Goal: Task Accomplishment & Management: Manage account settings

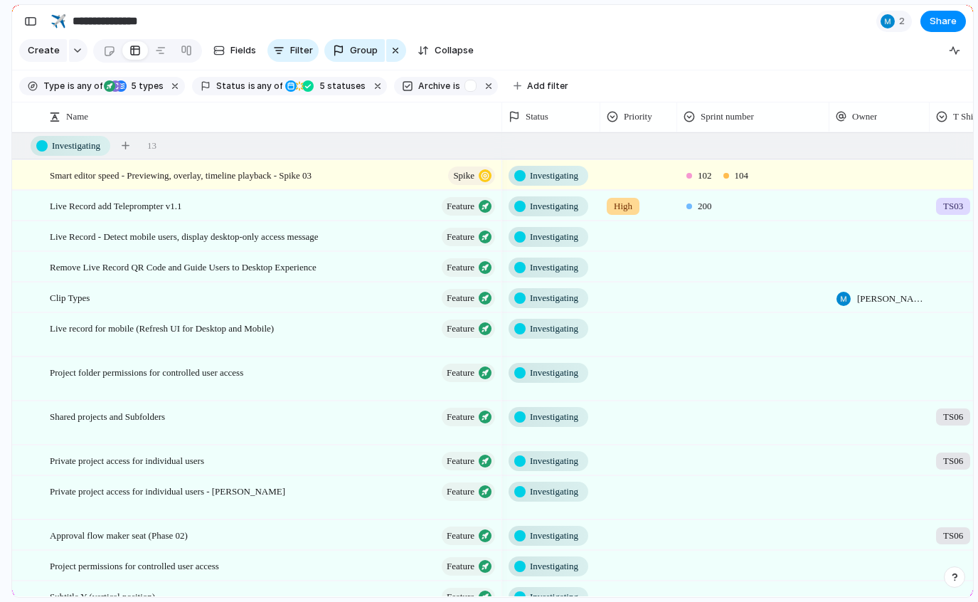
scroll to position [201, 0]
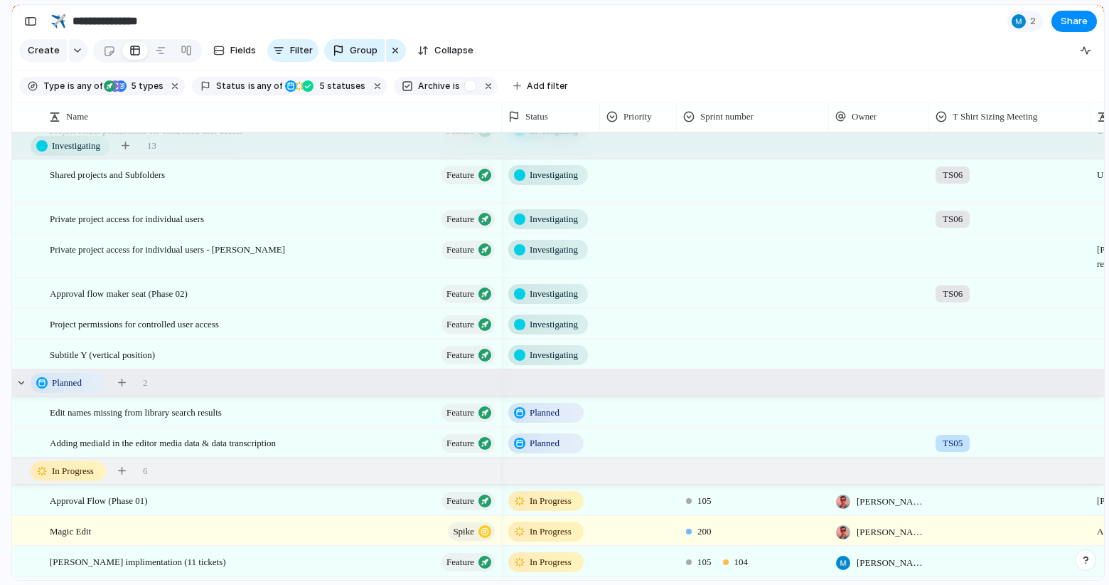
scroll to position [240, 0]
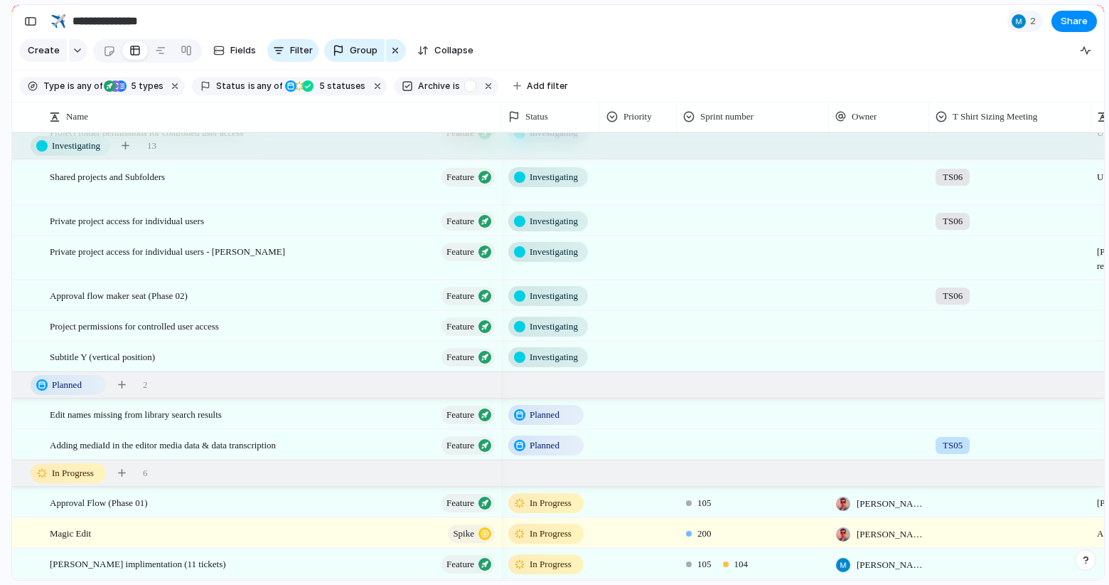
click at [546, 410] on span "Planned" at bounding box center [545, 414] width 30 height 14
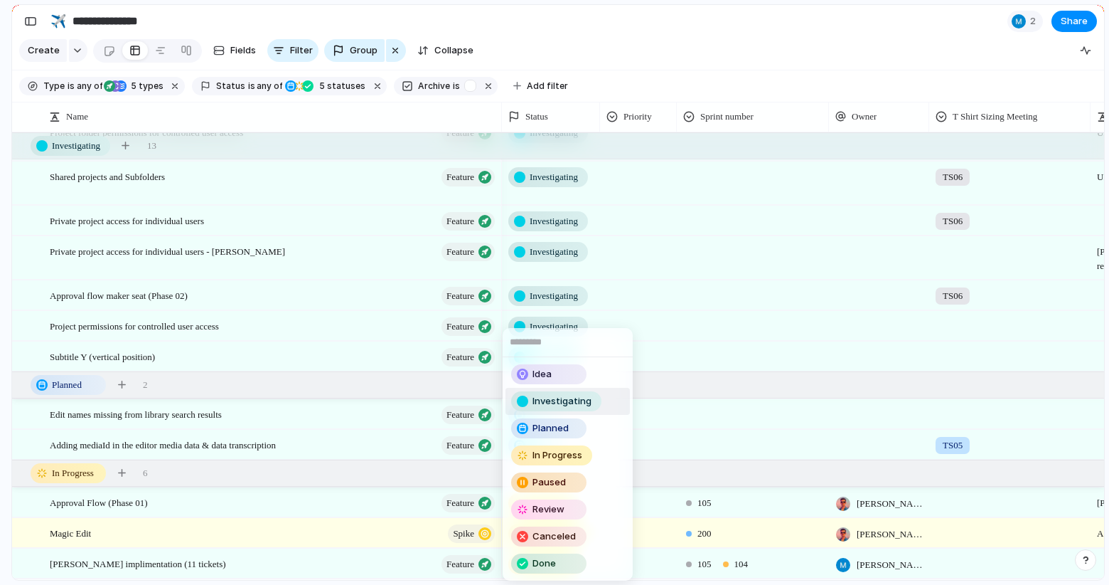
click at [557, 404] on span "Investigating" at bounding box center [562, 401] width 59 height 14
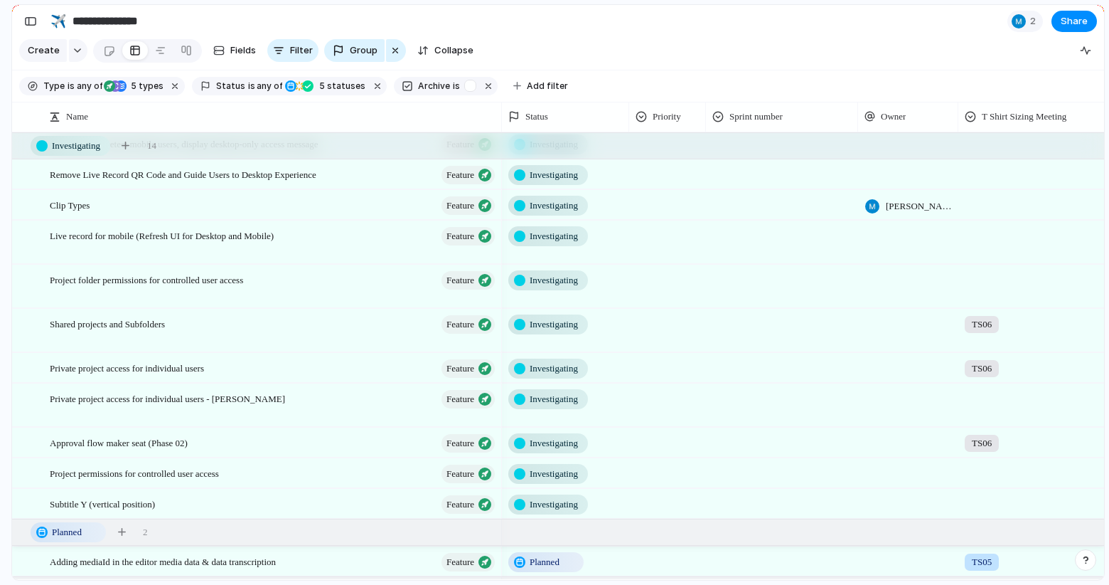
scroll to position [0, 0]
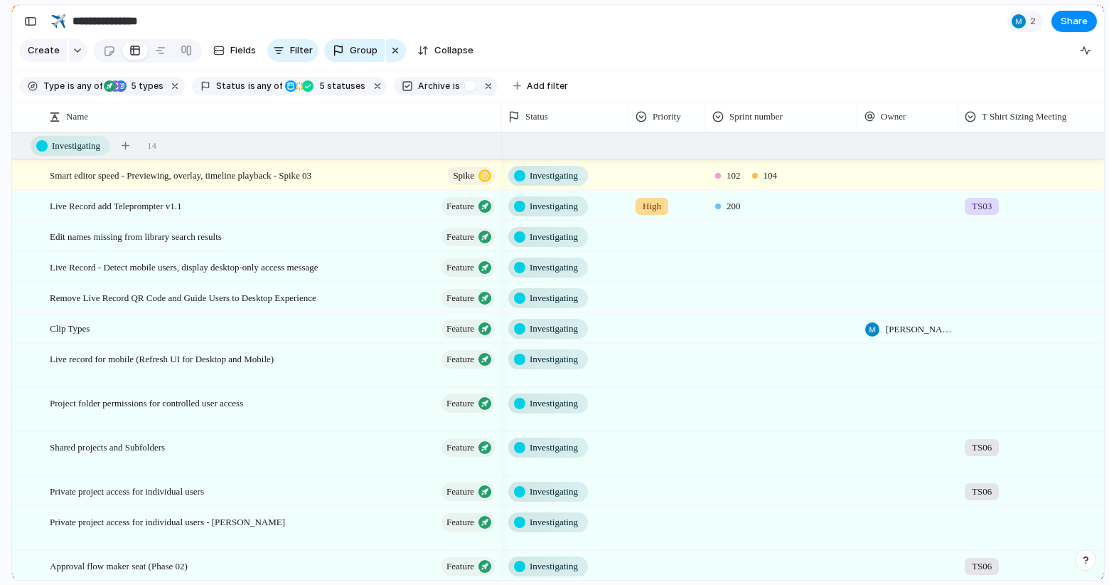
click at [571, 177] on span "Investigating" at bounding box center [554, 176] width 48 height 14
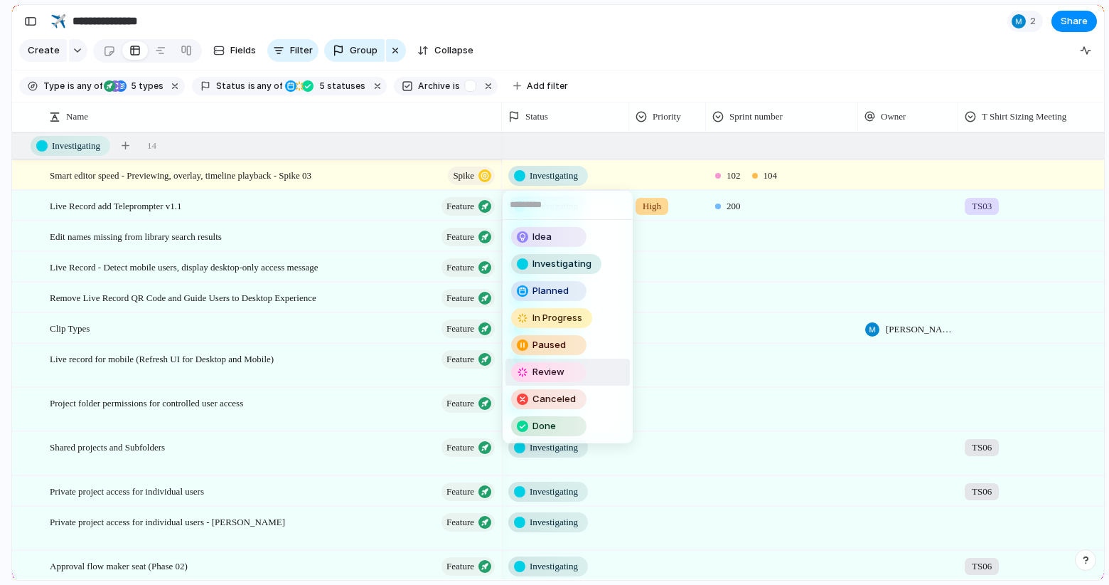
click at [726, 54] on div "Idea Investigating Planned In Progress Paused Review Canceled Done" at bounding box center [554, 292] width 1109 height 585
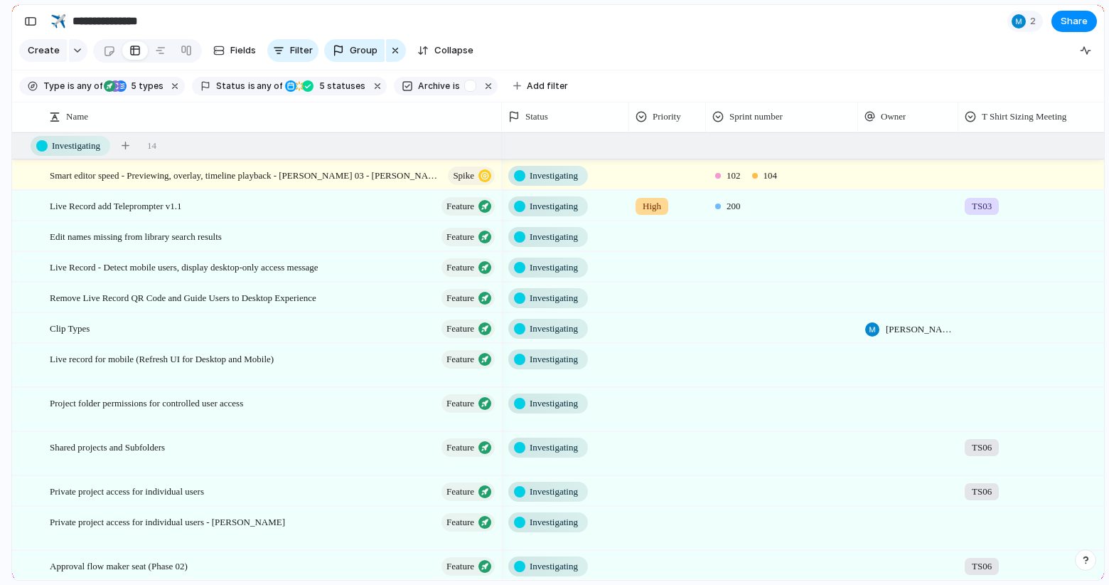
click at [565, 196] on div "Investigating" at bounding box center [548, 206] width 80 height 20
click at [614, 29] on div "Idea Investigating Planned In Progress Paused Review Canceled Done" at bounding box center [554, 292] width 1109 height 585
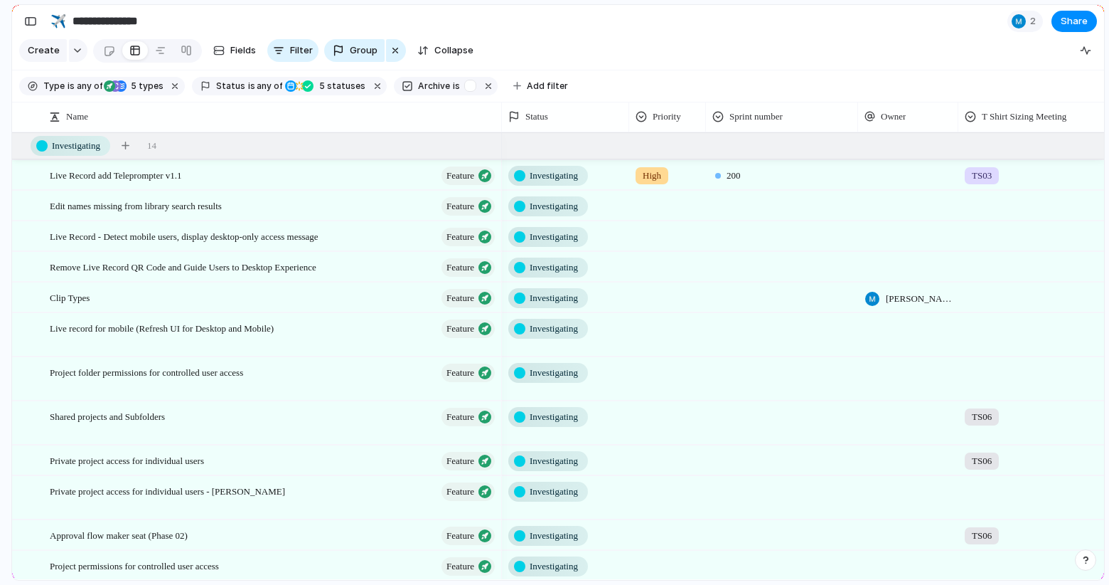
scroll to position [0, 443]
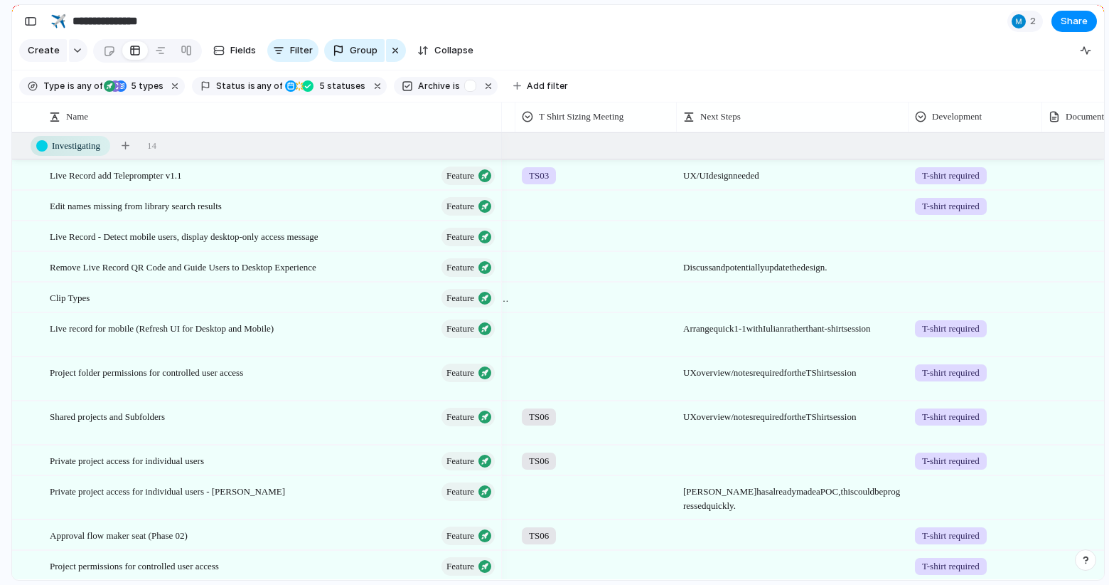
click at [737, 173] on span "UX/UI design needed" at bounding box center [793, 172] width 230 height 22
click at [730, 174] on textarea "**********" at bounding box center [793, 176] width 221 height 17
type textarea "**********"
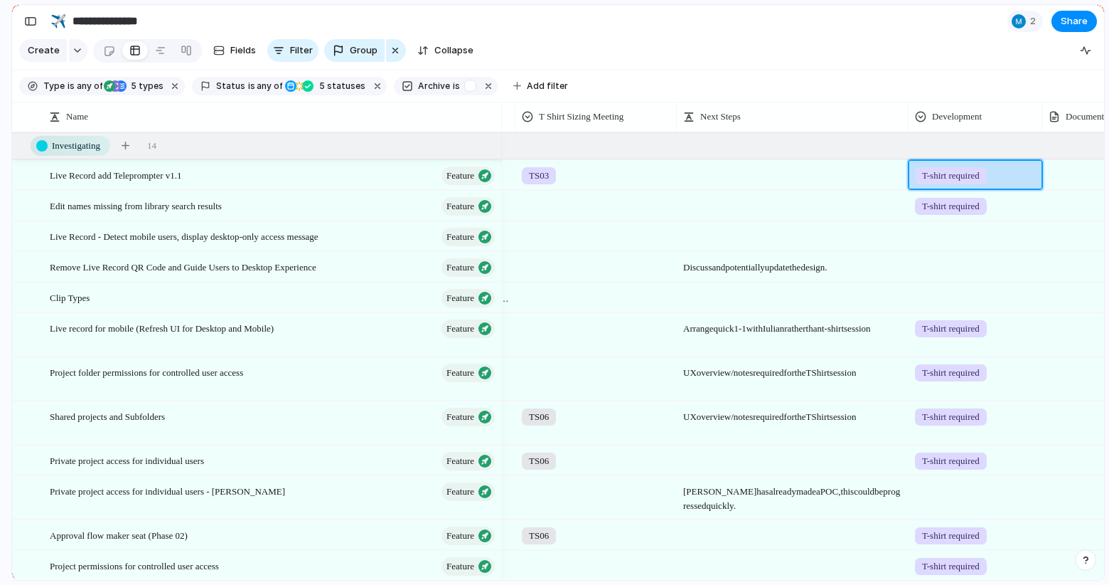
click at [737, 181] on div at bounding box center [793, 174] width 232 height 29
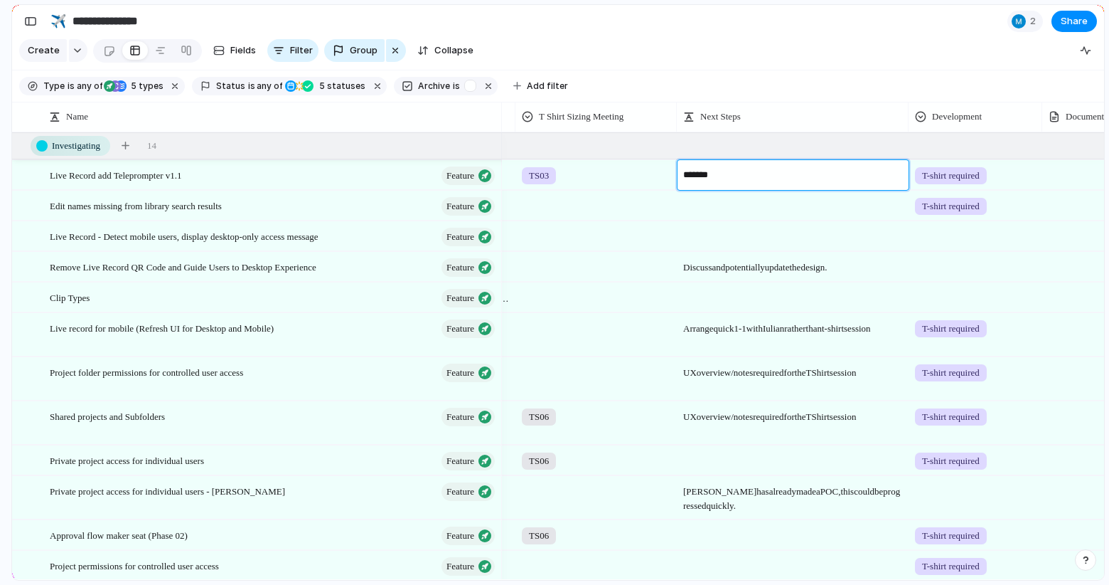
type textarea "*******"
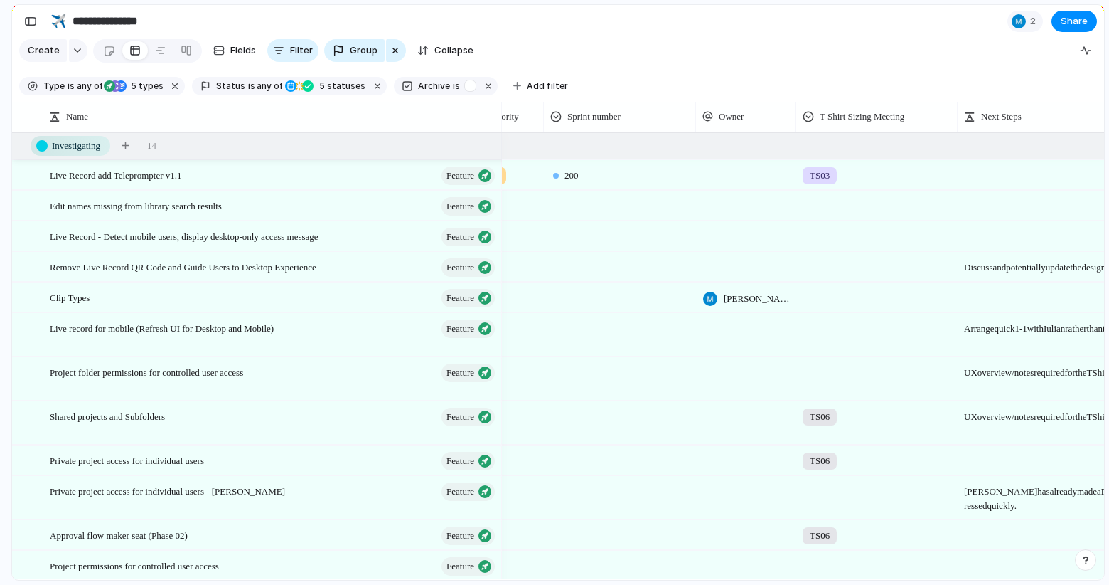
scroll to position [0, 102]
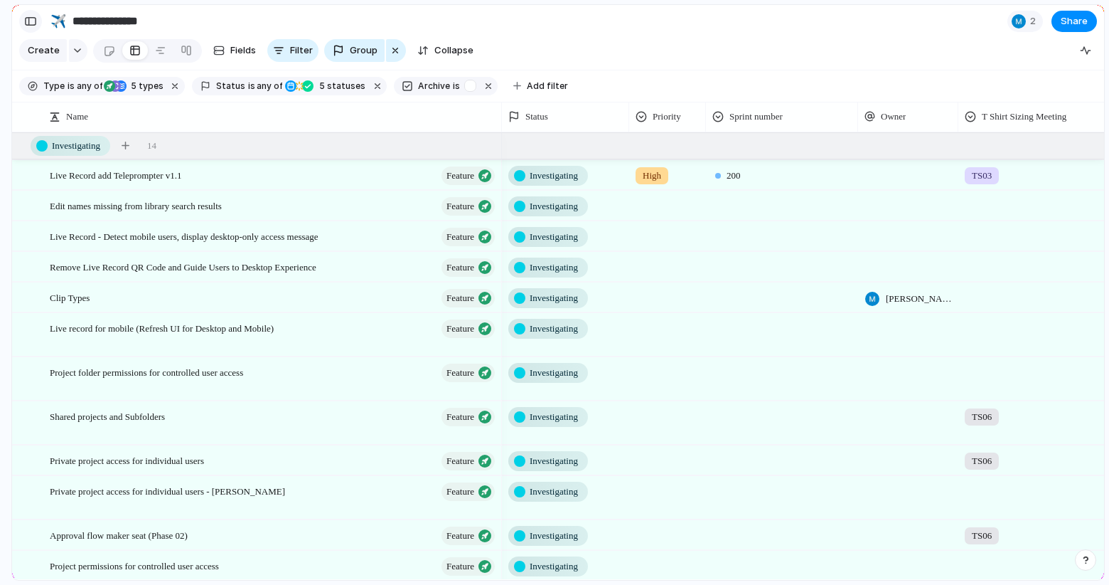
click at [30, 21] on div "button" at bounding box center [30, 21] width 13 height 10
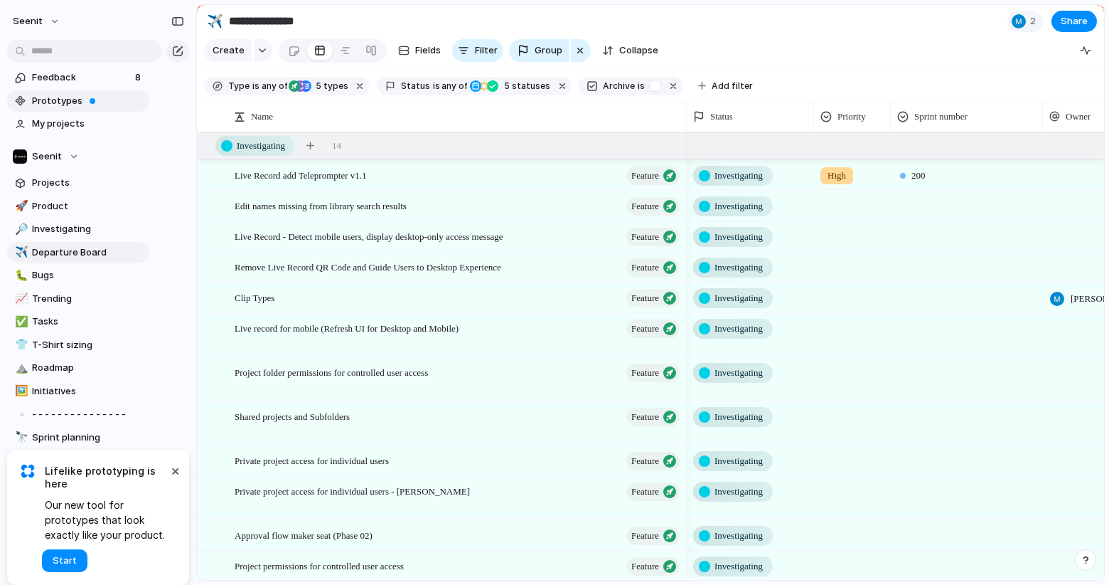
click at [75, 98] on span "Prototypes" at bounding box center [88, 101] width 112 height 14
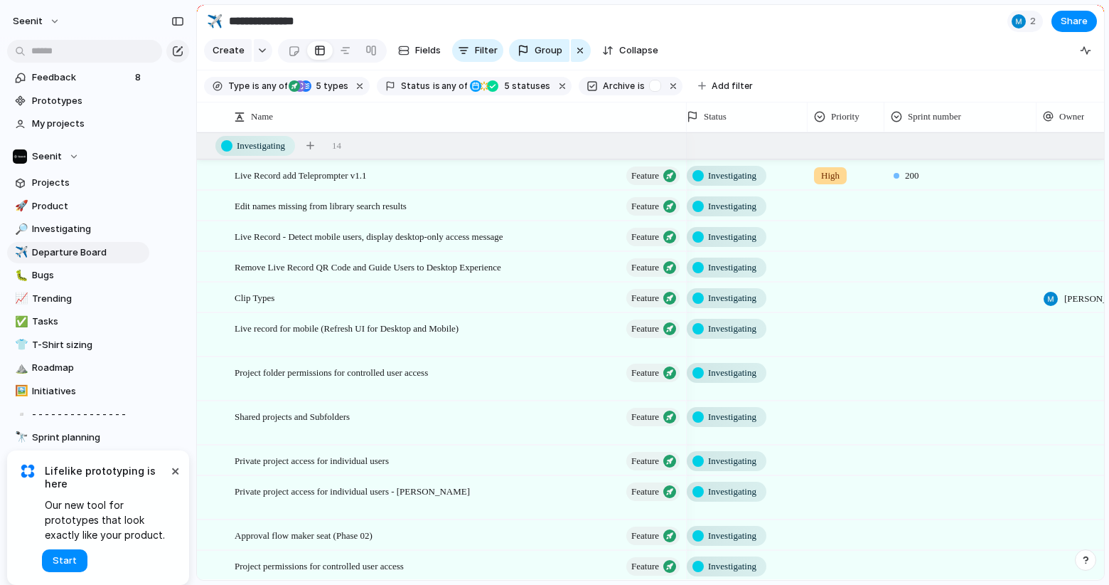
scroll to position [0, 0]
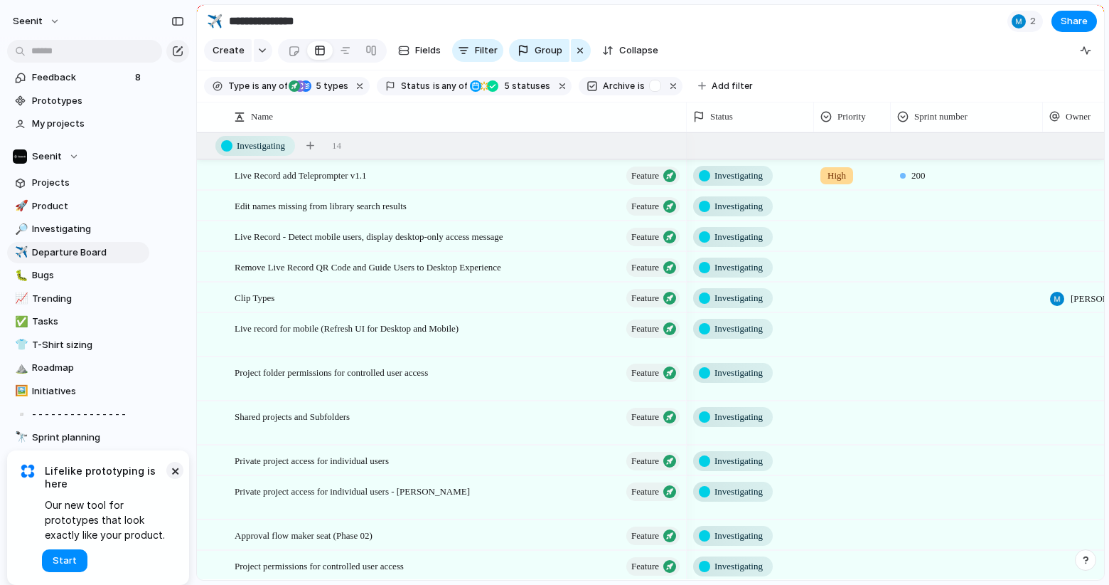
click at [177, 471] on button "×" at bounding box center [174, 470] width 17 height 17
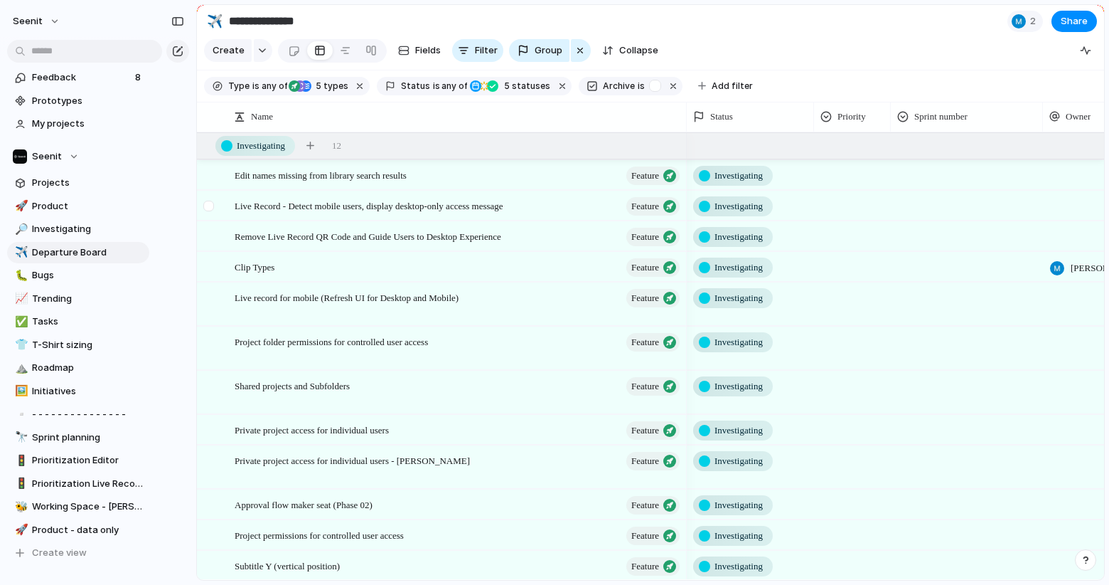
click at [211, 205] on div at bounding box center [208, 206] width 11 height 11
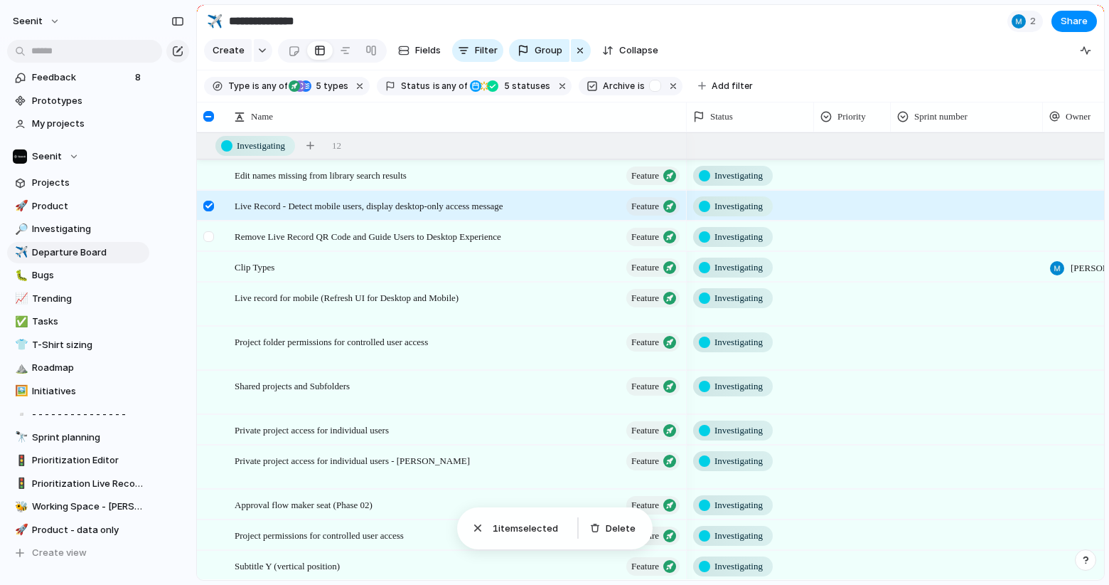
click at [210, 231] on div at bounding box center [208, 236] width 11 height 11
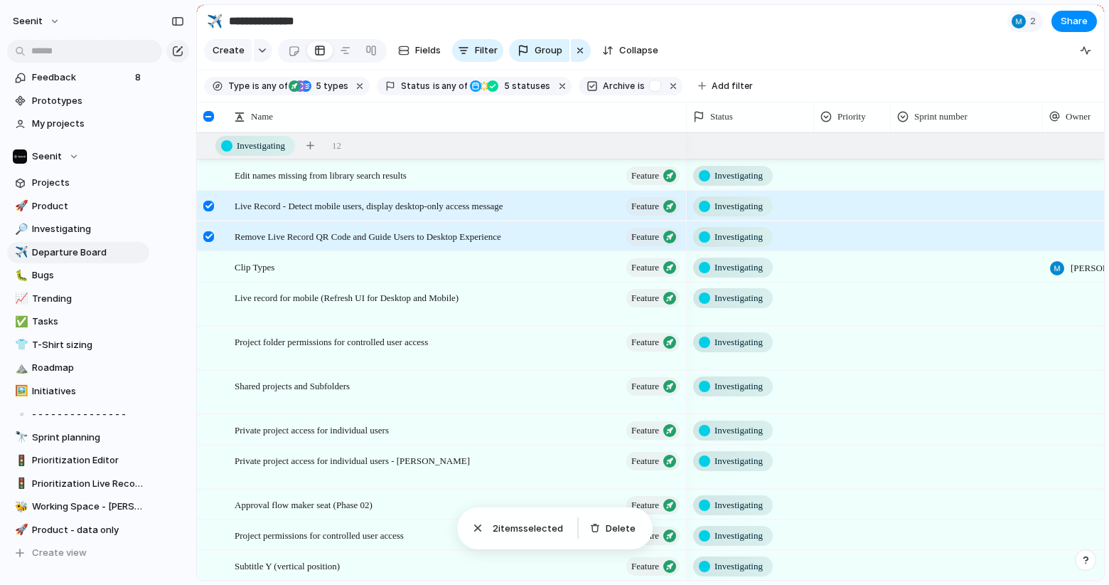
drag, startPoint x: 210, startPoint y: 231, endPoint x: 214, endPoint y: 209, distance: 22.5
click at [210, 230] on div at bounding box center [211, 241] width 26 height 38
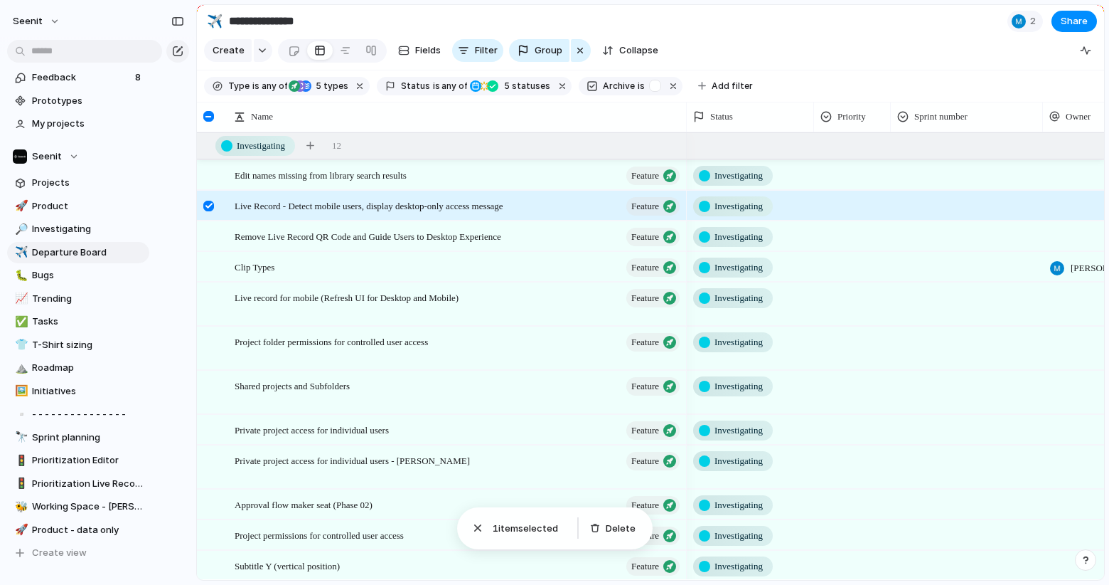
click at [215, 206] on div at bounding box center [211, 210] width 26 height 38
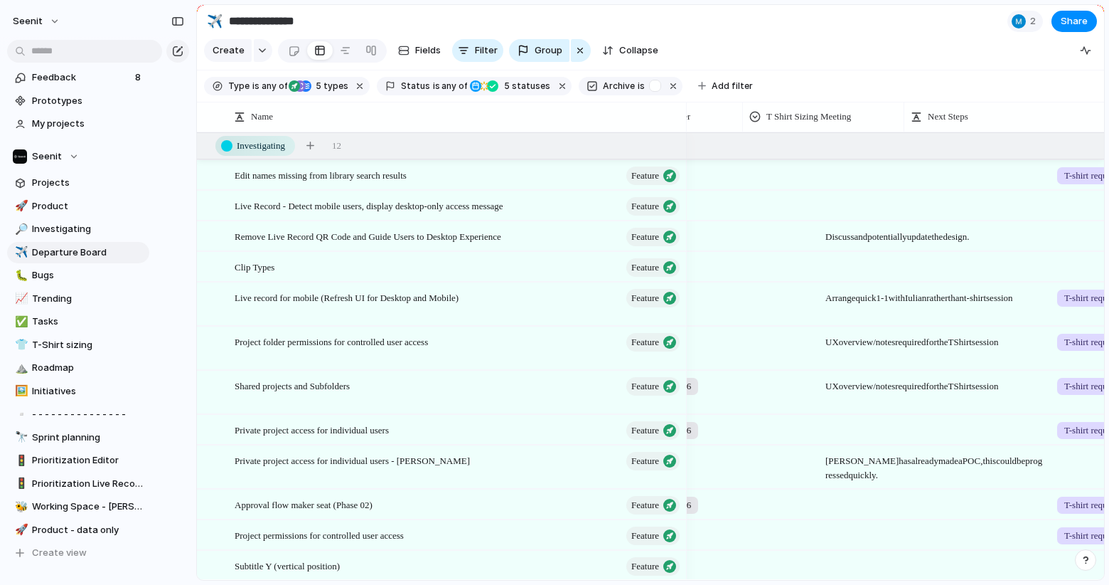
scroll to position [0, 486]
click at [866, 232] on span "Discuss and potentially update the design." at bounding box center [935, 233] width 230 height 22
click at [865, 202] on div at bounding box center [935, 198] width 230 height 15
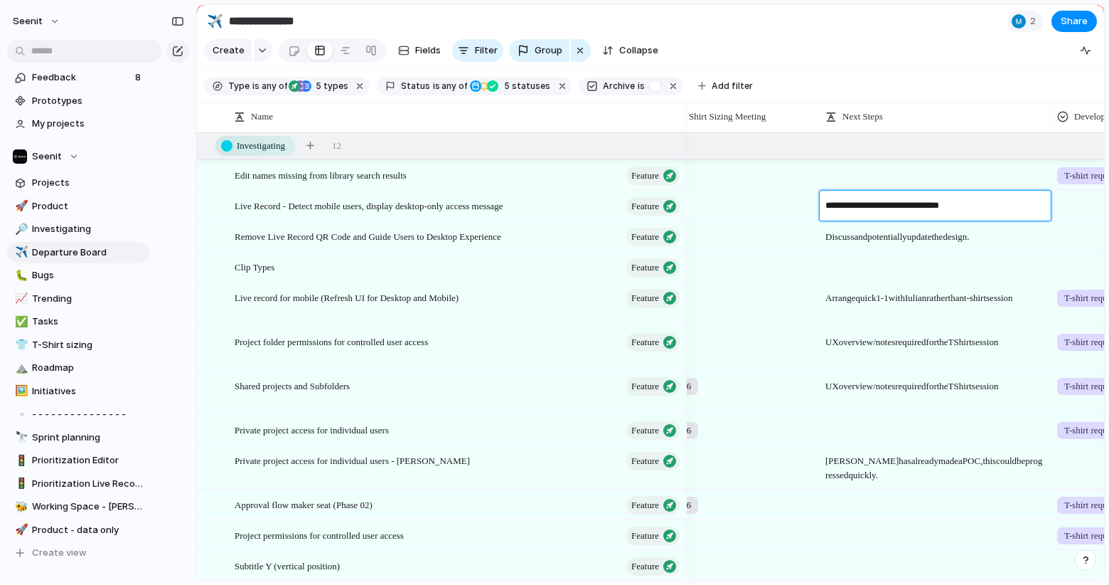
type textarea "**********"
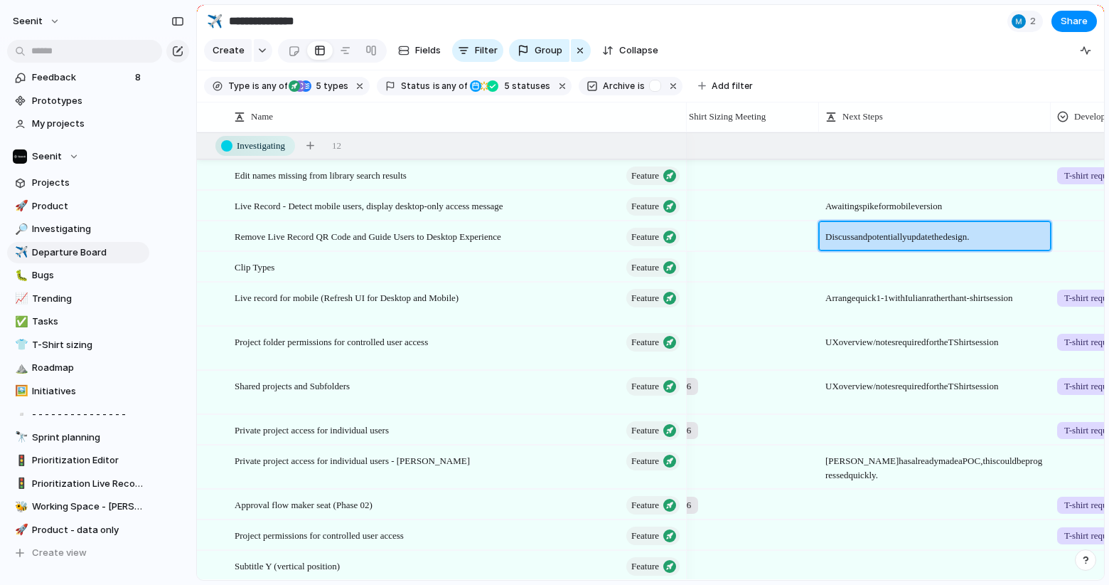
click at [882, 232] on span "Discuss and potentially update the design." at bounding box center [935, 233] width 230 height 22
type textarea "**********"
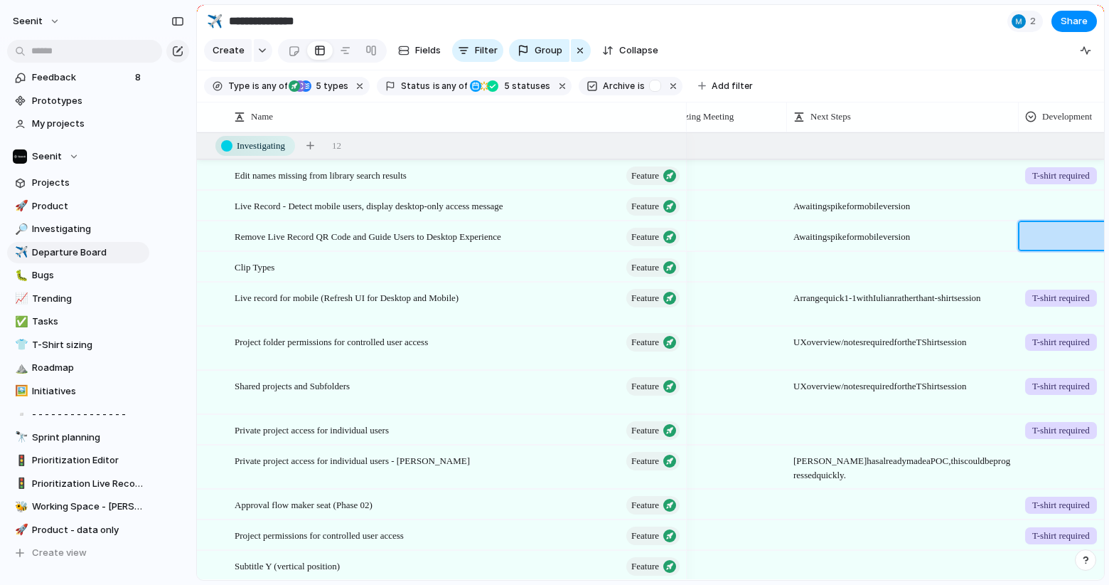
scroll to position [0, 513]
click at [289, 233] on span "Remove Live Record QR Code and Guide Users to Desktop Experience" at bounding box center [368, 236] width 267 height 16
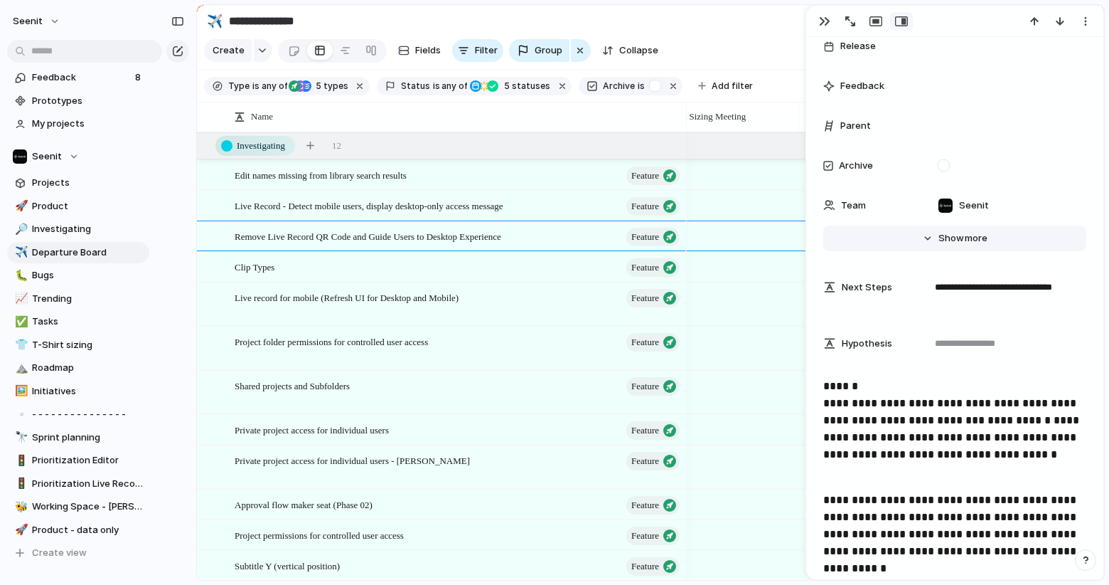
click at [943, 250] on button "Hide Show more" at bounding box center [954, 238] width 263 height 26
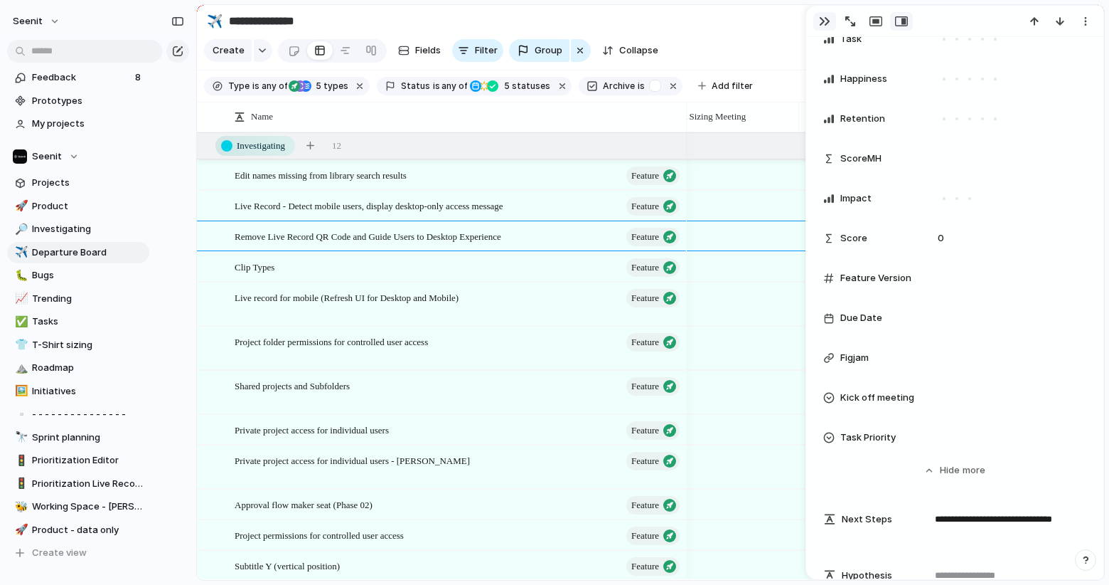
click at [826, 22] on div "button" at bounding box center [824, 21] width 11 height 11
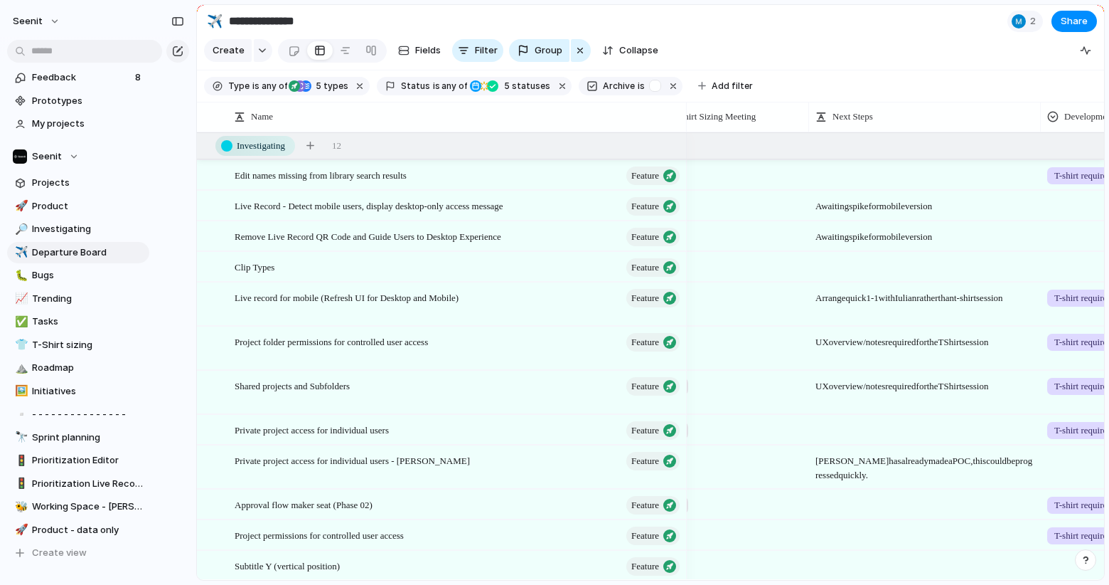
click at [886, 269] on div at bounding box center [925, 266] width 232 height 29
click at [862, 263] on textarea at bounding box center [926, 268] width 221 height 17
type textarea "**********"
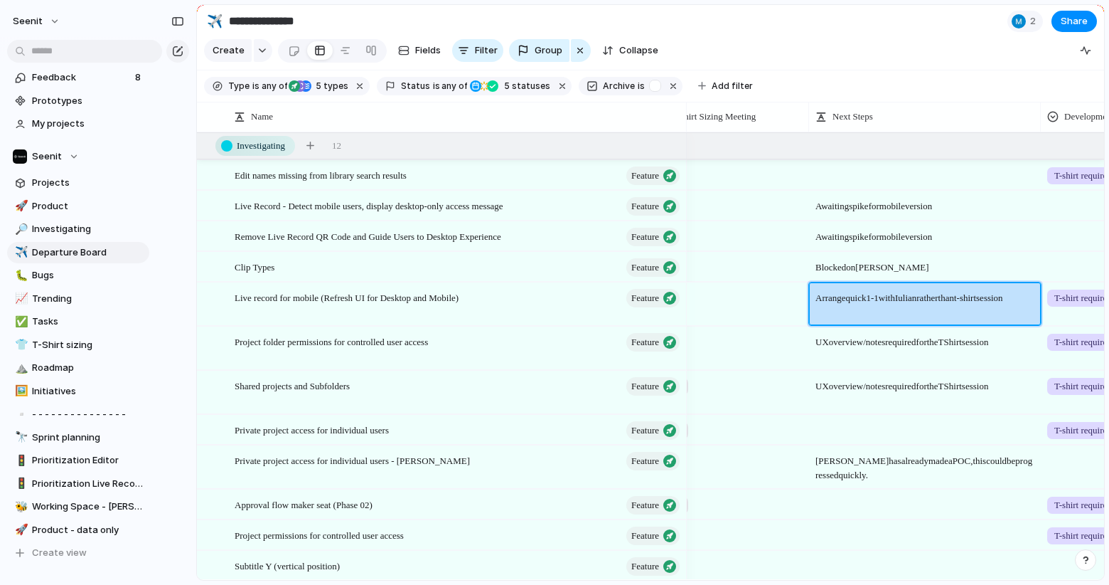
click at [762, 264] on div at bounding box center [729, 263] width 160 height 23
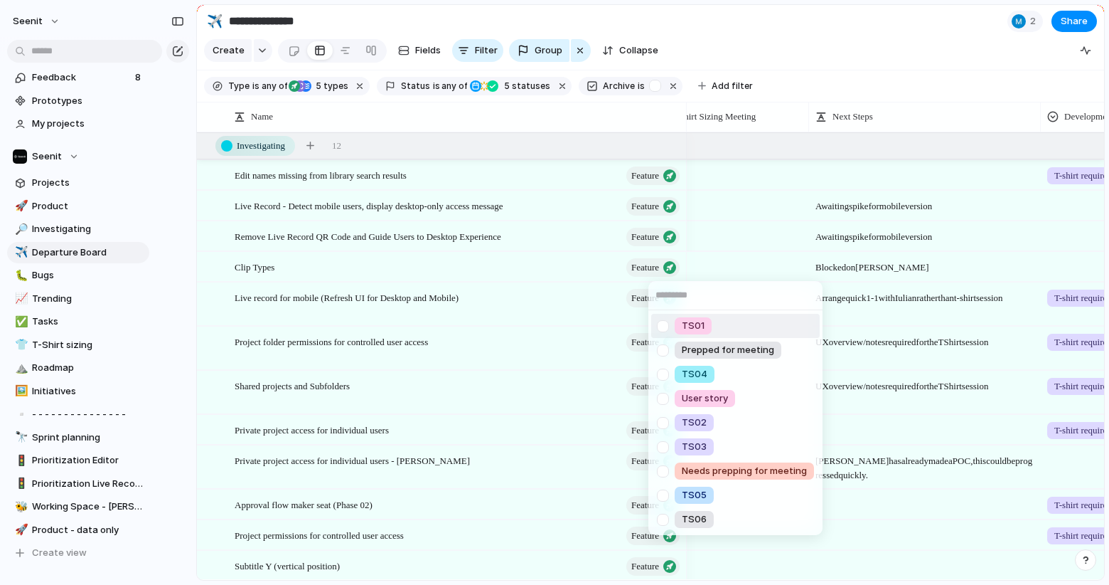
drag, startPoint x: 528, startPoint y: 260, endPoint x: 464, endPoint y: 272, distance: 66.0
click at [528, 260] on div "TS01 Prepped for meeting TS04 User story TS02 TS03 Needs prepping for meeting T…" at bounding box center [554, 292] width 1109 height 585
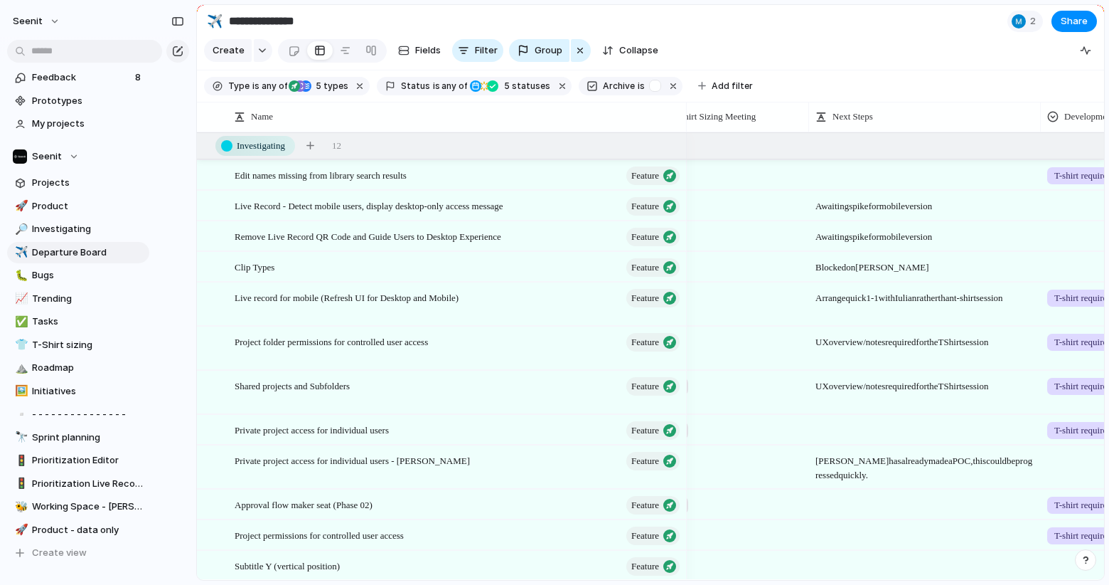
click at [461, 272] on div "Clip Types Feature" at bounding box center [458, 266] width 447 height 29
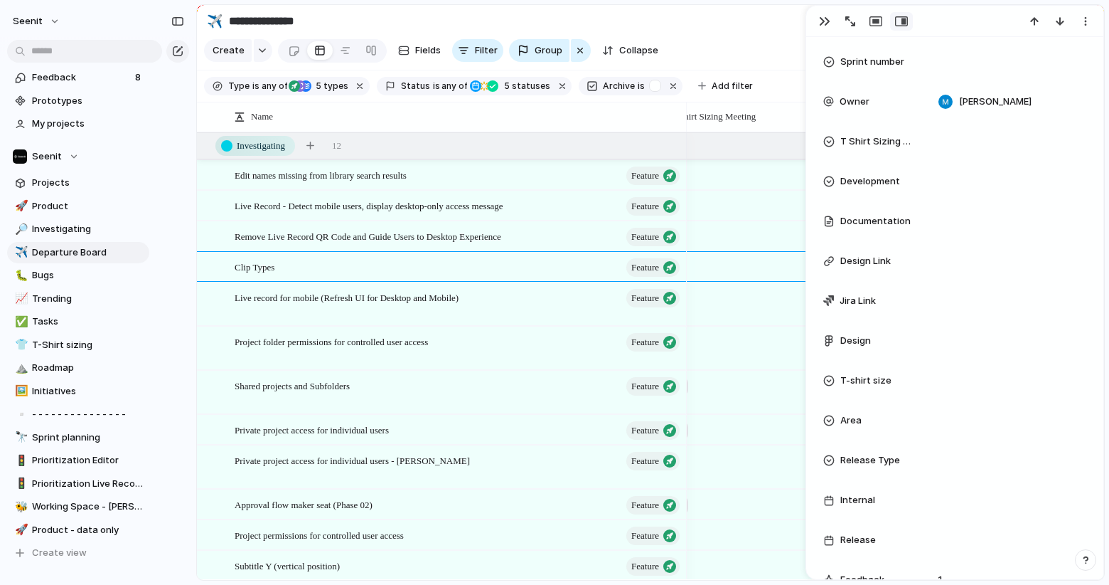
scroll to position [396, 0]
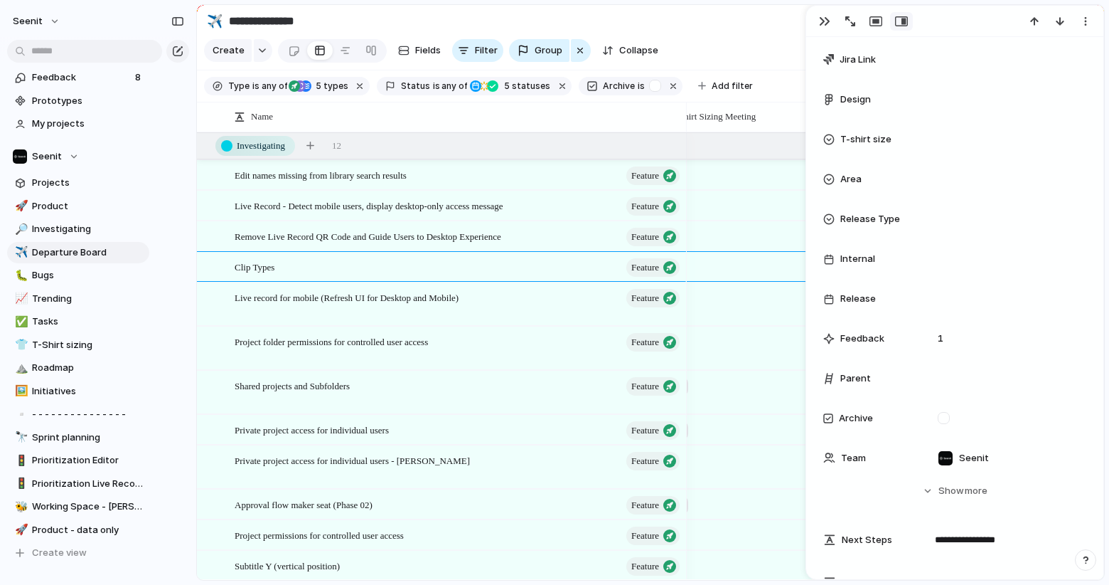
click at [747, 224] on div at bounding box center [729, 233] width 160 height 23
click at [827, 16] on div "TS01 Prepped for meeting TS04 User story TS02 TS03 Needs prepping for meeting T…" at bounding box center [554, 292] width 1109 height 585
click at [826, 18] on div "button" at bounding box center [824, 21] width 11 height 11
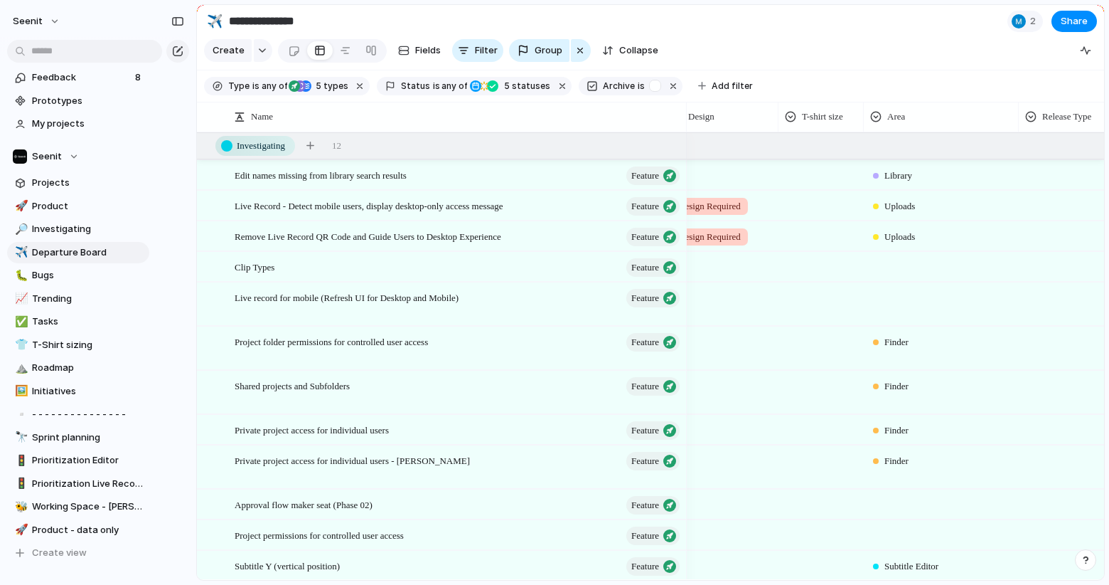
scroll to position [0, 1692]
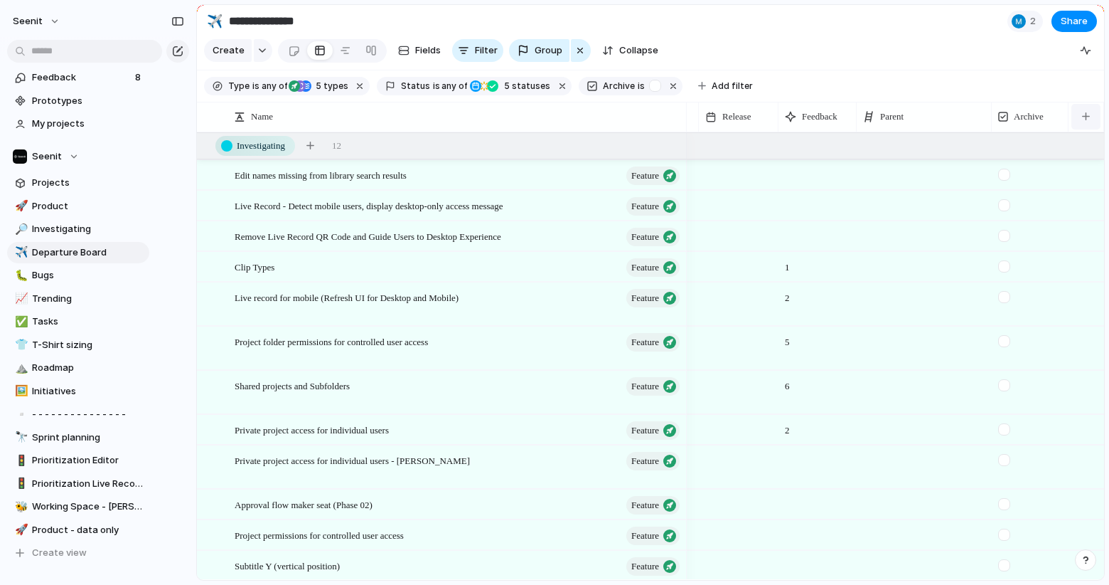
click at [1082, 120] on button "button" at bounding box center [1086, 117] width 29 height 26
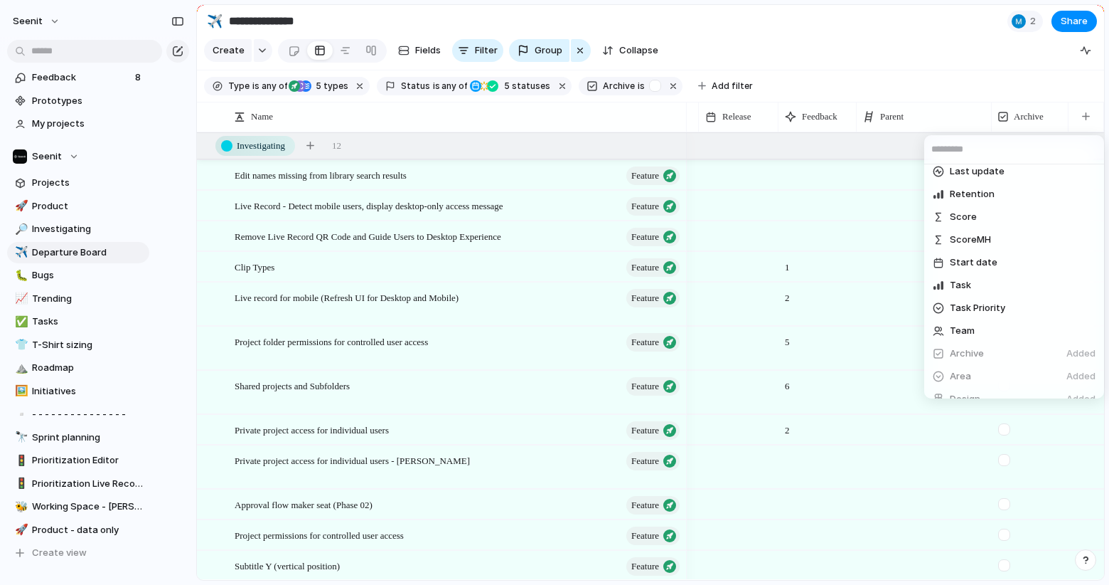
scroll to position [865, 0]
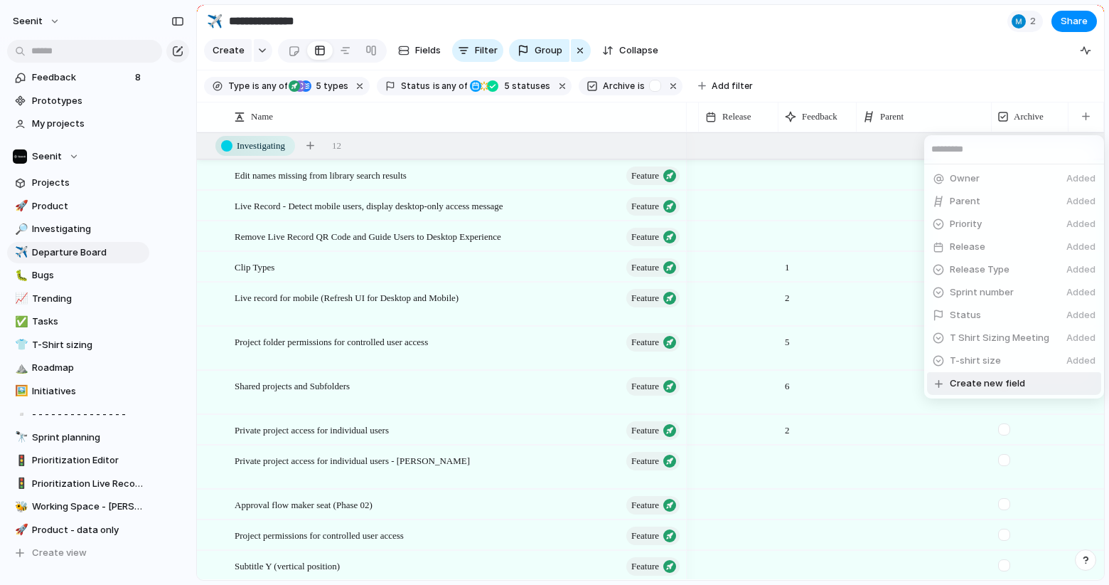
click at [976, 375] on li "Create new field" at bounding box center [1014, 383] width 174 height 23
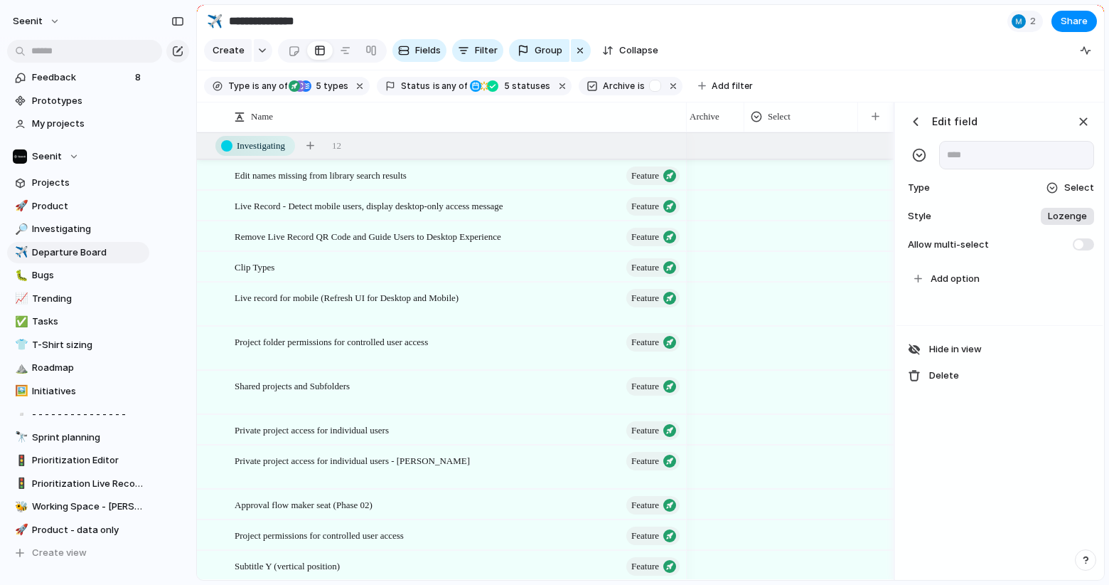
click at [1068, 184] on span "Select" at bounding box center [1080, 188] width 30 height 14
click at [942, 404] on div "Checkbox Text Figma Link Select User Number Date Team Rating Formula Company" at bounding box center [554, 292] width 1109 height 585
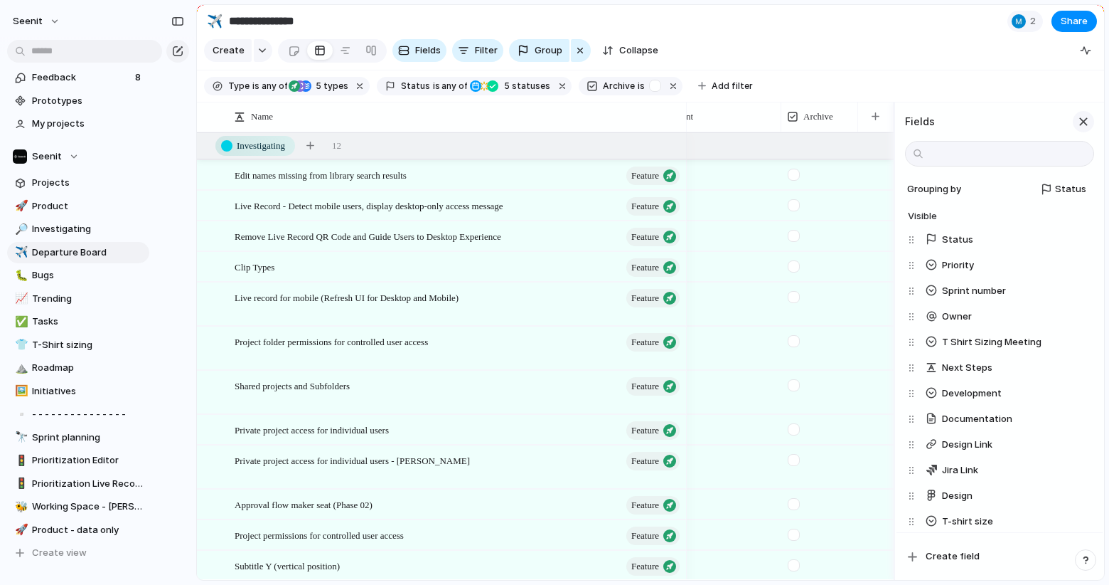
click at [1084, 119] on div "button" at bounding box center [1084, 122] width 16 height 16
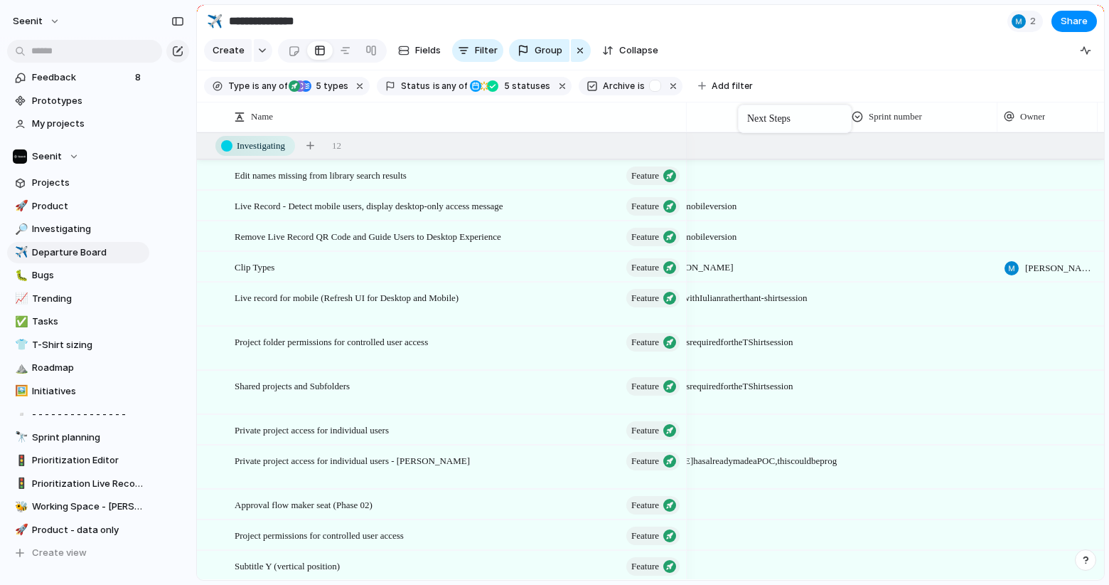
drag, startPoint x: 1057, startPoint y: 117, endPoint x: 742, endPoint y: 109, distance: 315.8
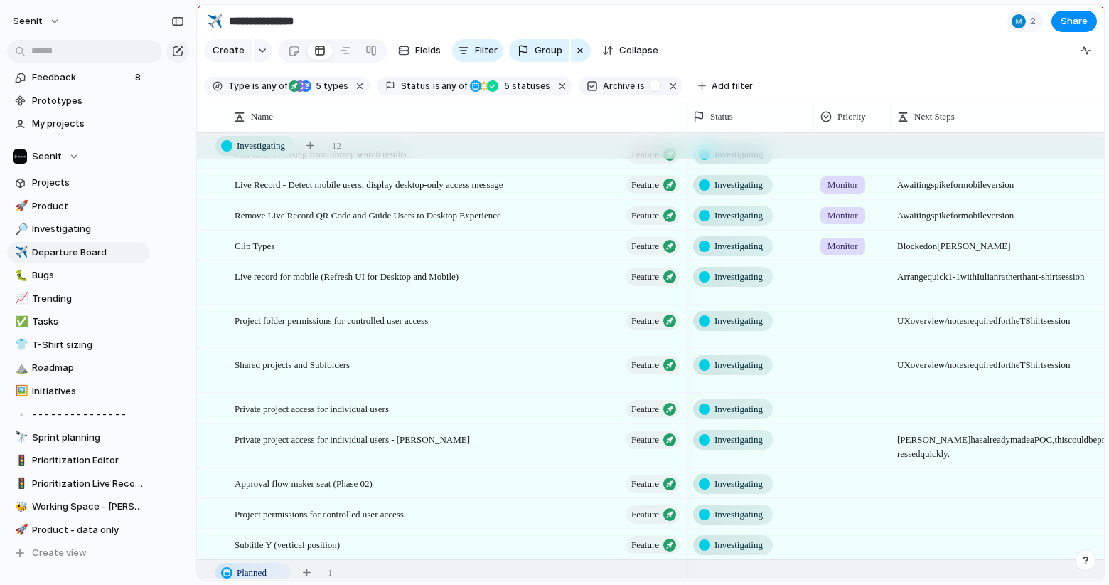
click at [927, 284] on span "Arrange quick 1-1 with Iulian rather than t-shirt session" at bounding box center [1007, 273] width 230 height 22
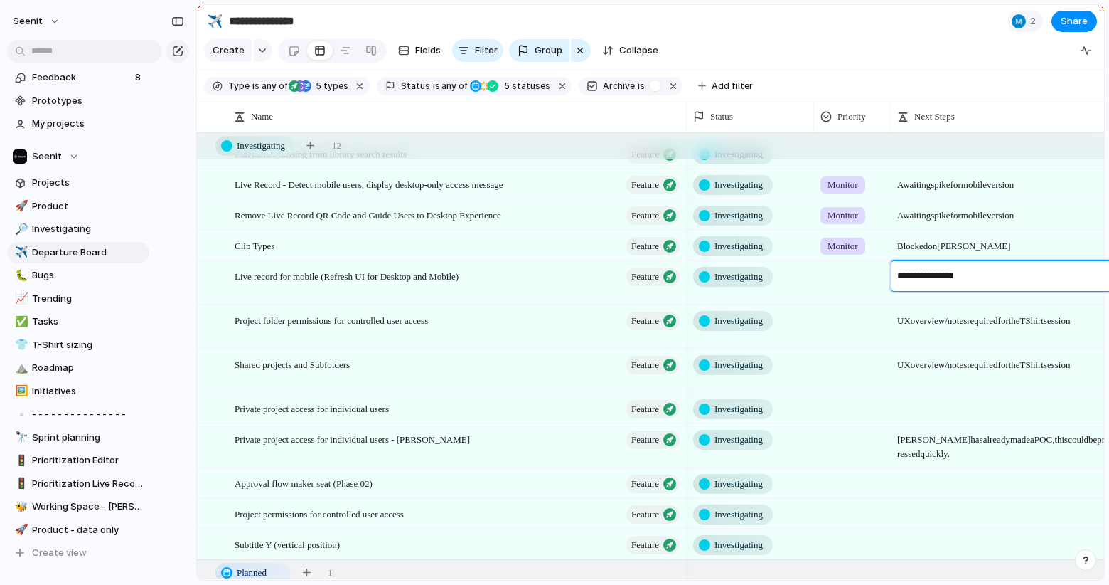
type textarea "**********"
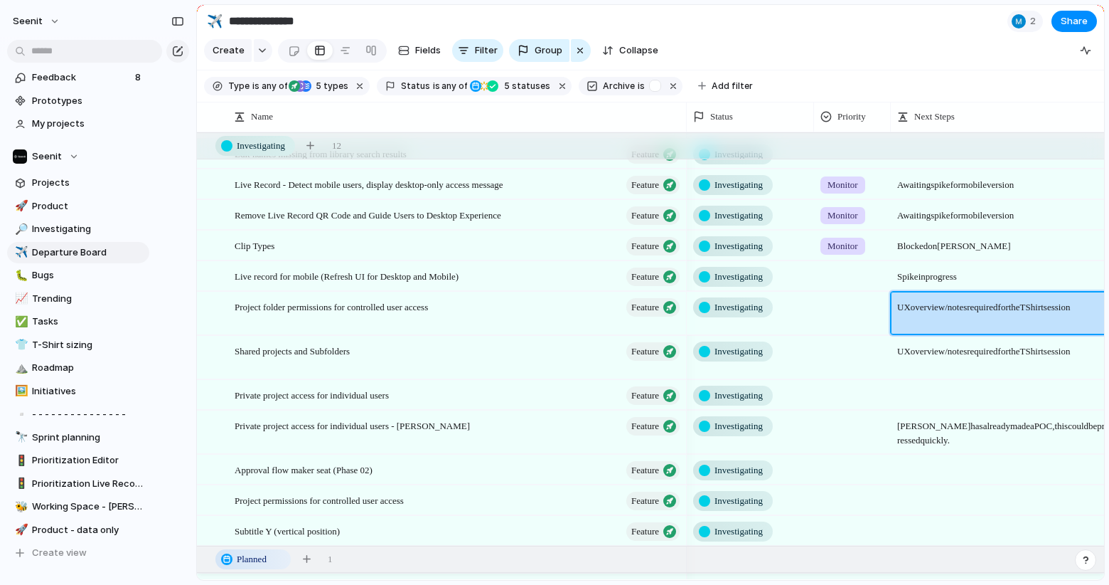
click at [945, 314] on span "UX overview / notes required for the T Shirt session" at bounding box center [1007, 303] width 230 height 22
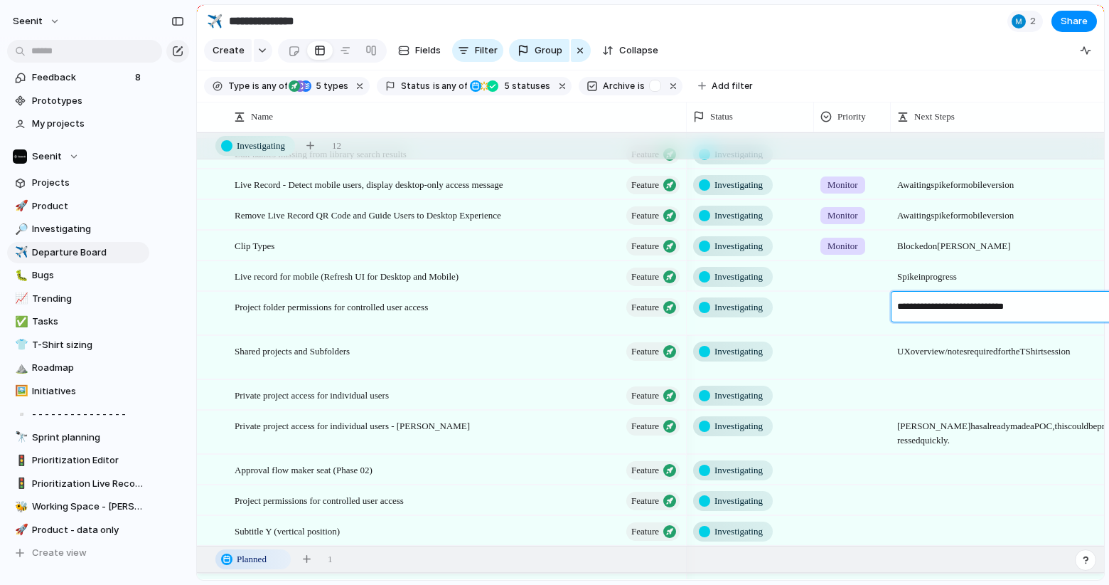
type textarea "**********"
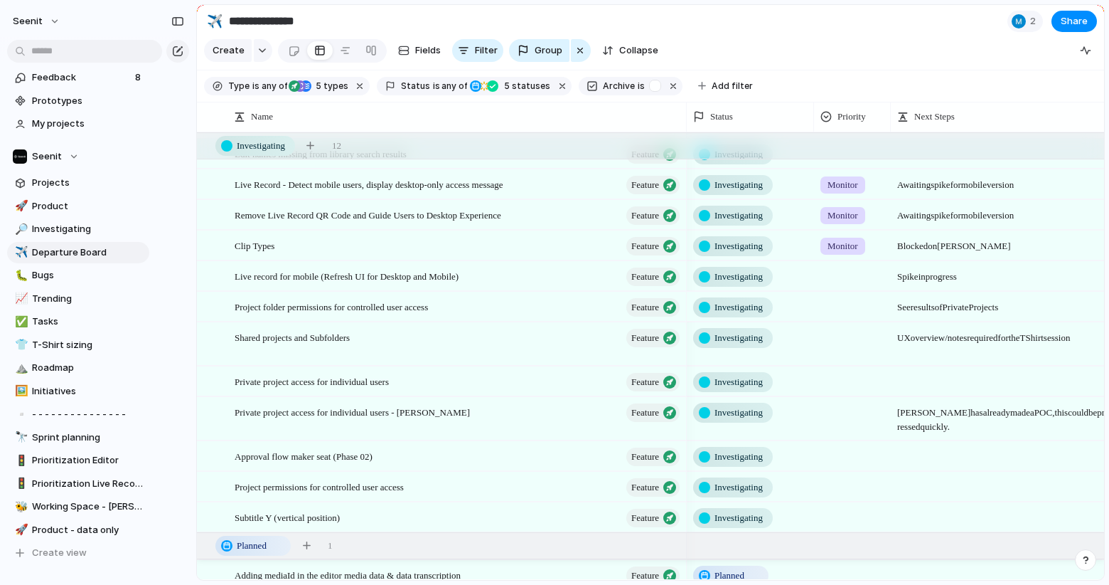
click at [762, 306] on span "Investigating" at bounding box center [739, 307] width 48 height 14
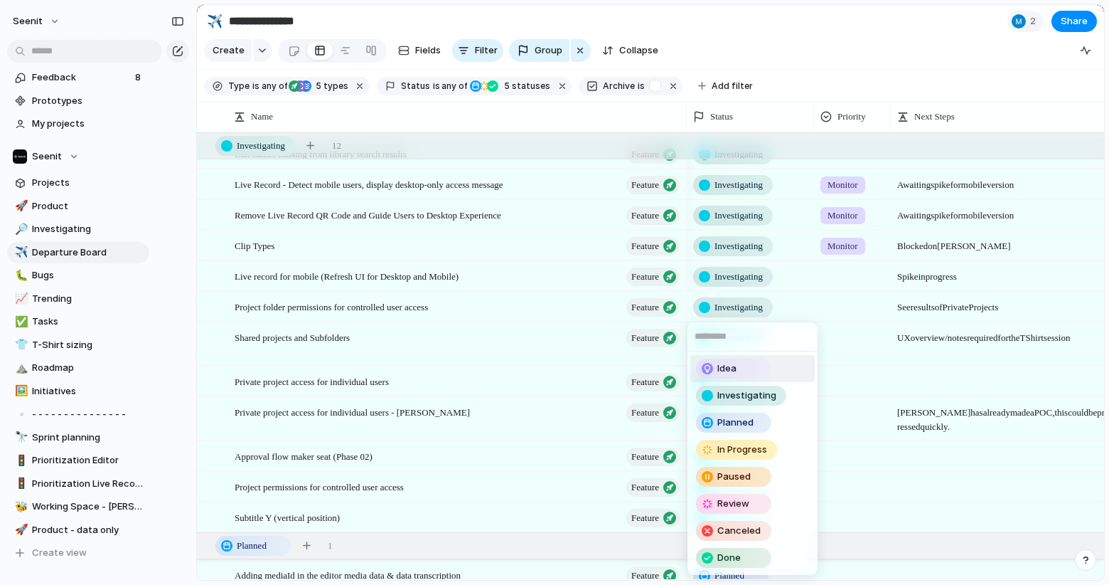
drag, startPoint x: 734, startPoint y: 368, endPoint x: 744, endPoint y: 368, distance: 10.0
click at [734, 368] on span "Idea" at bounding box center [727, 368] width 19 height 14
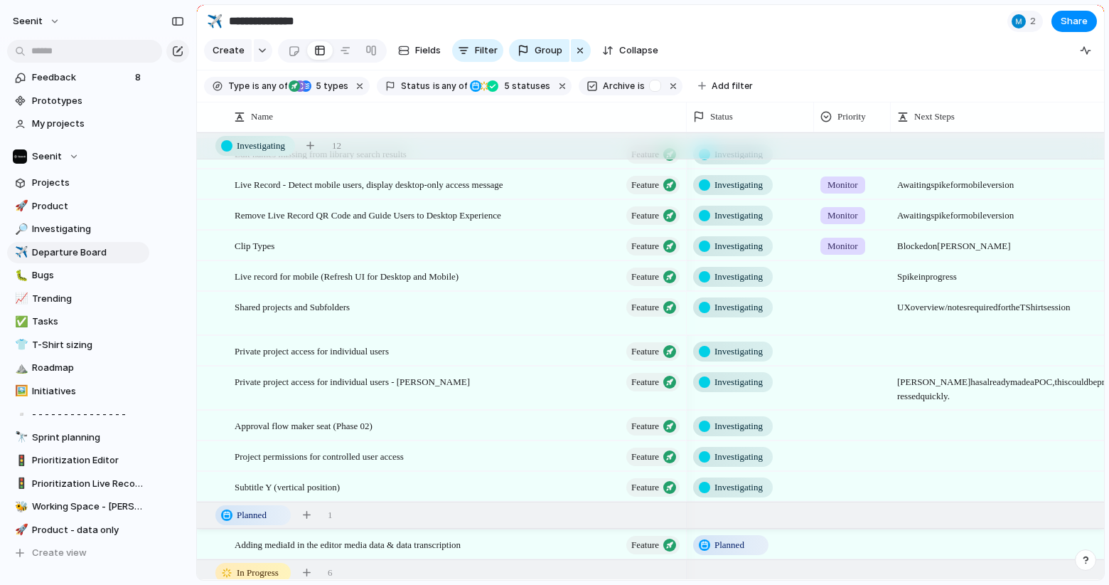
click at [912, 314] on span "UX overview / notes required for the T Shirt session" at bounding box center [1007, 303] width 230 height 22
type textarea "****"
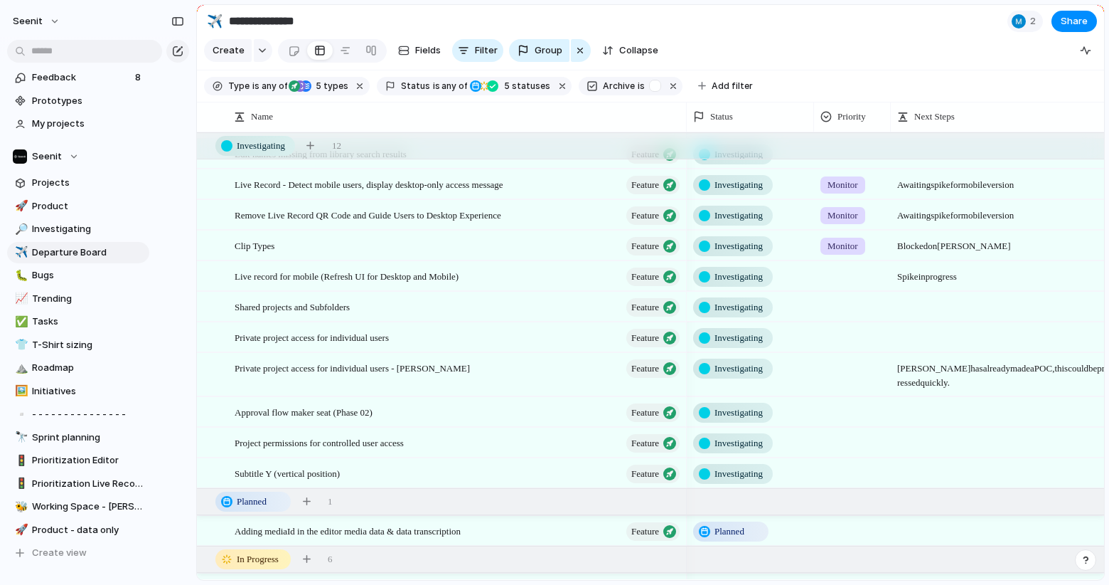
click at [976, 309] on div at bounding box center [1007, 306] width 232 height 29
click at [656, 365] on span "Feature" at bounding box center [645, 368] width 28 height 20
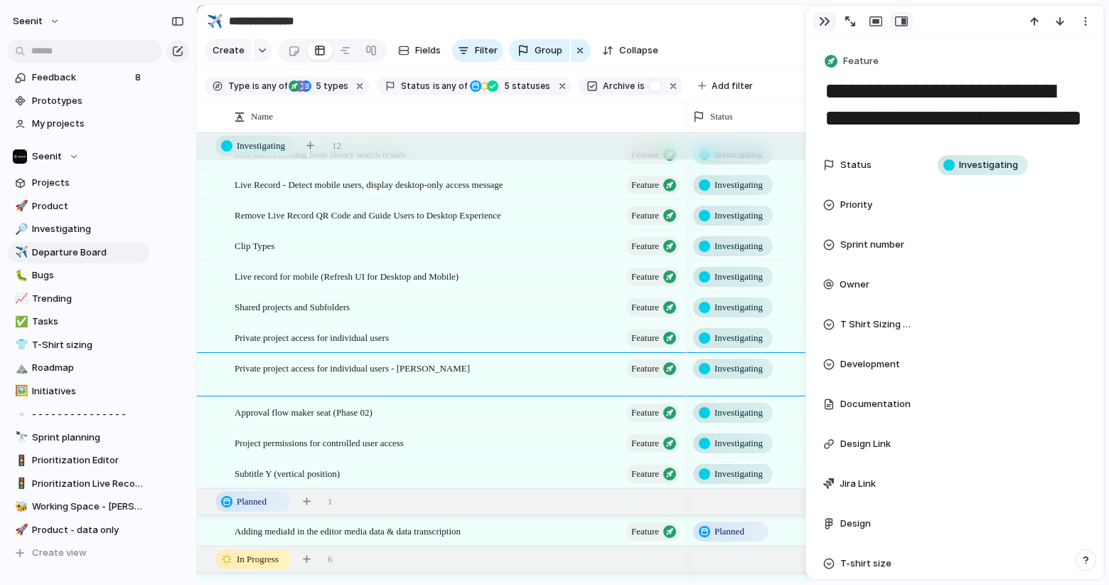
click at [821, 23] on div "button" at bounding box center [824, 21] width 11 height 11
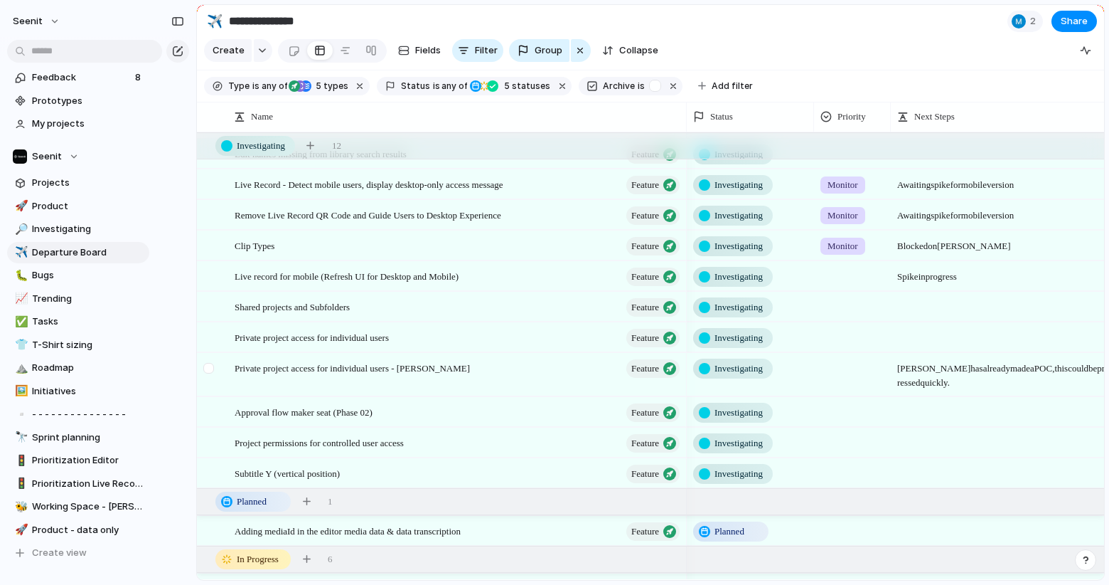
click at [210, 367] on div at bounding box center [208, 368] width 11 height 11
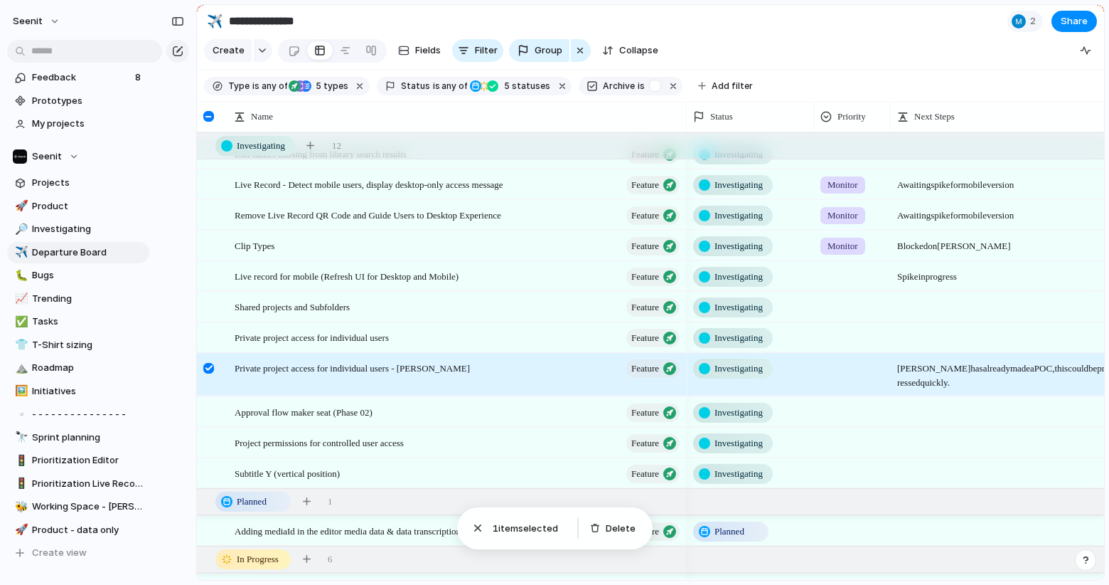
click at [211, 367] on div at bounding box center [208, 368] width 11 height 11
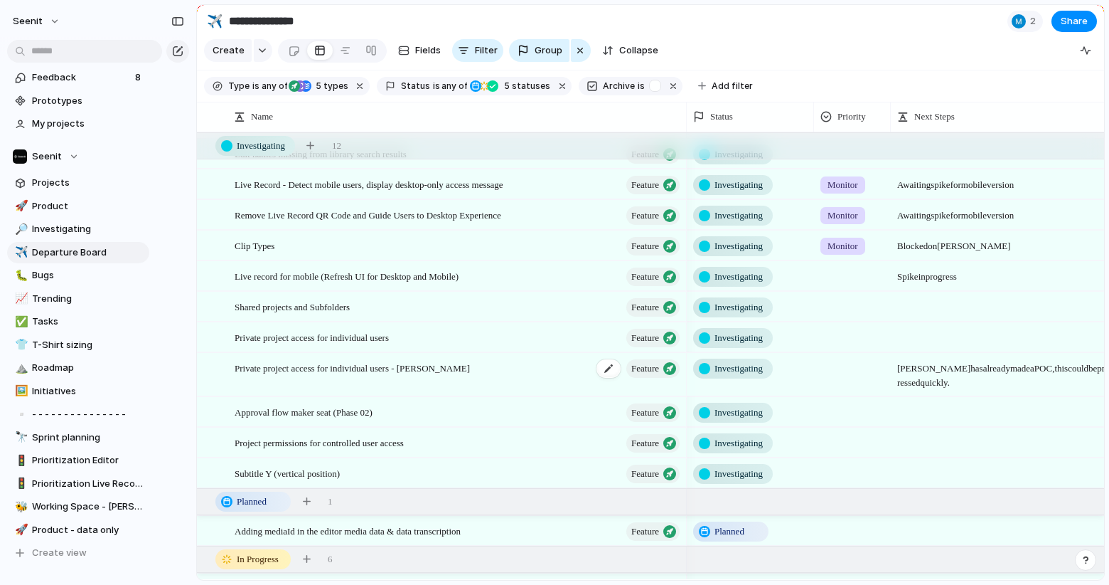
click at [650, 371] on span "Feature" at bounding box center [645, 368] width 28 height 20
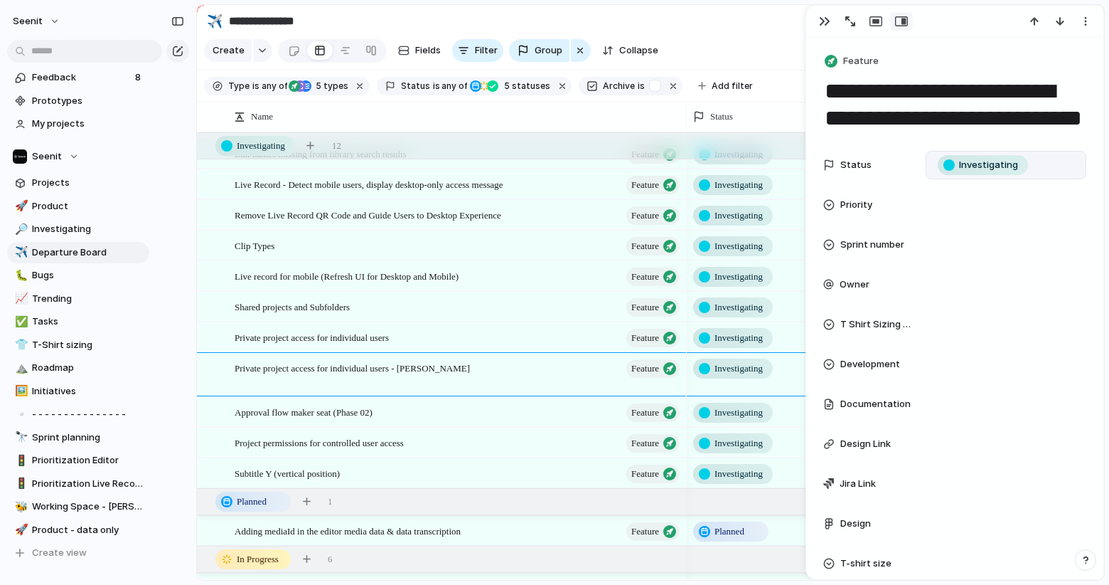
click at [983, 160] on span "Investigating" at bounding box center [988, 165] width 59 height 14
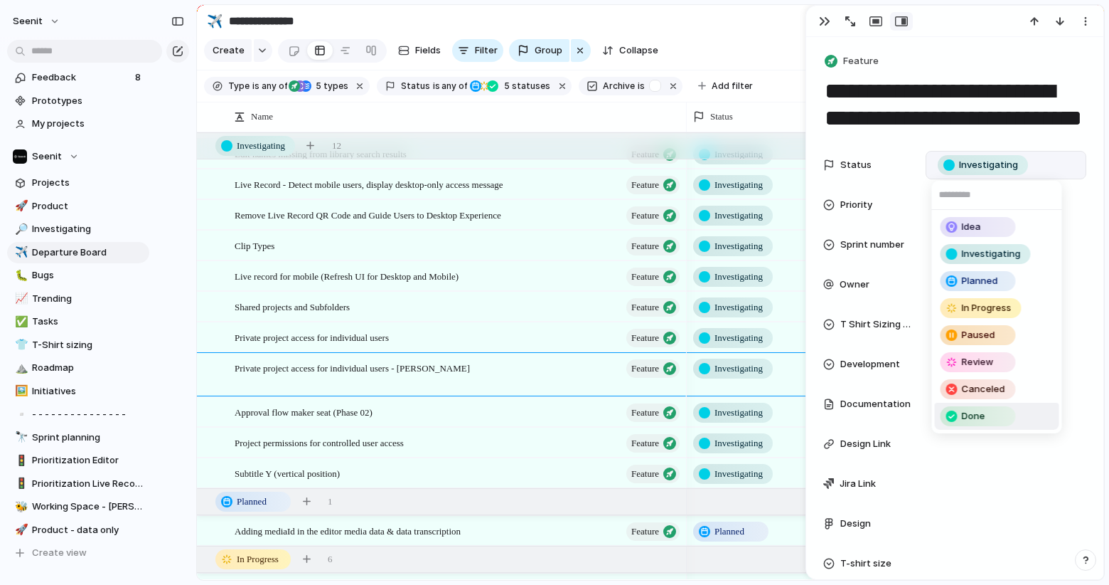
click at [962, 412] on span "Done" at bounding box center [973, 416] width 23 height 14
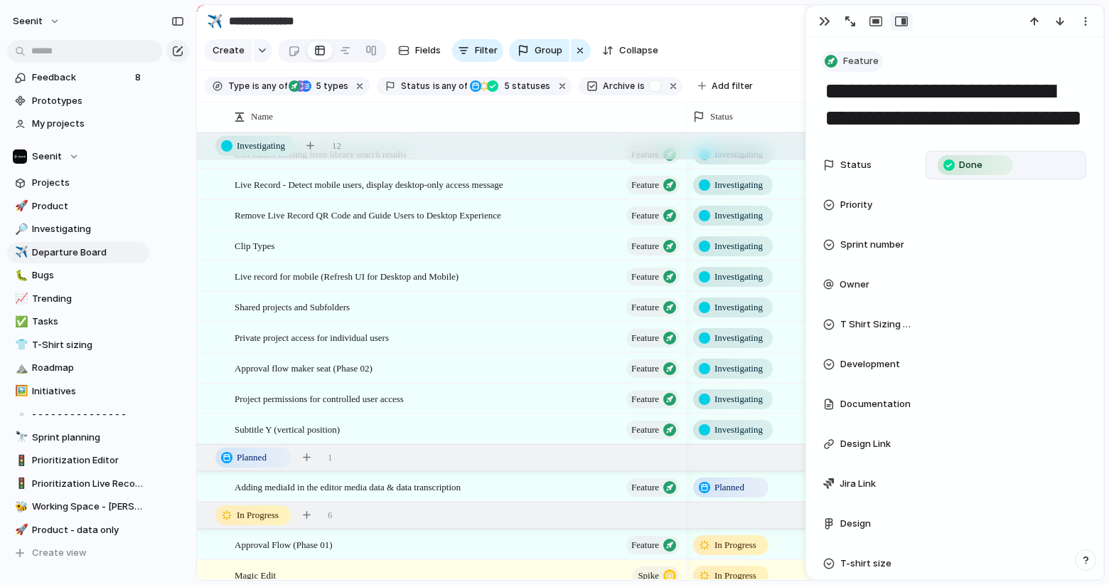
click at [845, 52] on button "Feature" at bounding box center [852, 61] width 61 height 21
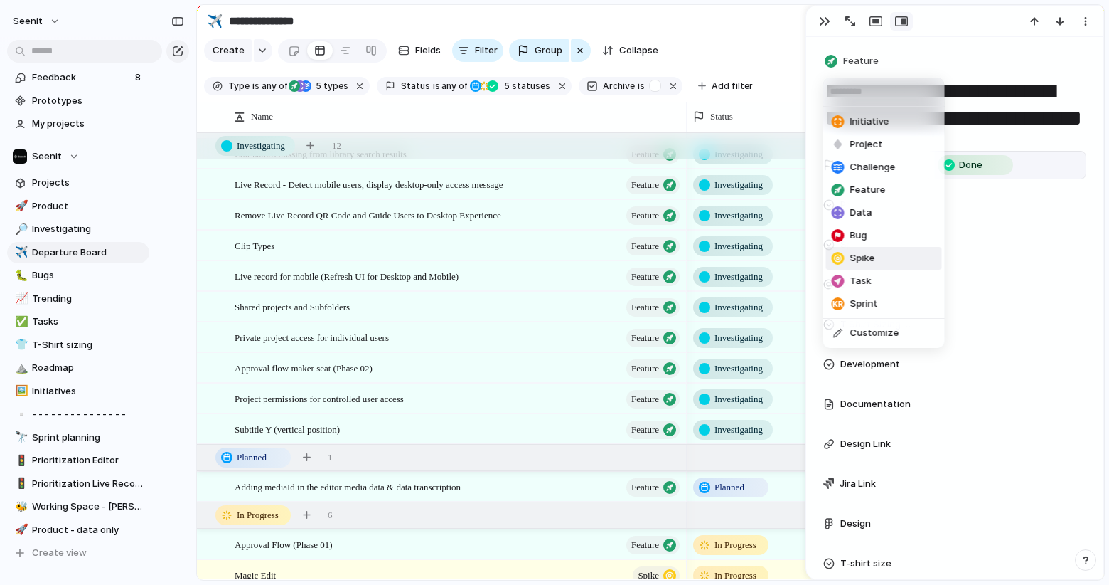
click at [864, 254] on span "Spike" at bounding box center [862, 258] width 25 height 14
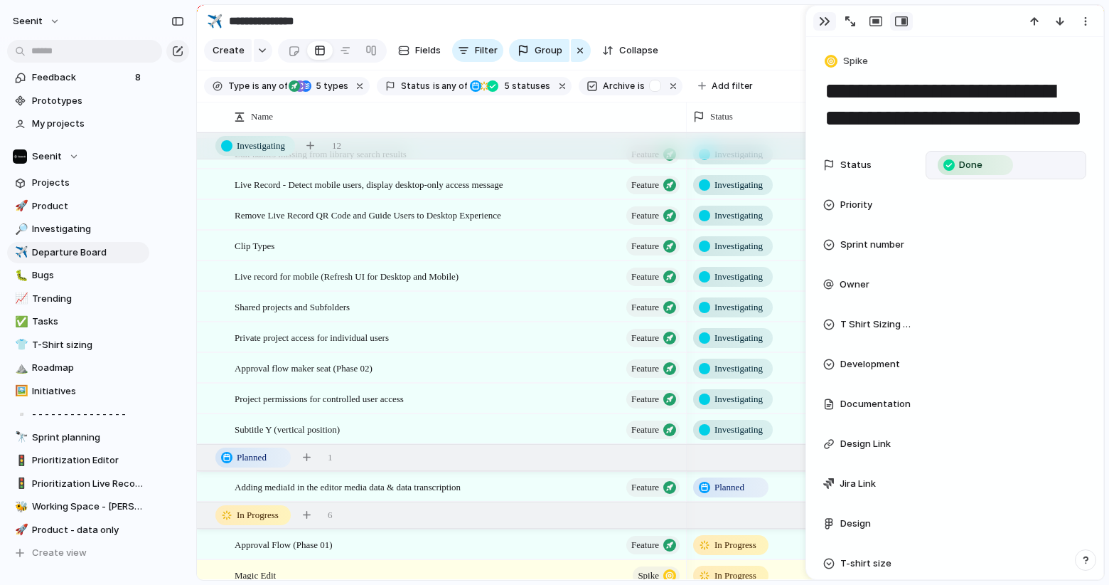
click at [832, 22] on button "button" at bounding box center [825, 21] width 23 height 18
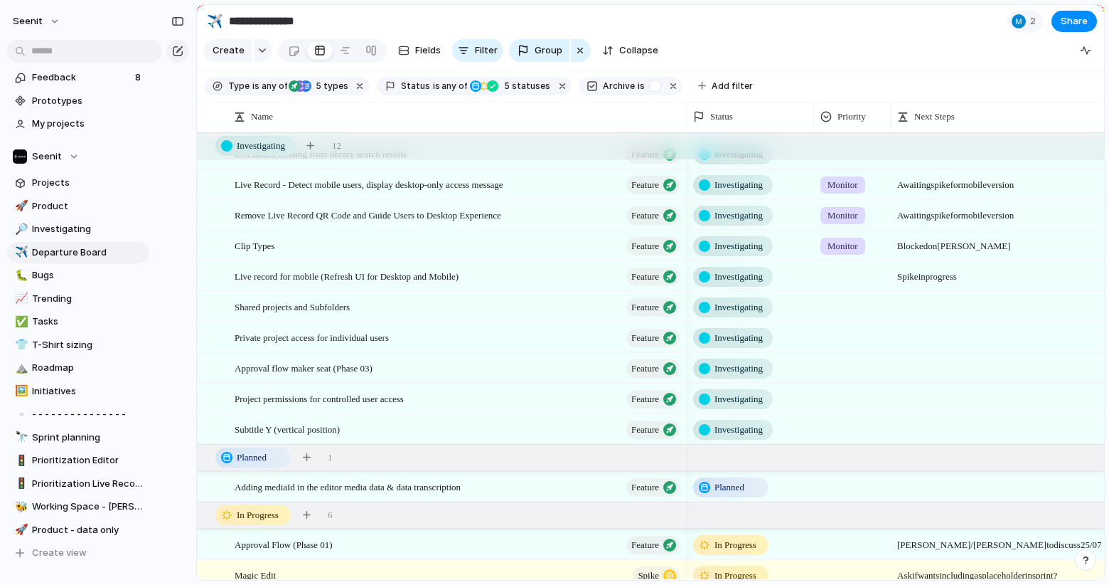
click at [929, 390] on span at bounding box center [1007, 388] width 230 height 8
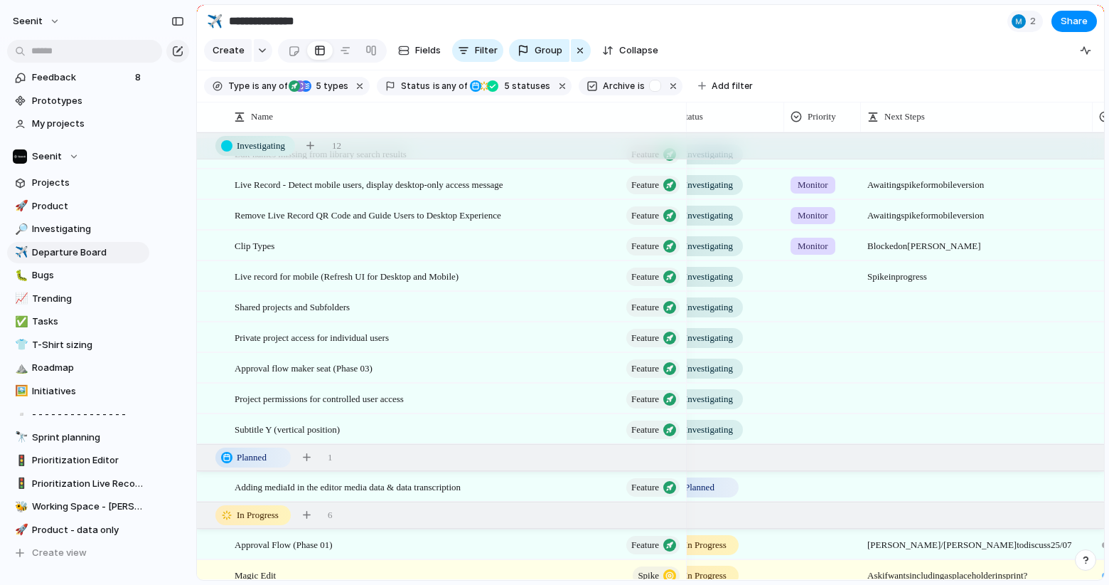
scroll to position [0, 35]
click at [835, 333] on div at bounding box center [817, 334] width 75 height 23
click at [899, 336] on div "Urgent High Medium Low Monitor" at bounding box center [554, 292] width 1109 height 585
click at [814, 341] on div at bounding box center [817, 334] width 75 height 23
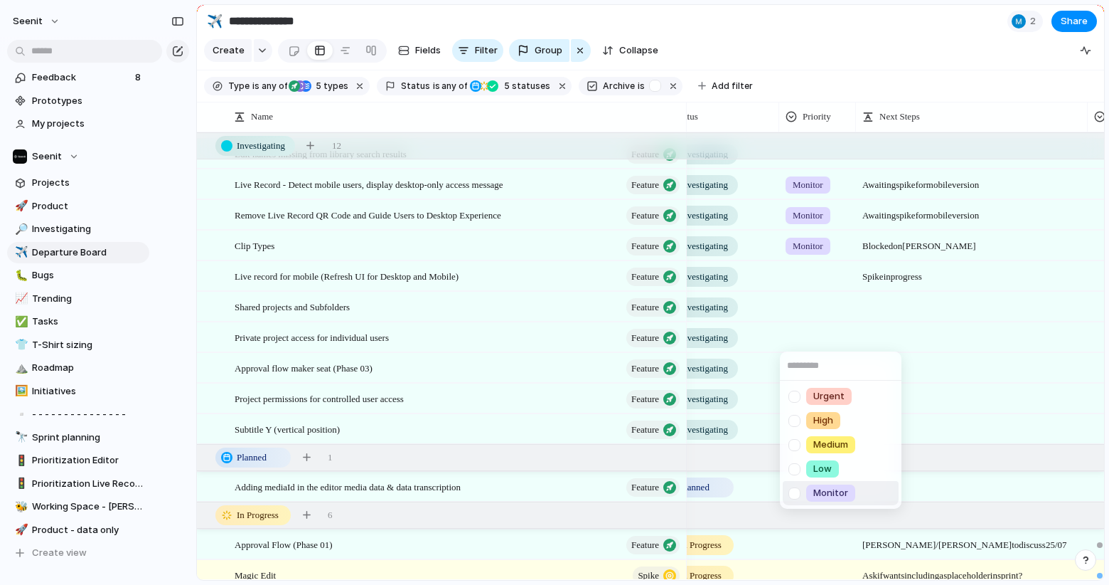
drag, startPoint x: 801, startPoint y: 492, endPoint x: 857, endPoint y: 457, distance: 66.5
click at [801, 492] on div at bounding box center [794, 493] width 25 height 25
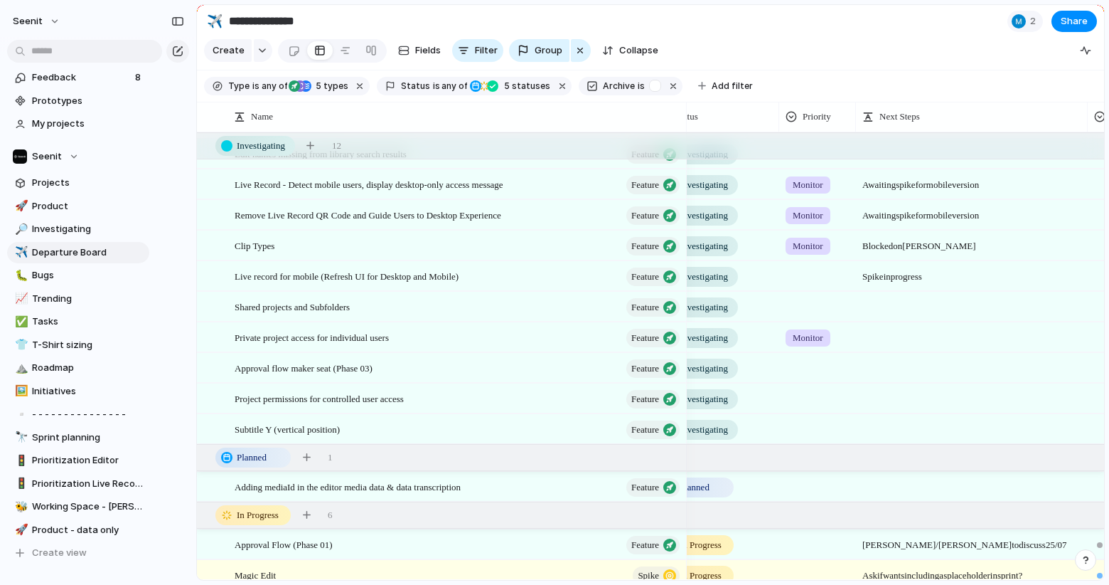
click at [919, 332] on div "Urgent High Medium Low Monitor" at bounding box center [554, 292] width 1109 height 585
click at [919, 333] on div at bounding box center [972, 330] width 230 height 15
type textarea "**********"
click at [726, 334] on span "Investigating" at bounding box center [704, 338] width 48 height 14
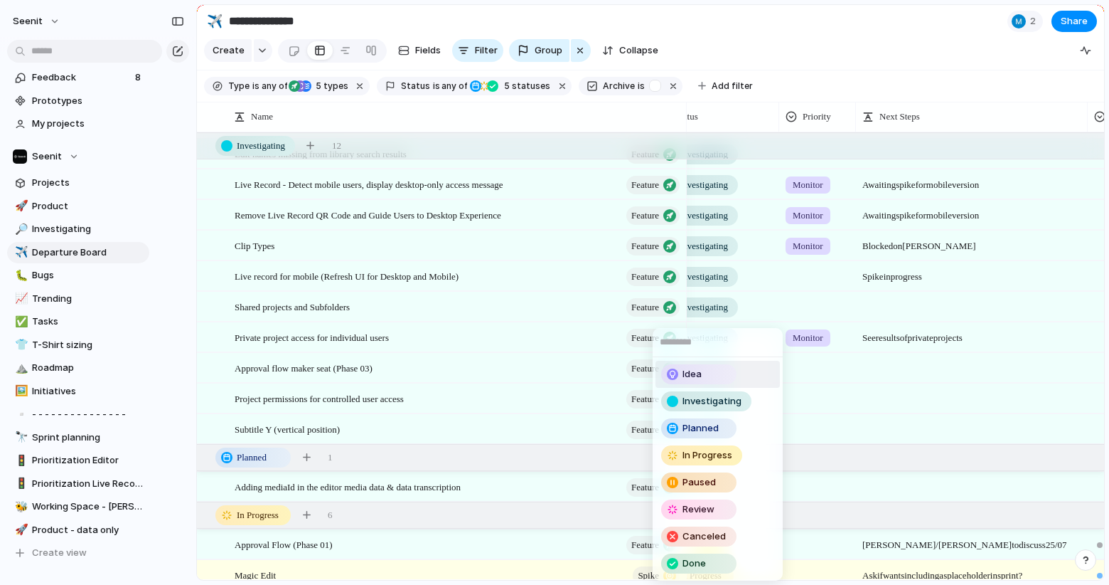
click at [715, 377] on div "Idea" at bounding box center [699, 374] width 73 height 17
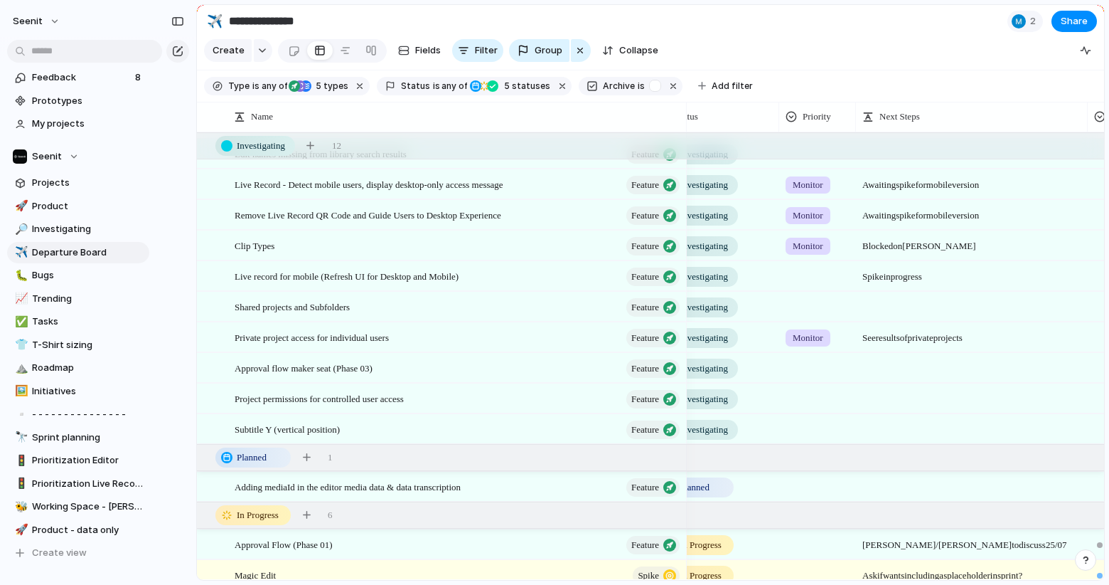
click at [828, 341] on div "Monitor" at bounding box center [808, 337] width 45 height 17
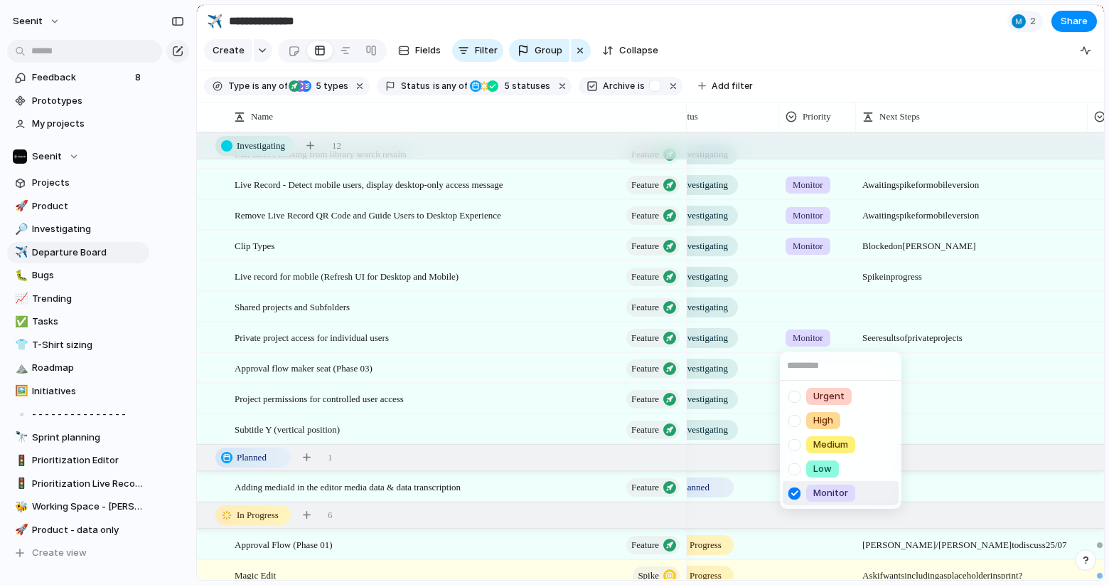
drag, startPoint x: 794, startPoint y: 489, endPoint x: 809, endPoint y: 457, distance: 34.4
click at [794, 489] on div at bounding box center [794, 493] width 25 height 25
click at [737, 380] on div "Urgent High Medium Low Monitor" at bounding box center [554, 292] width 1109 height 585
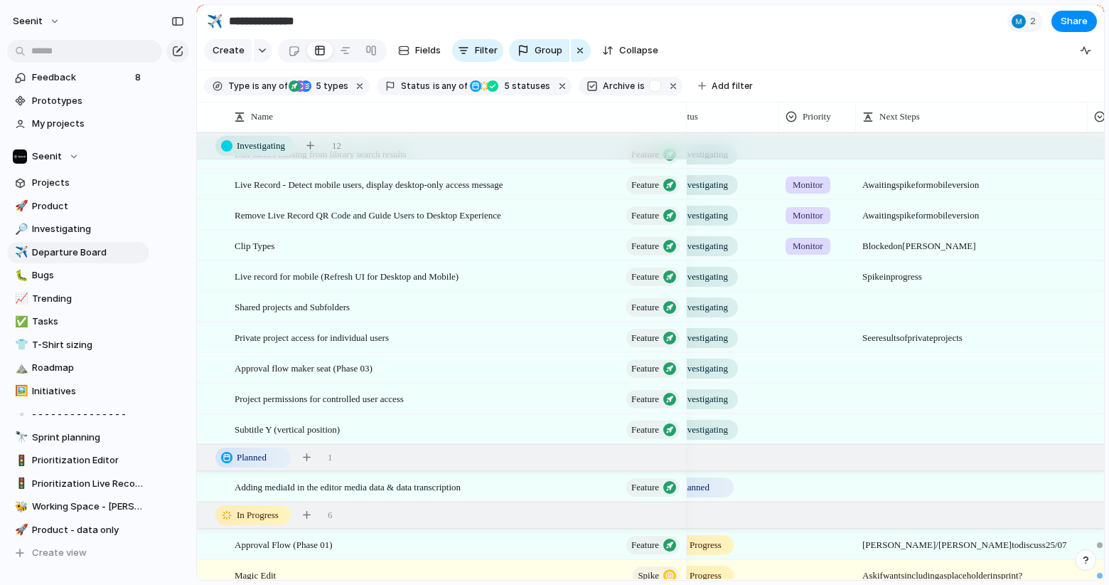
click at [907, 338] on span "See results of private projects" at bounding box center [972, 334] width 230 height 22
click at [804, 406] on div at bounding box center [817, 395] width 75 height 23
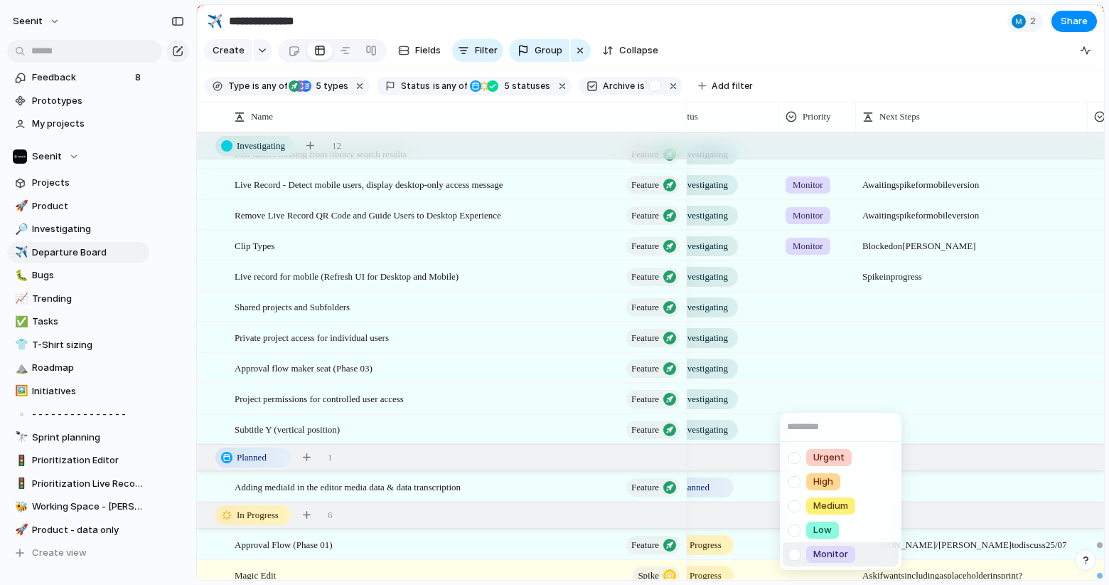
drag, startPoint x: 798, startPoint y: 558, endPoint x: 818, endPoint y: 541, distance: 26.2
click at [799, 557] on div at bounding box center [794, 554] width 25 height 25
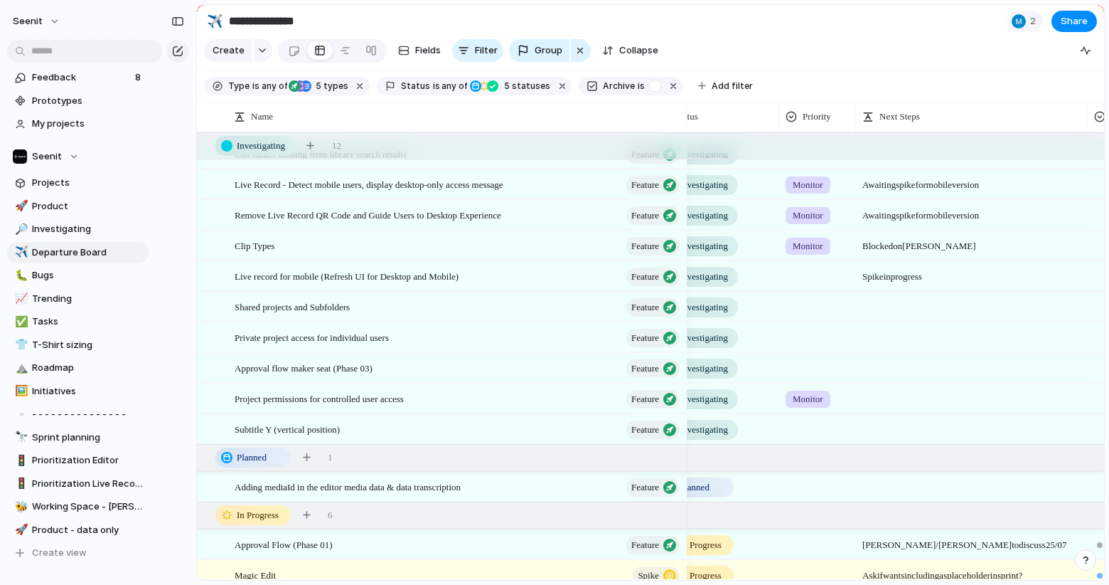
drag, startPoint x: 915, startPoint y: 402, endPoint x: 907, endPoint y: 392, distance: 13.7
click at [915, 402] on div "Urgent High Medium Low Monitor" at bounding box center [554, 292] width 1109 height 585
click at [907, 392] on div at bounding box center [972, 391] width 230 height 15
type textarea "**********"
click at [715, 401] on span "Investigating" at bounding box center [704, 399] width 48 height 14
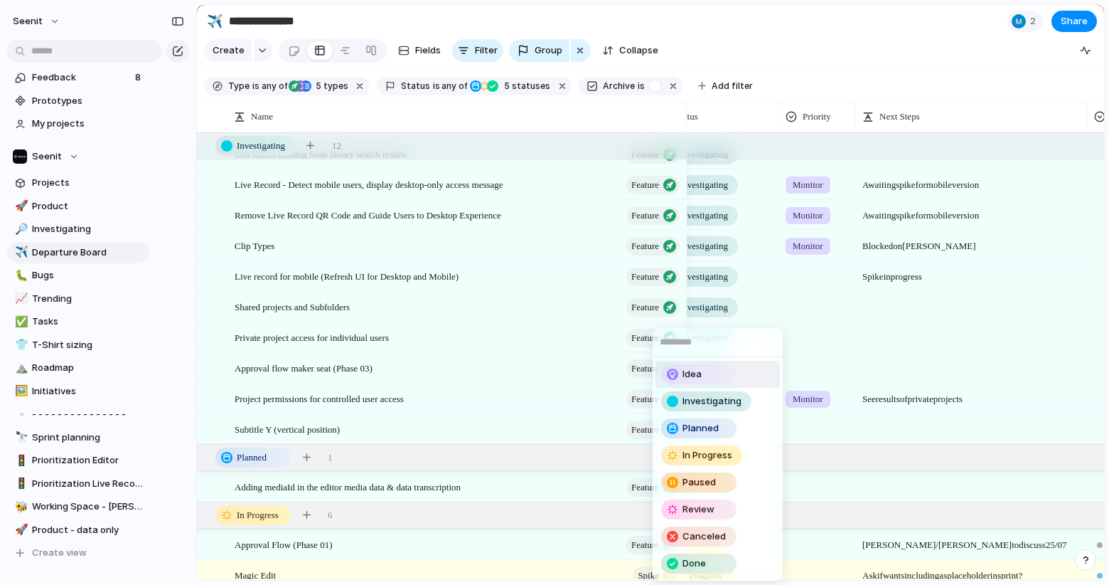
click at [713, 376] on div "Idea" at bounding box center [699, 374] width 73 height 17
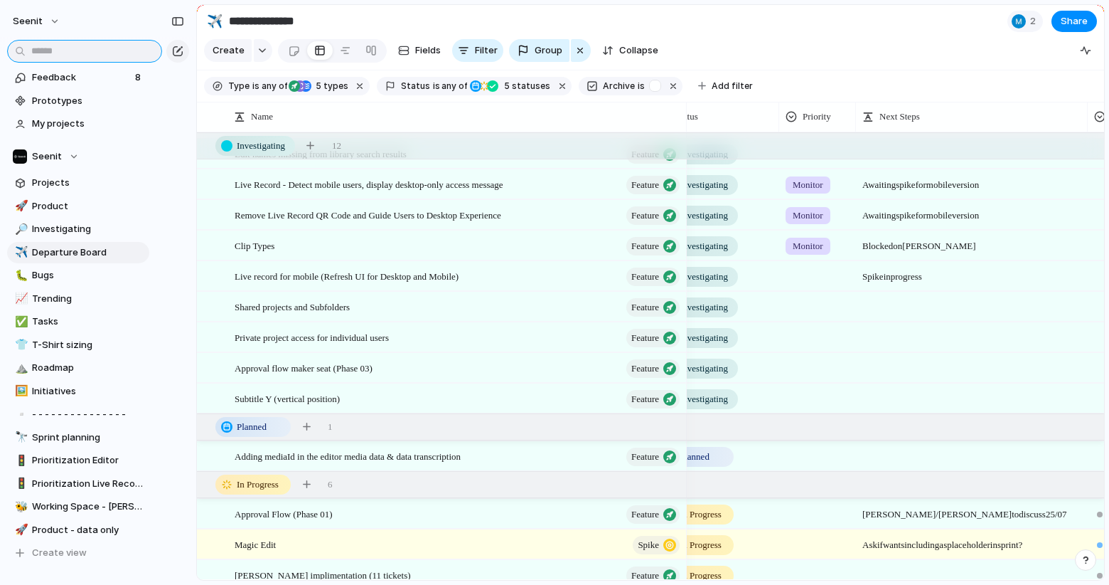
click at [108, 55] on input "text" at bounding box center [84, 51] width 155 height 23
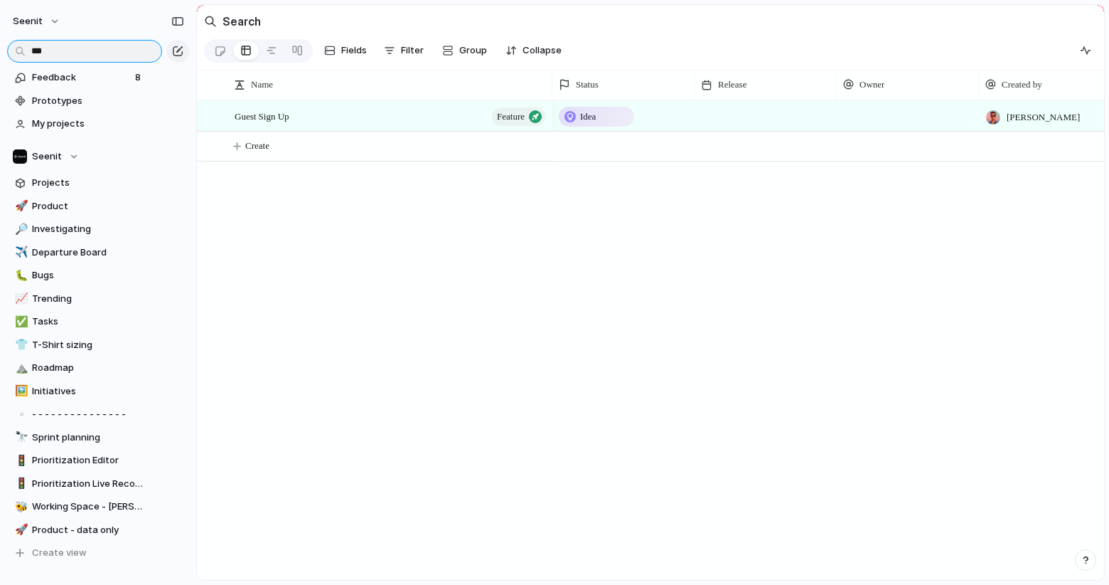
type input "***"
click at [596, 110] on span "Idea" at bounding box center [588, 117] width 16 height 14
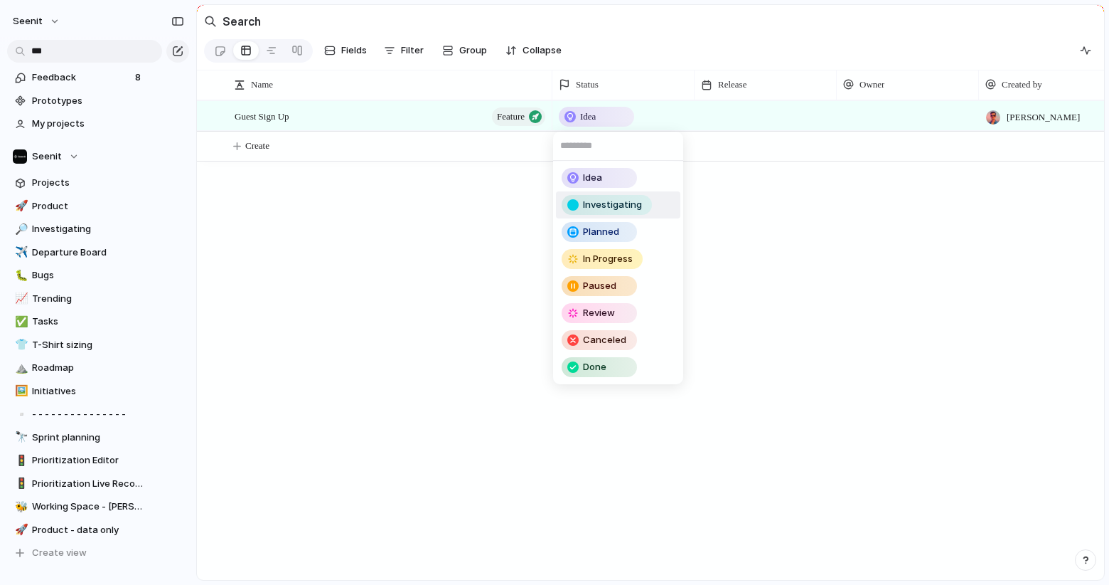
click at [636, 211] on span "Investigating" at bounding box center [612, 205] width 59 height 14
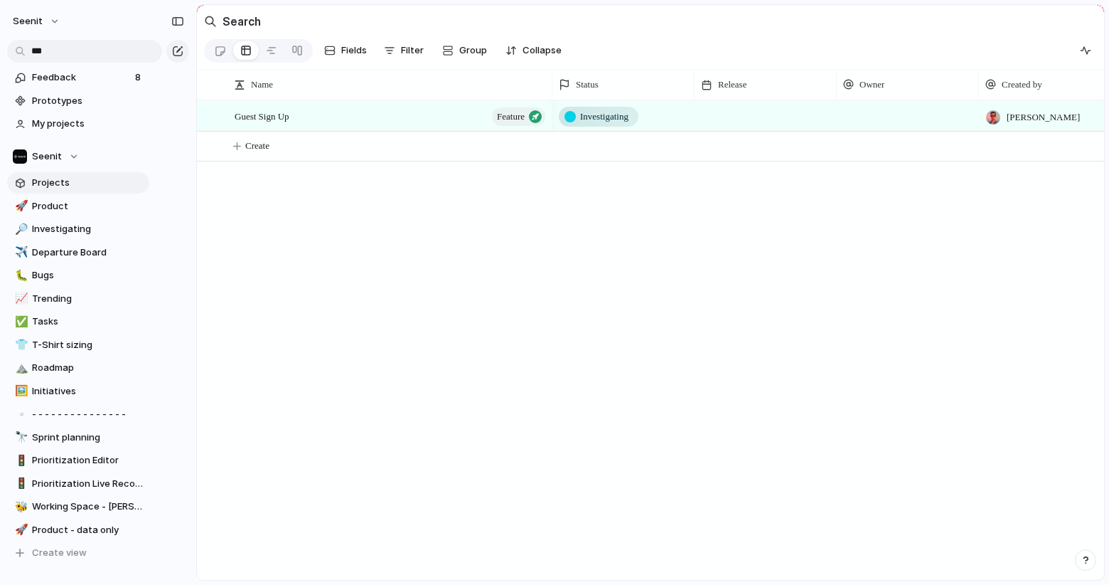
click at [71, 187] on span "Projects" at bounding box center [88, 183] width 112 height 14
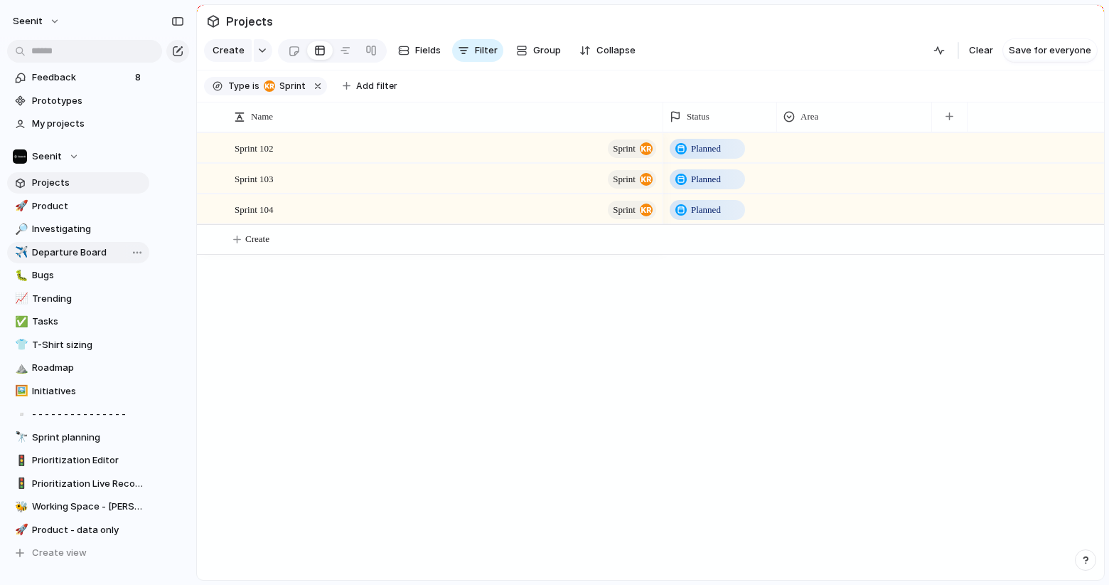
click at [69, 247] on span "Departure Board" at bounding box center [88, 252] width 112 height 14
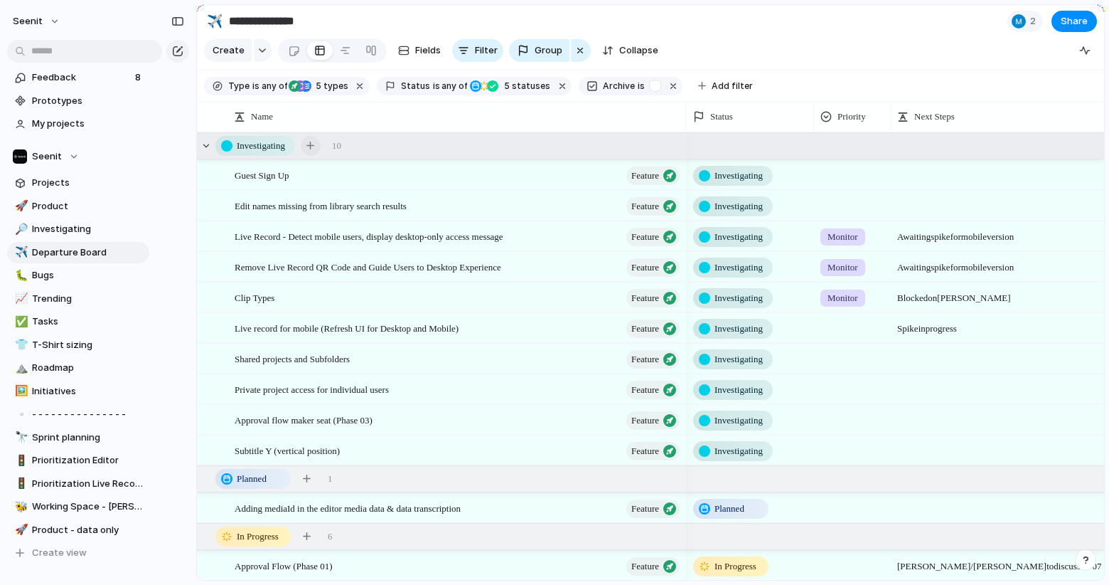
click at [314, 145] on div "button" at bounding box center [310, 146] width 8 height 8
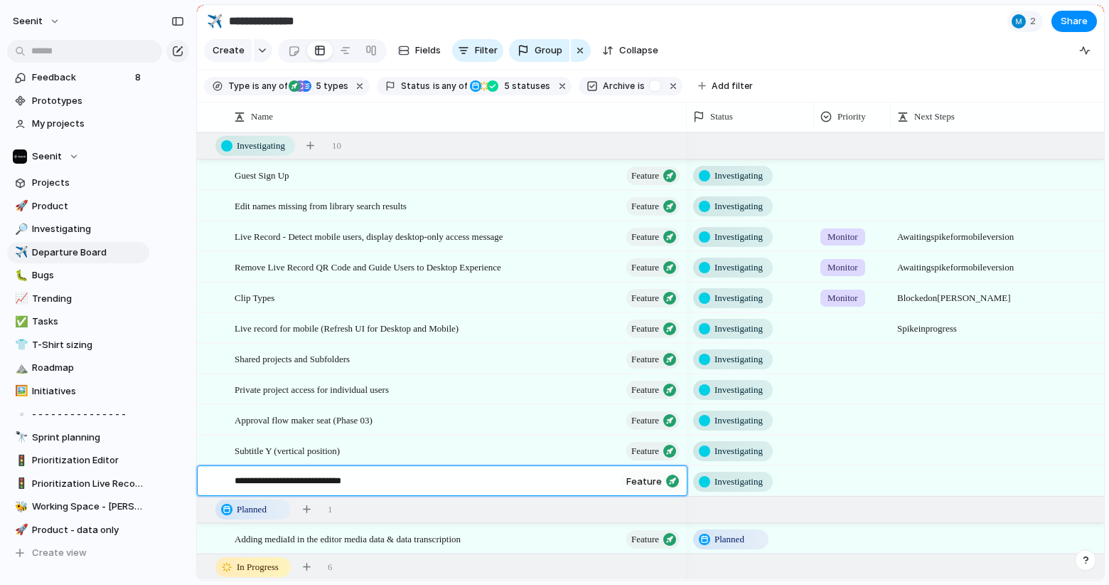
type textarea "**********"
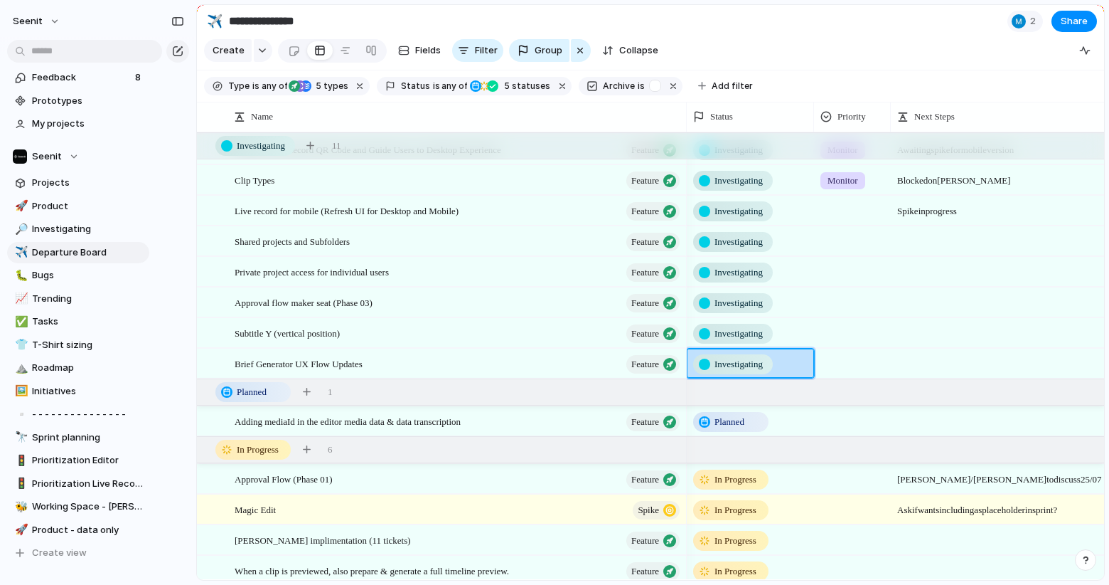
scroll to position [122, 0]
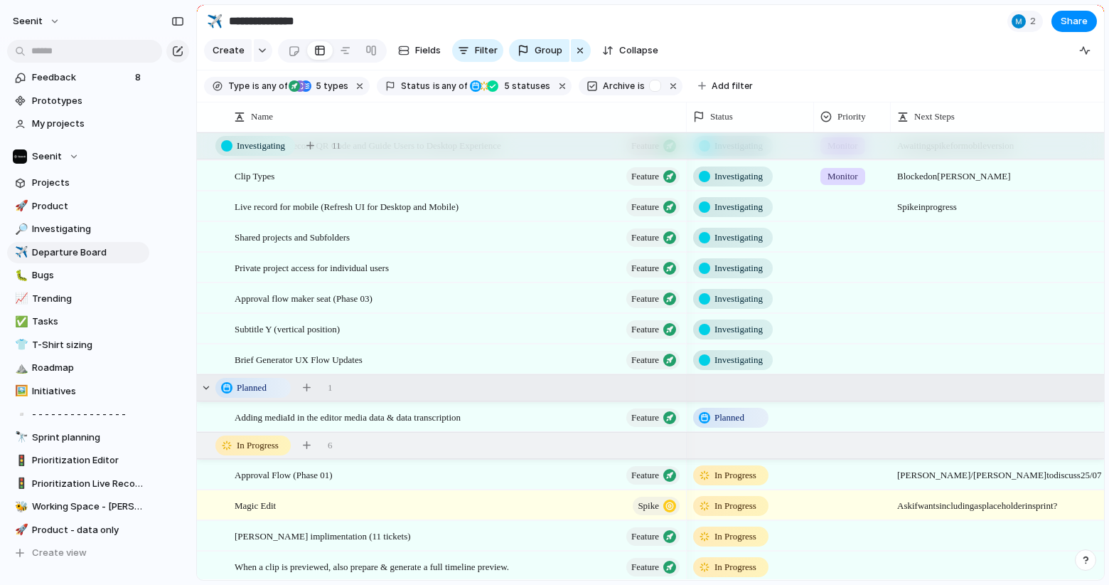
click at [801, 390] on div "Planned 1" at bounding box center [652, 388] width 910 height 26
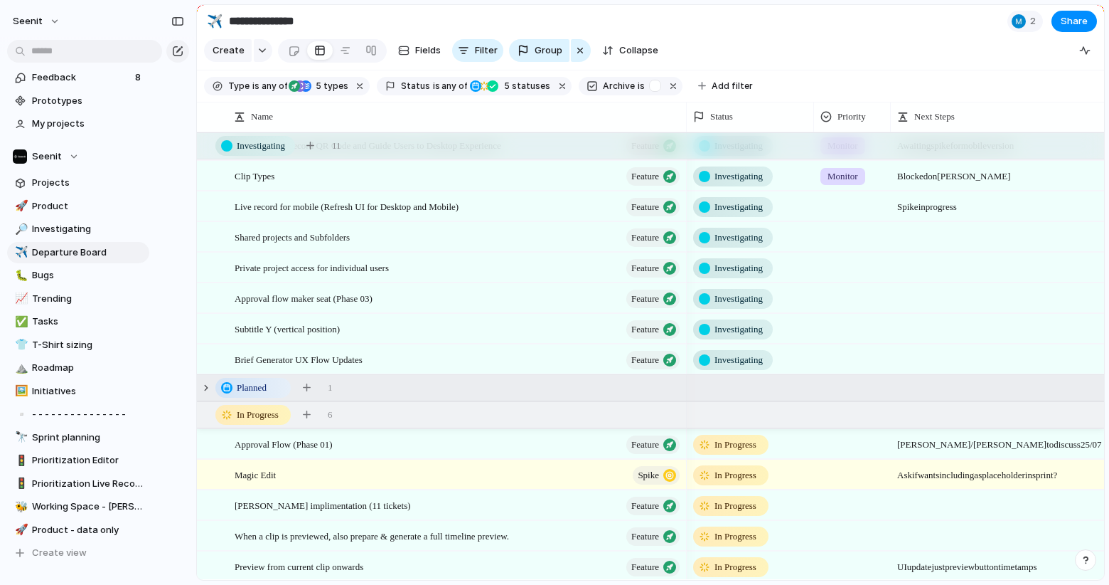
click at [800, 390] on div "Planned 1" at bounding box center [652, 388] width 910 height 26
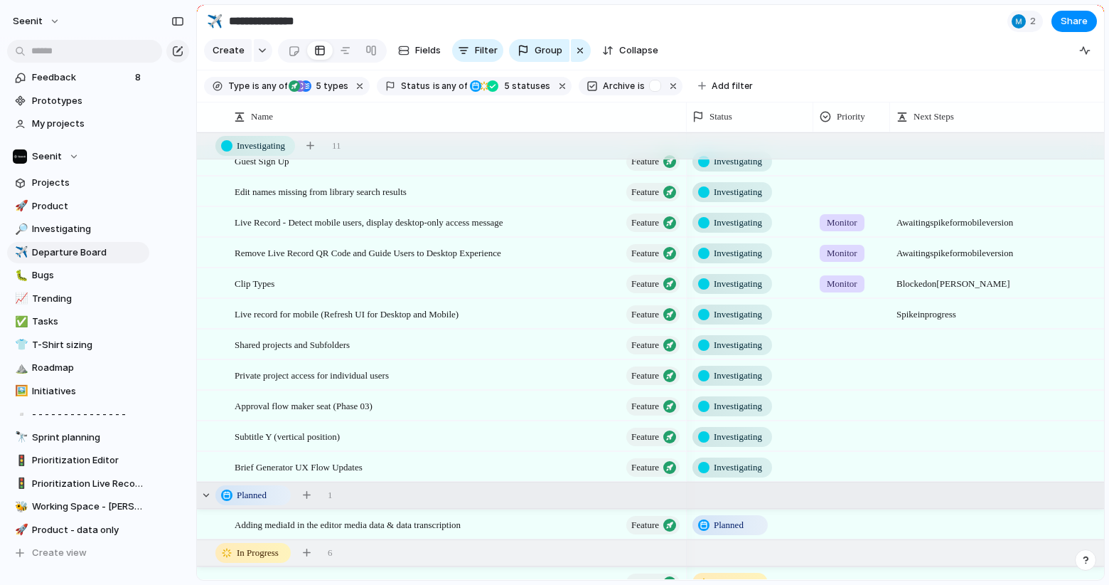
scroll to position [0, 0]
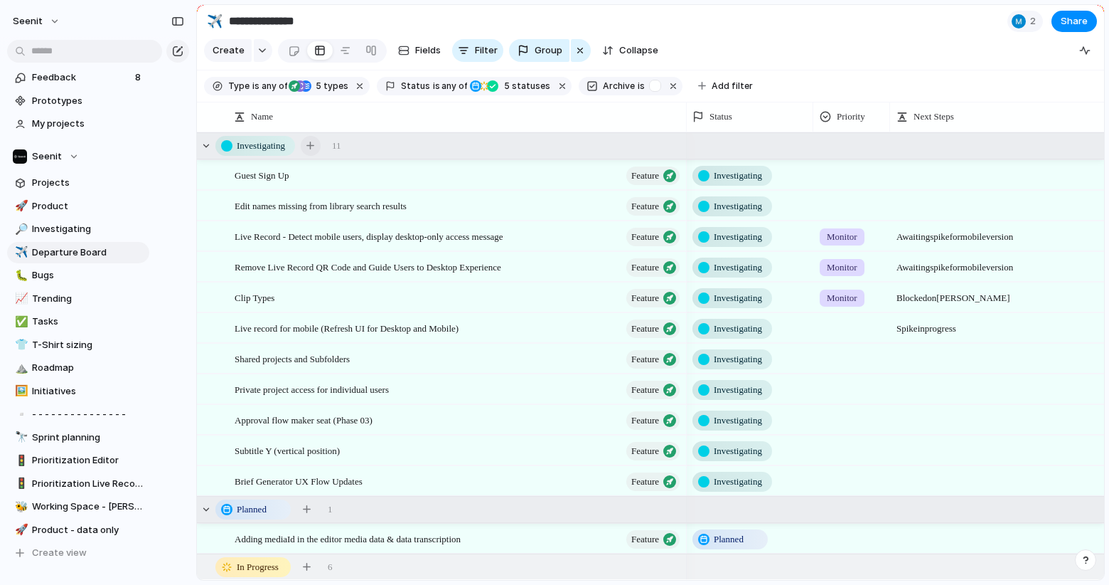
click at [314, 148] on div "button" at bounding box center [310, 146] width 8 height 8
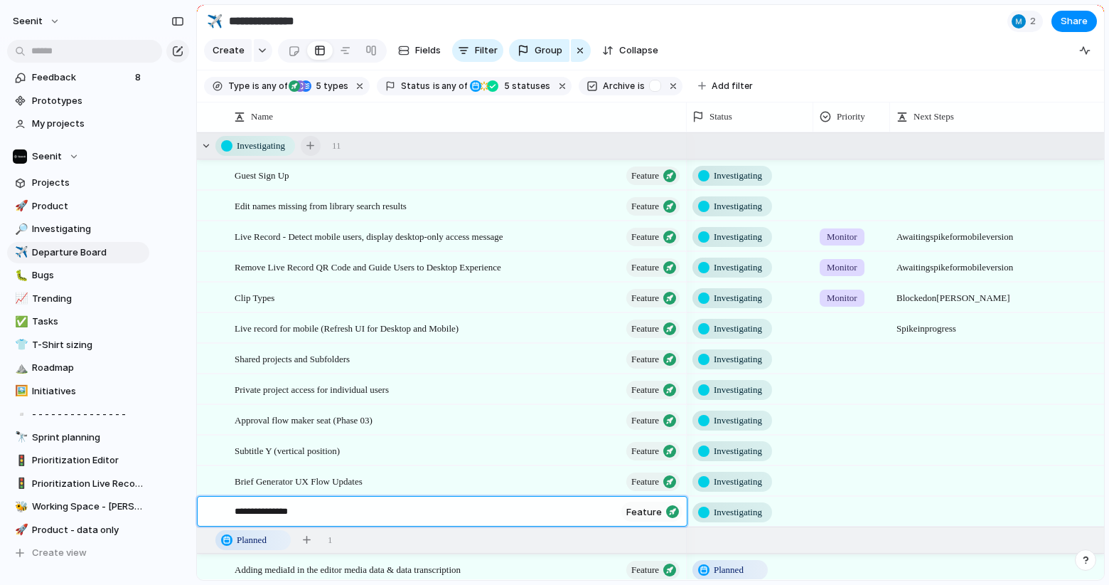
type textarea "**********"
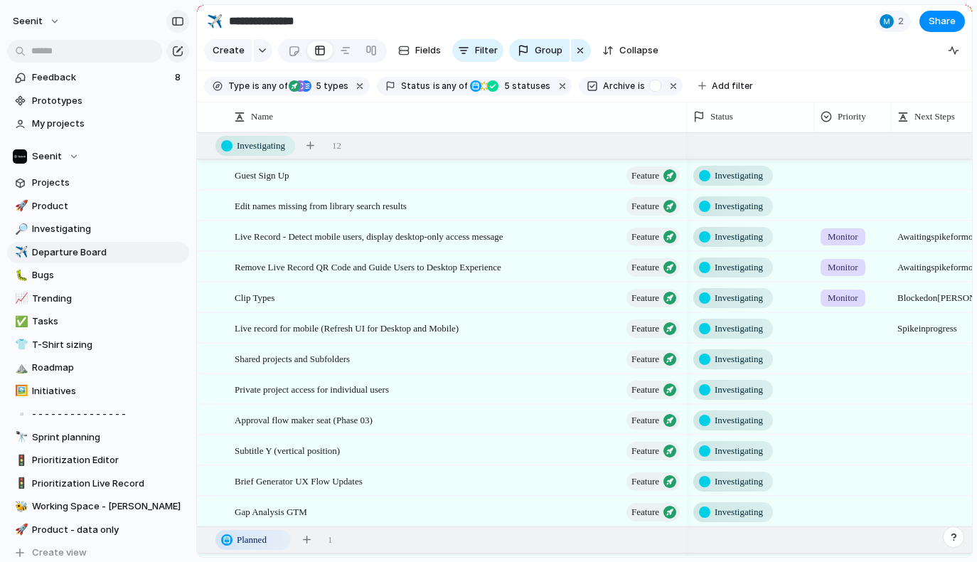
click at [181, 23] on div "button" at bounding box center [177, 21] width 13 height 10
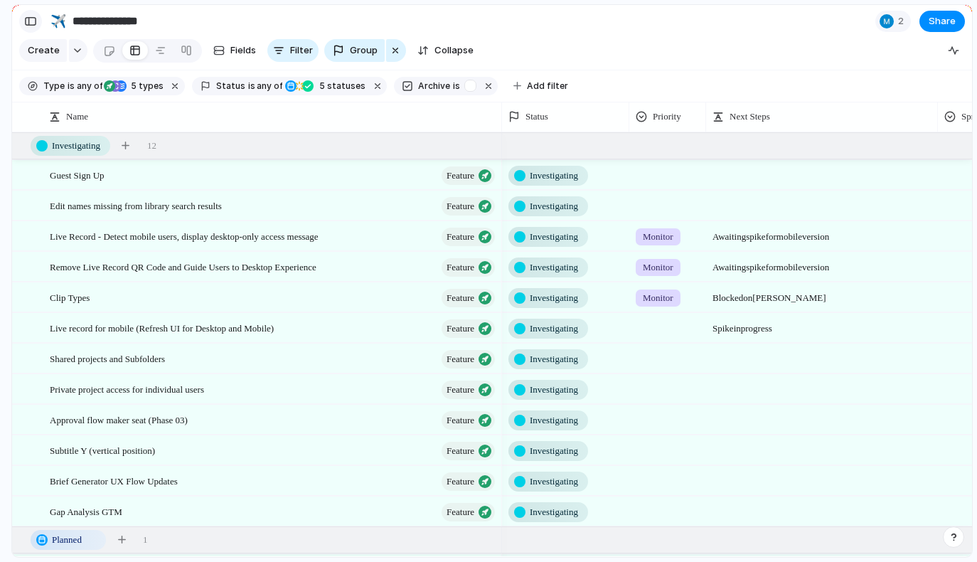
click at [32, 22] on div "button" at bounding box center [30, 21] width 13 height 10
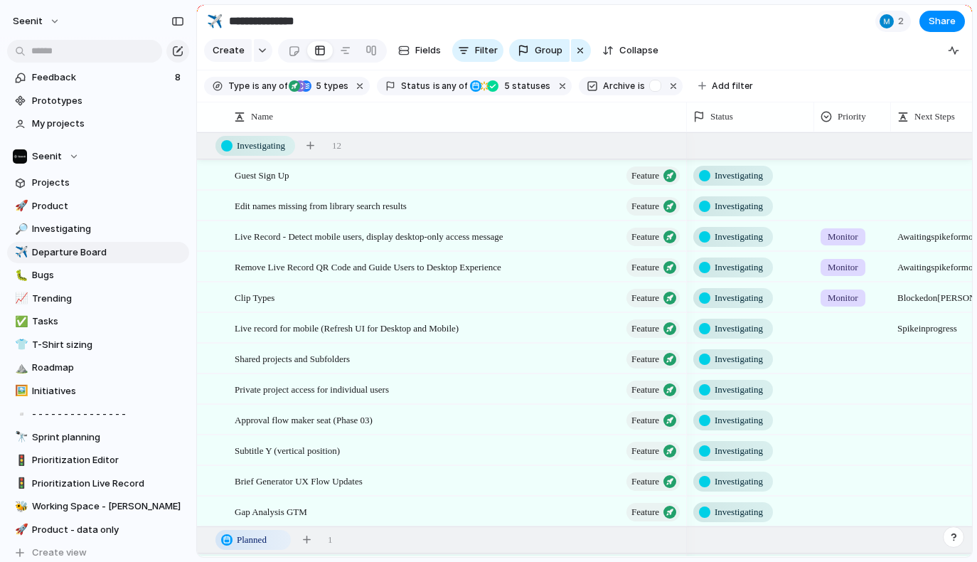
click at [32, 22] on span "Seenit" at bounding box center [28, 21] width 30 height 14
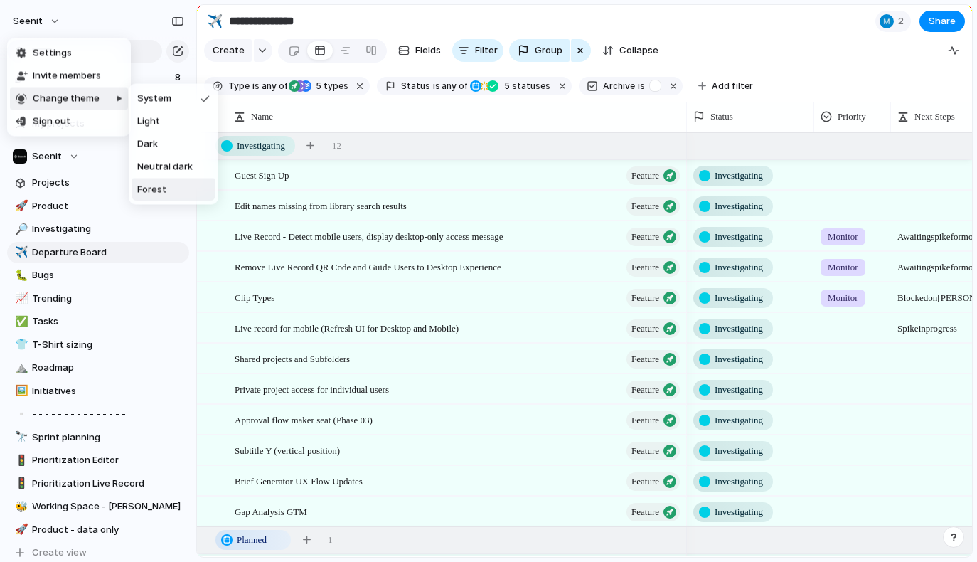
click at [176, 183] on li "Forest" at bounding box center [174, 189] width 84 height 23
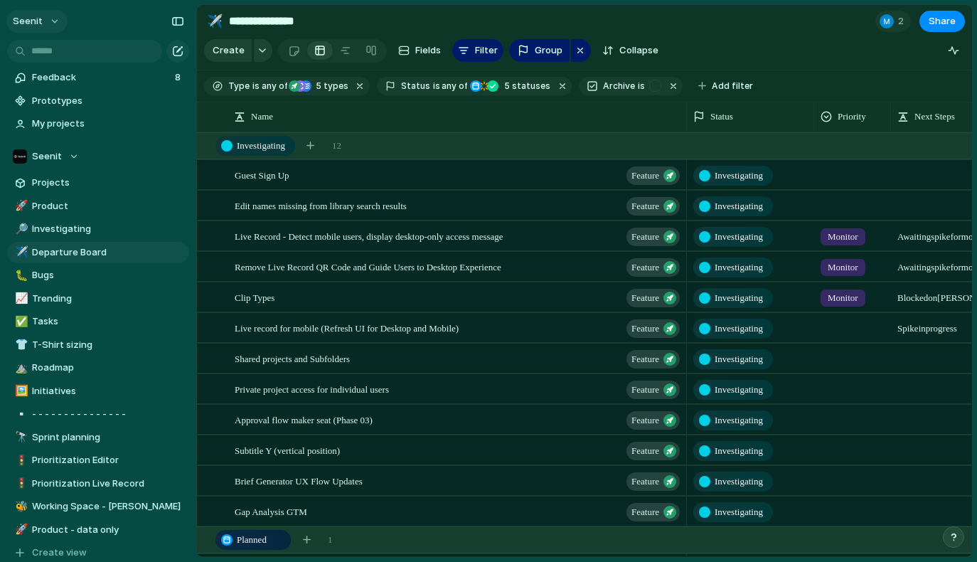
click at [53, 16] on button "Seenit" at bounding box center [36, 21] width 61 height 23
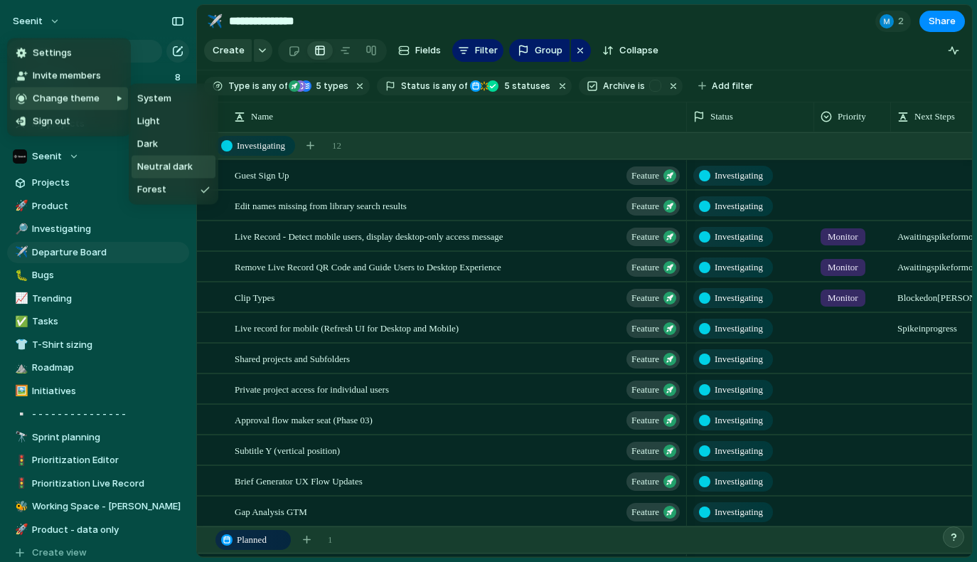
click at [163, 156] on li "Neutral dark" at bounding box center [174, 167] width 84 height 23
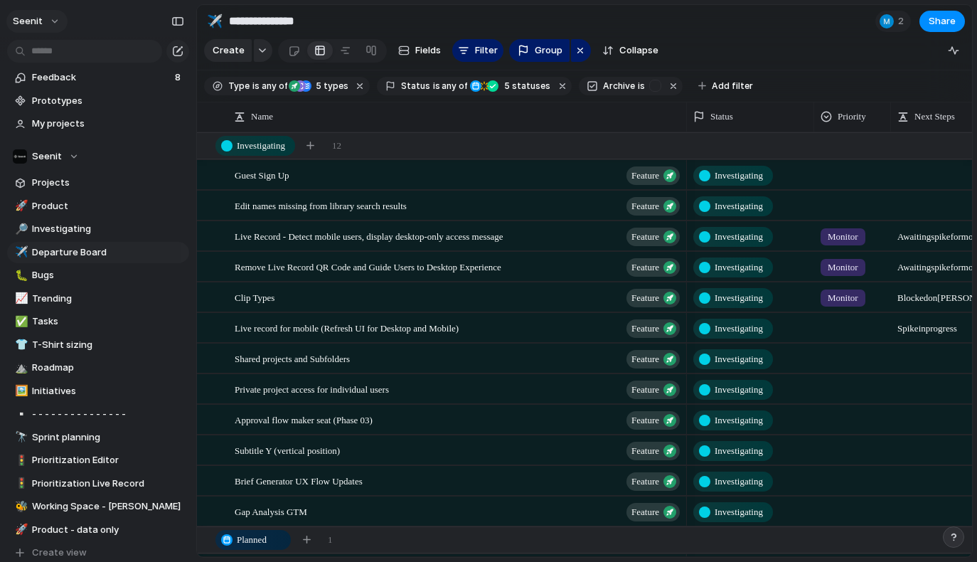
click at [48, 18] on button "Seenit" at bounding box center [36, 21] width 61 height 23
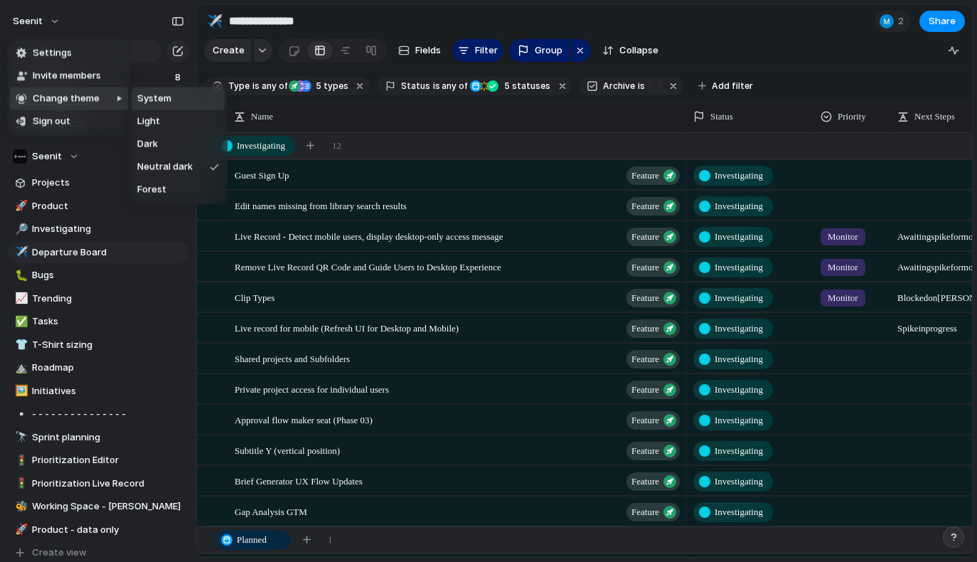
drag, startPoint x: 182, startPoint y: 103, endPoint x: 161, endPoint y: 93, distance: 23.5
click at [182, 103] on li "System" at bounding box center [178, 98] width 93 height 23
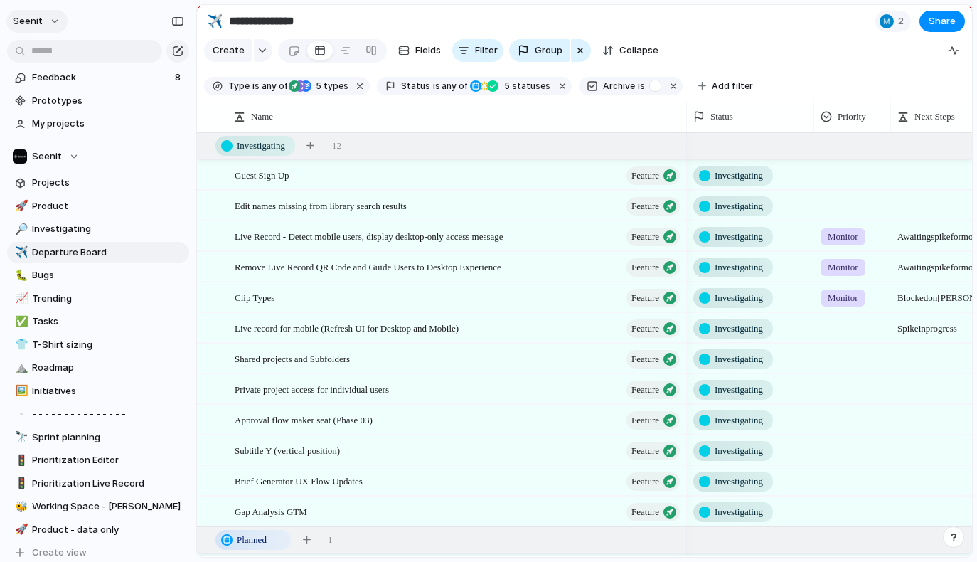
click at [48, 12] on button "Seenit" at bounding box center [36, 21] width 61 height 23
click at [48, 12] on div "Settings Invite members Change theme Sign out" at bounding box center [488, 281] width 977 height 562
click at [179, 21] on div "button" at bounding box center [177, 21] width 13 height 10
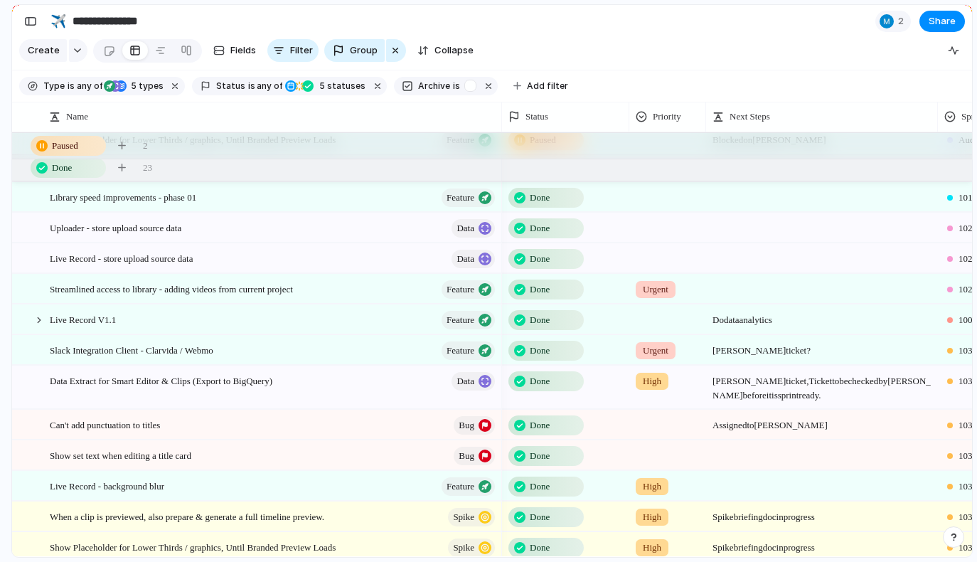
scroll to position [553, 0]
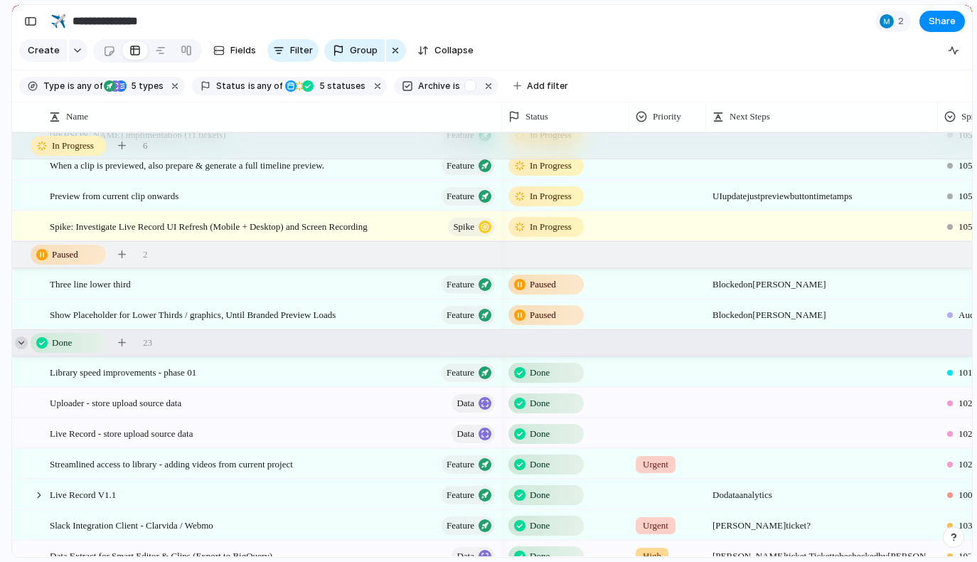
click at [23, 341] on div at bounding box center [21, 342] width 13 height 13
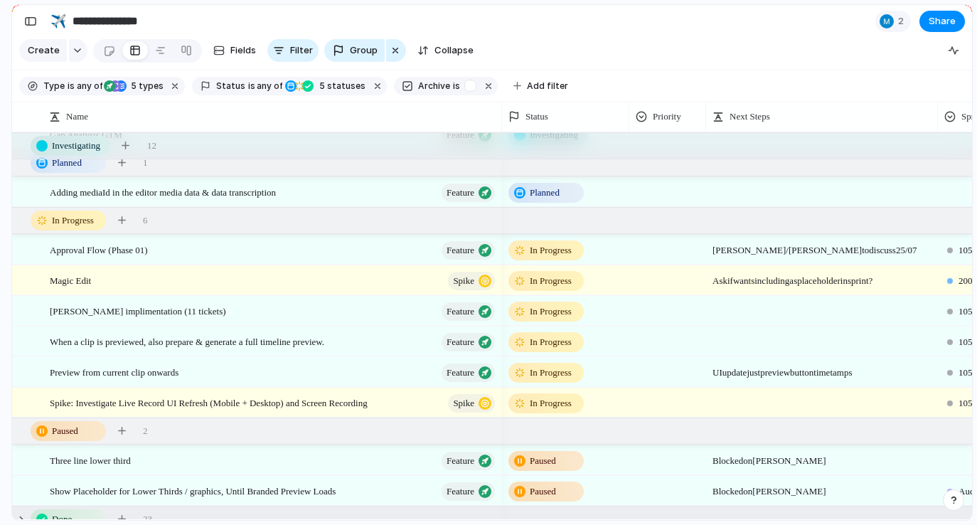
scroll to position [343, 0]
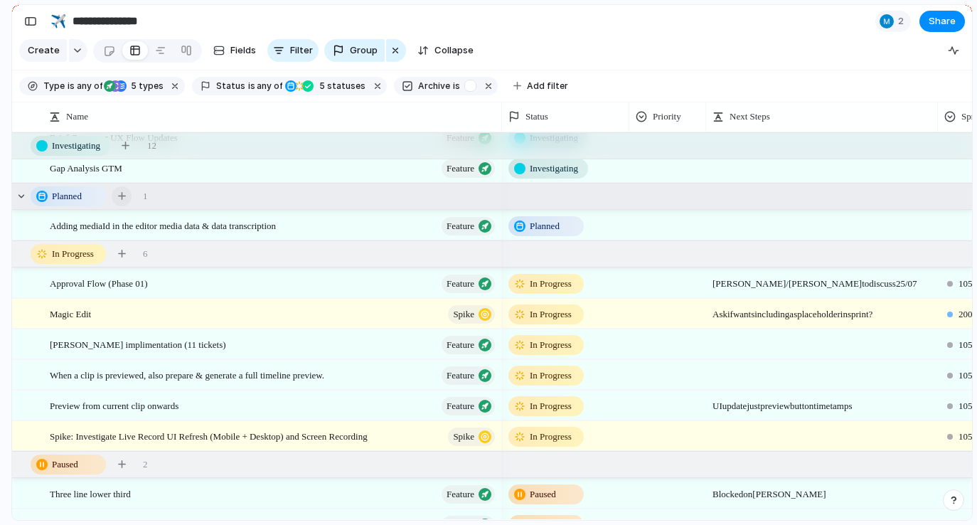
click at [114, 193] on button "button" at bounding box center [122, 196] width 20 height 20
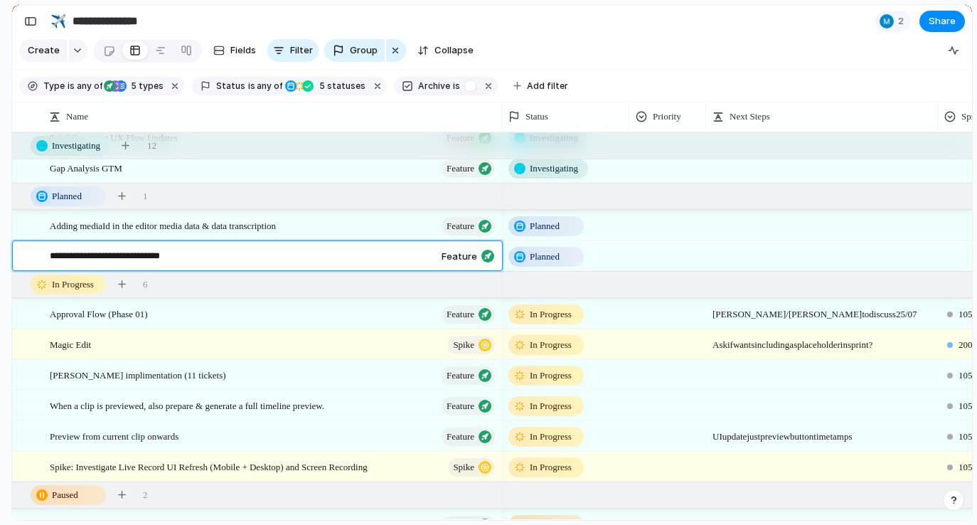
type textarea "**********"
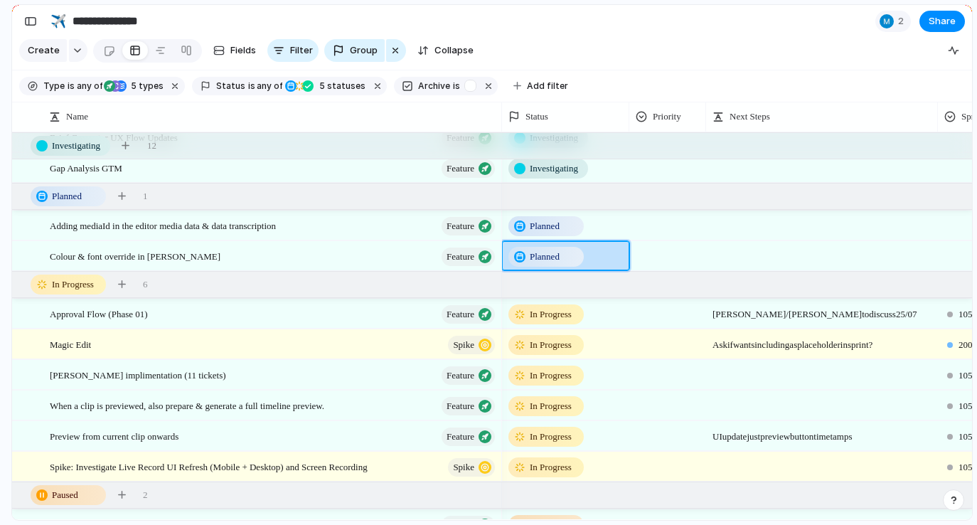
click at [758, 254] on div at bounding box center [822, 249] width 230 height 15
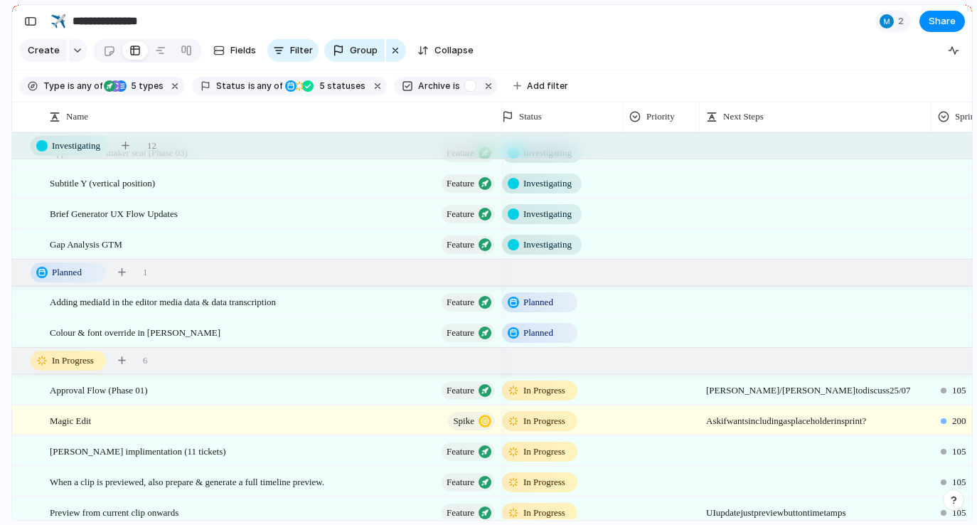
scroll to position [265, 0]
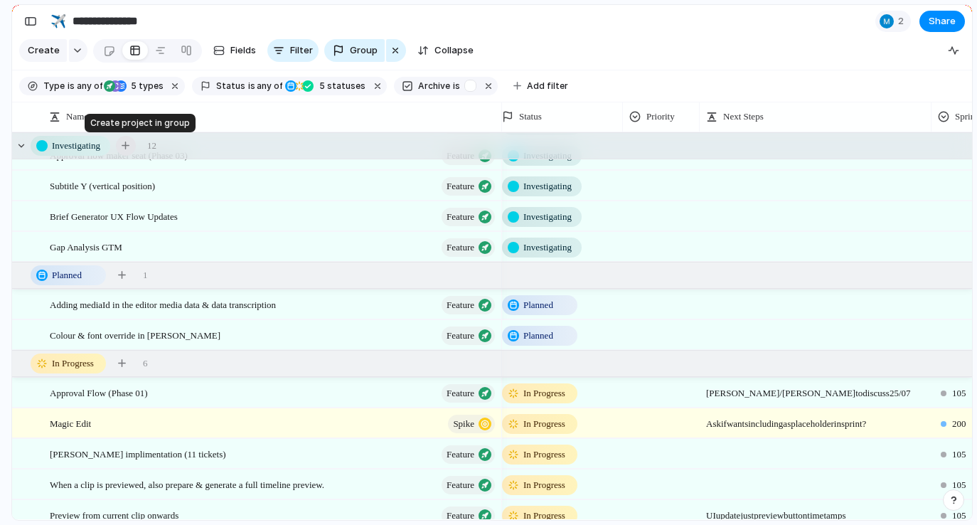
click at [136, 141] on button "button" at bounding box center [126, 146] width 20 height 20
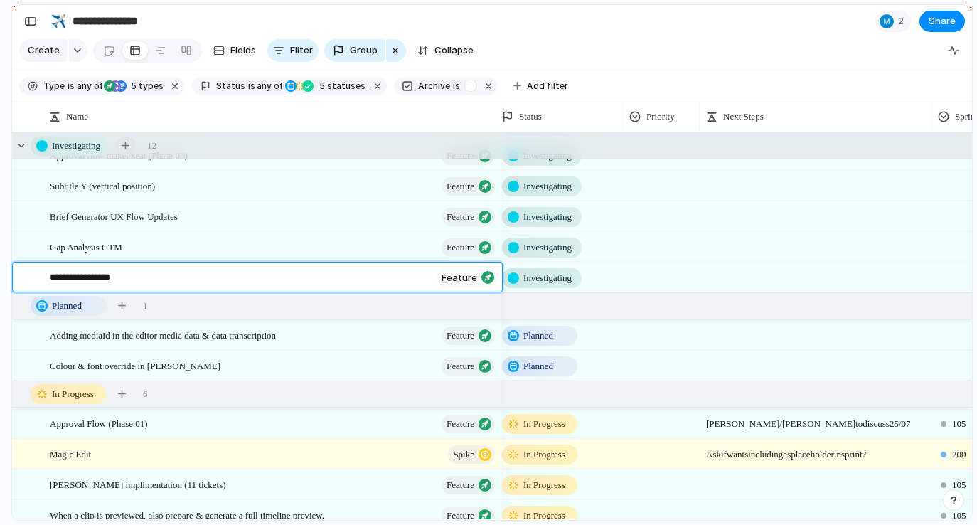
type textarea "**********"
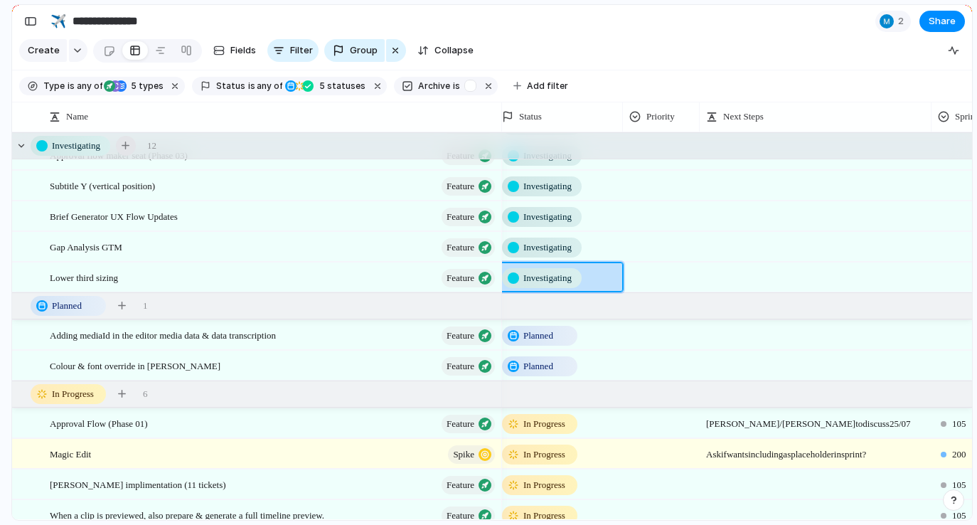
scroll to position [0, 0]
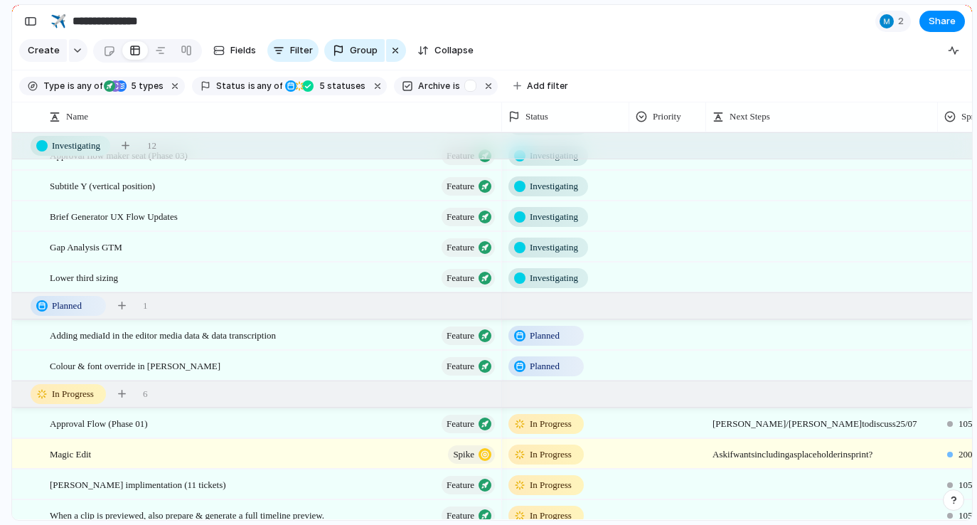
drag, startPoint x: 592, startPoint y: 45, endPoint x: 585, endPoint y: 129, distance: 84.2
click at [592, 45] on section "Create Fields Filter Group Zoom Collapse" at bounding box center [492, 53] width 960 height 34
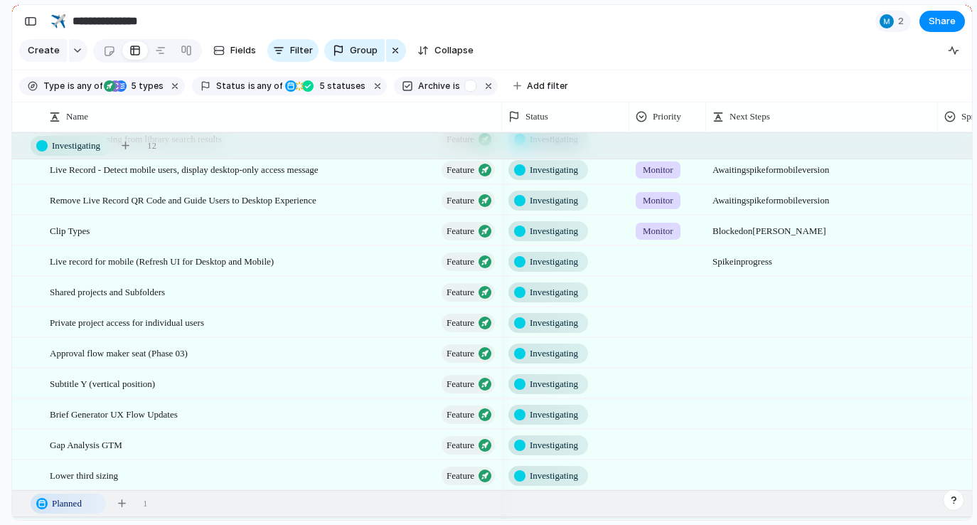
scroll to position [114, 0]
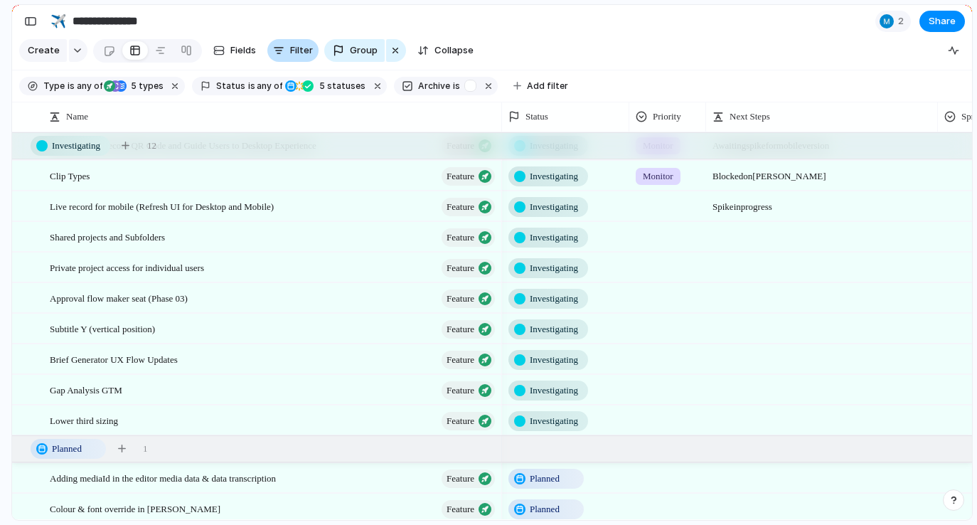
click at [284, 48] on button "Filter" at bounding box center [292, 50] width 51 height 23
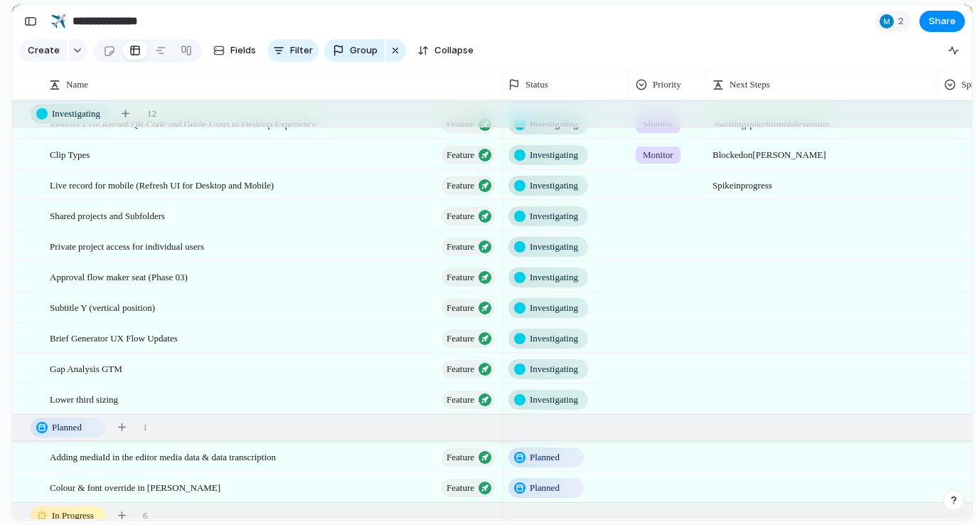
scroll to position [87, 0]
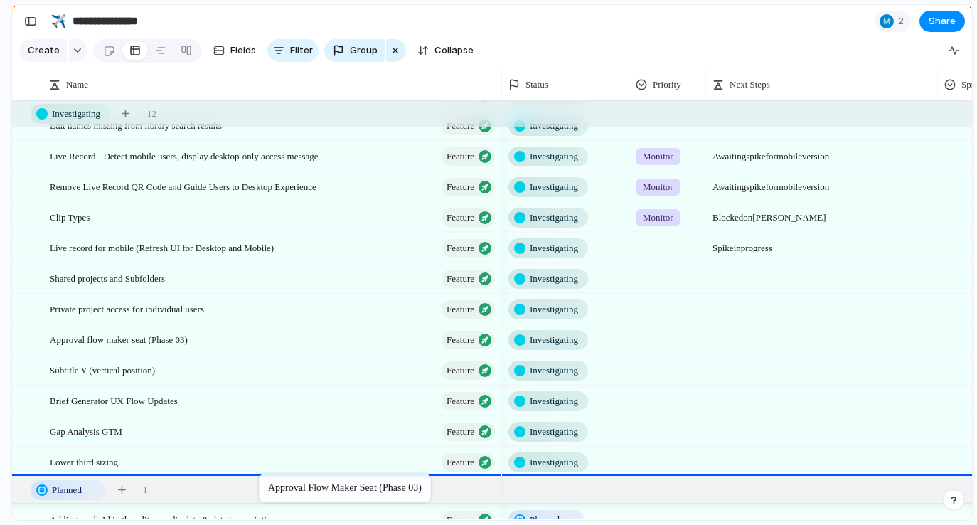
drag, startPoint x: 289, startPoint y: 336, endPoint x: 267, endPoint y: 476, distance: 142.6
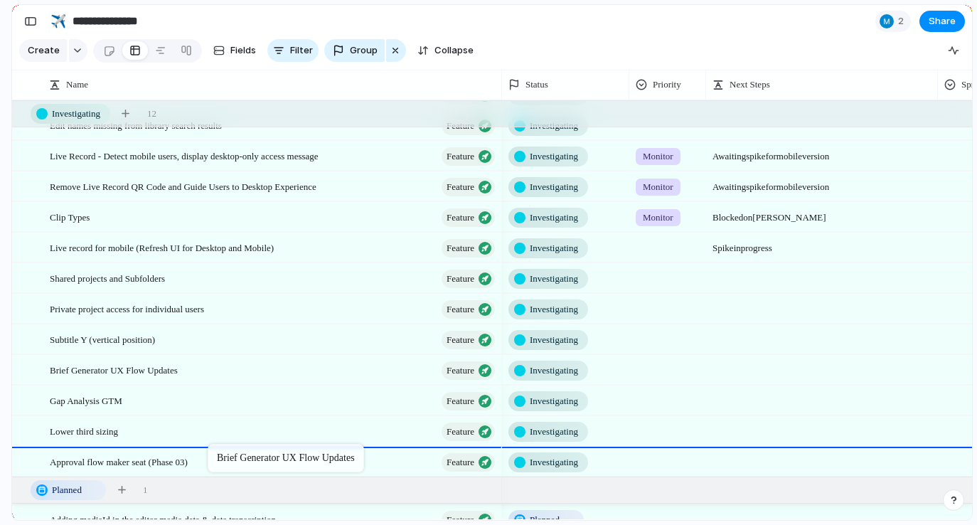
drag, startPoint x: 236, startPoint y: 368, endPoint x: 215, endPoint y: 447, distance: 81.8
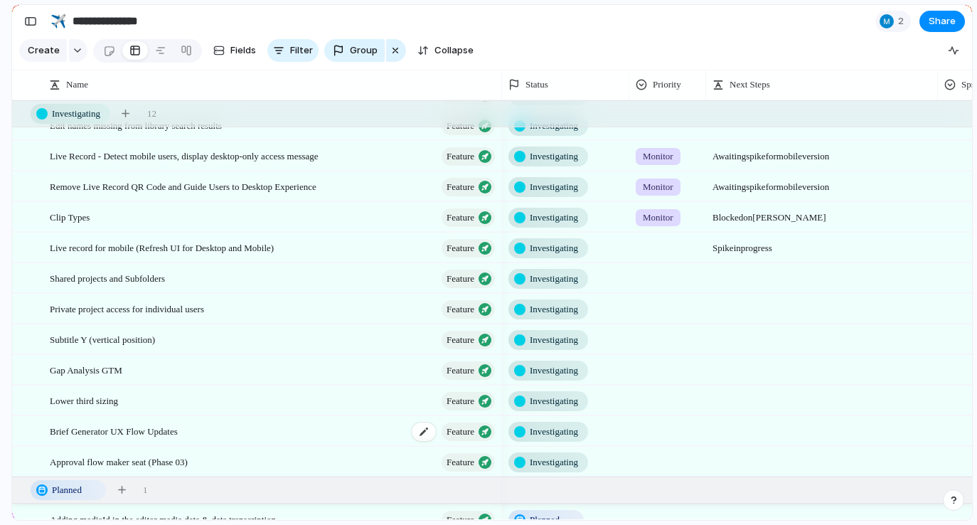
scroll to position [38, 0]
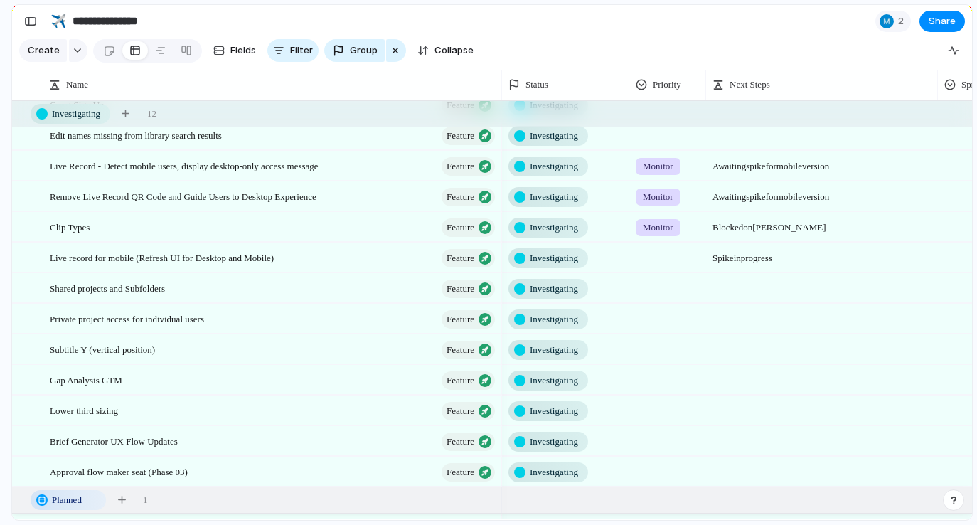
click at [557, 228] on span "Investigating" at bounding box center [554, 227] width 48 height 14
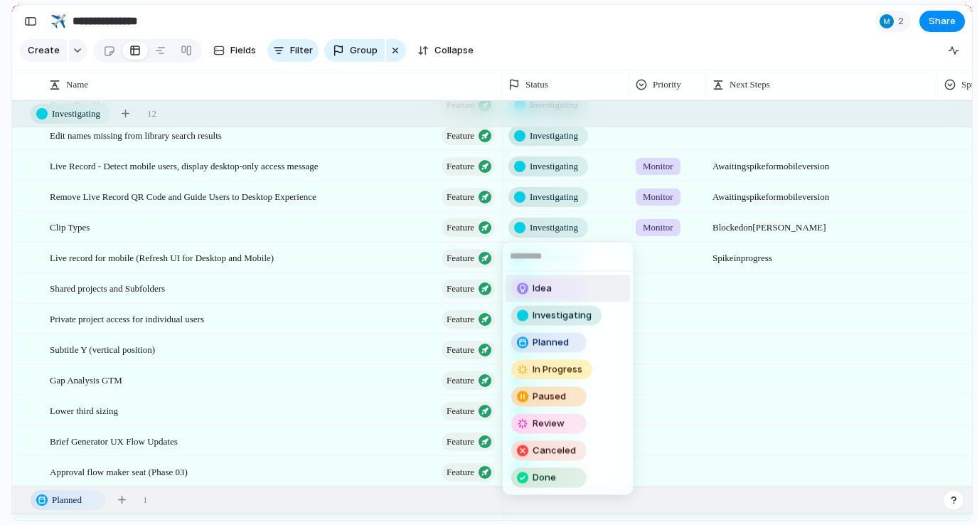
click at [545, 293] on span "Idea" at bounding box center [542, 289] width 19 height 14
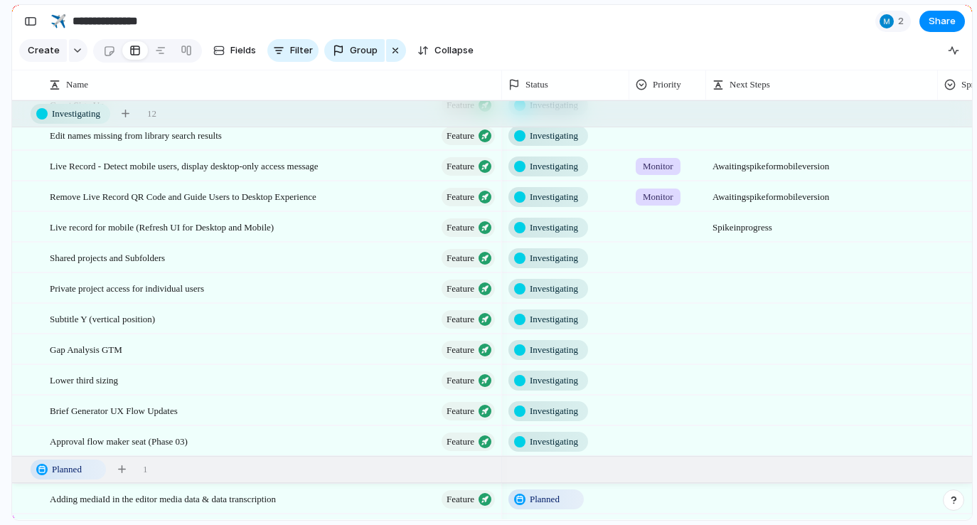
click at [562, 201] on span "Investigating" at bounding box center [554, 197] width 48 height 14
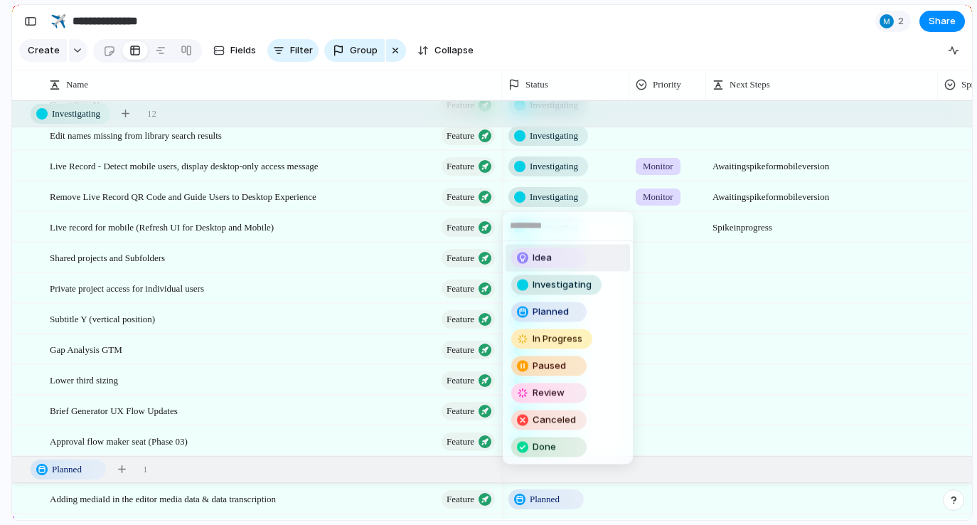
click at [553, 245] on li "Idea" at bounding box center [568, 258] width 124 height 27
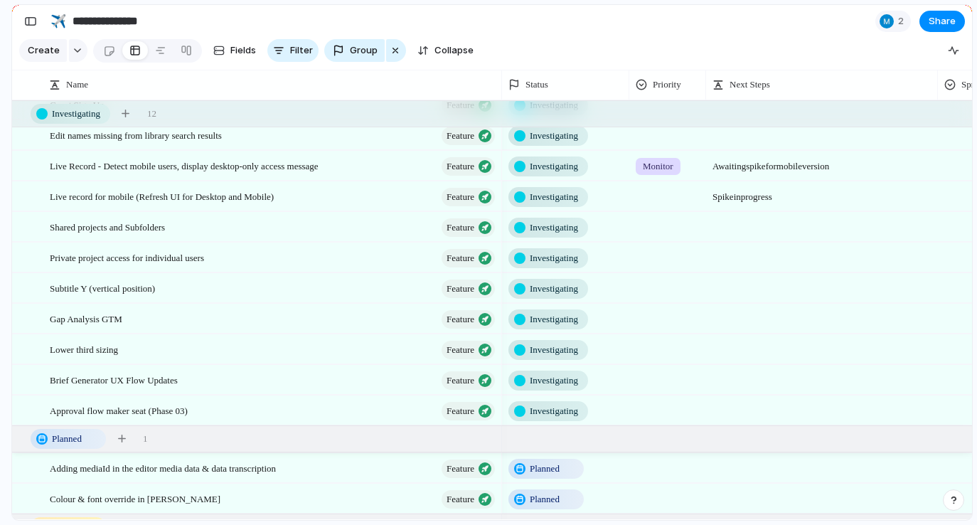
click at [553, 165] on span "Investigating" at bounding box center [554, 166] width 48 height 14
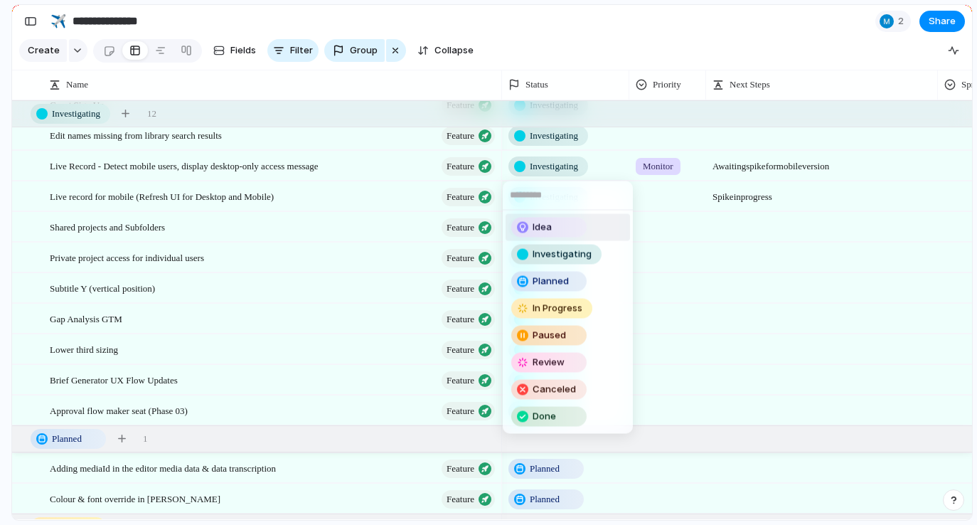
click at [560, 219] on div "Idea" at bounding box center [549, 227] width 73 height 17
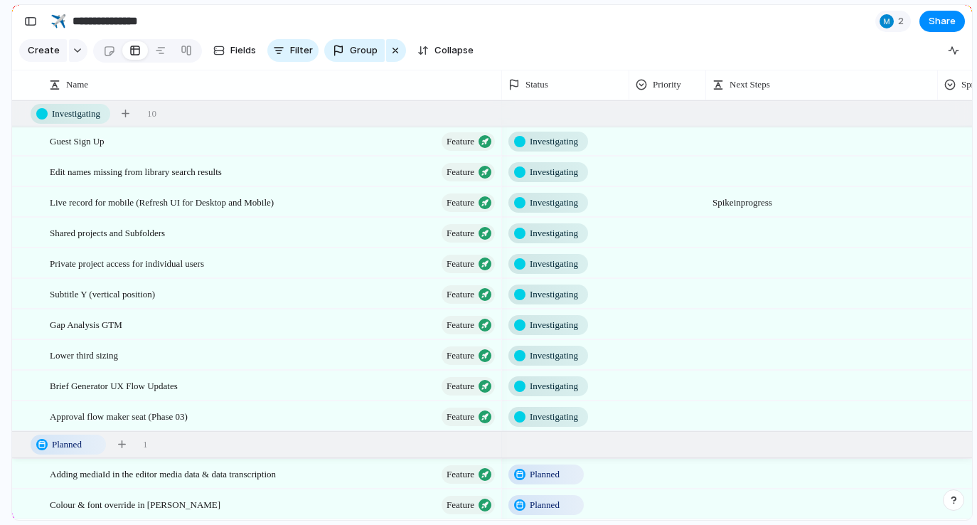
scroll to position [0, 0]
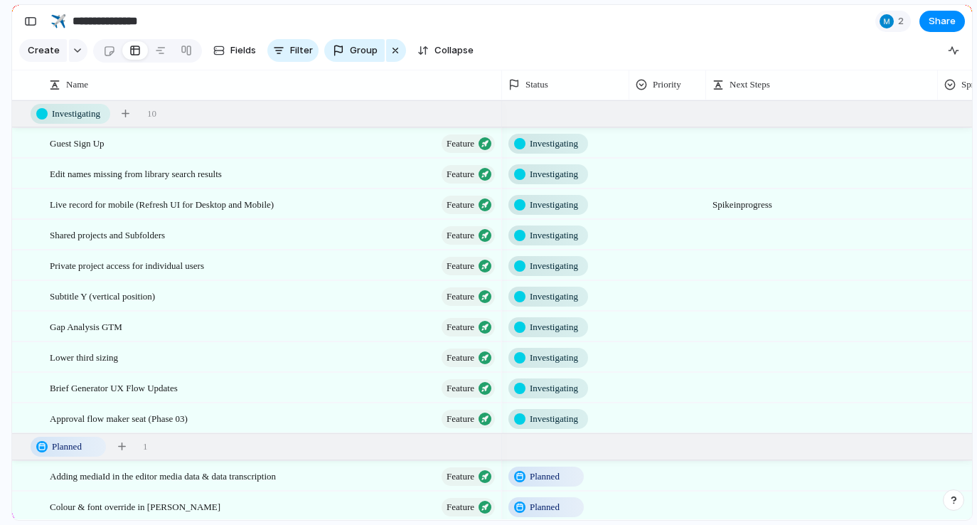
click at [687, 50] on section "Create Fields Filter Group Zoom Collapse" at bounding box center [492, 53] width 960 height 34
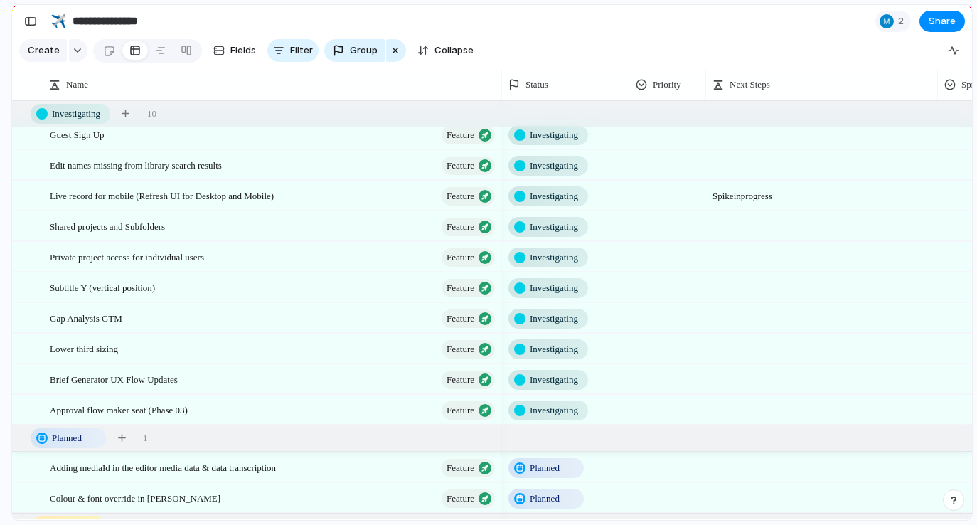
scroll to position [0, 1]
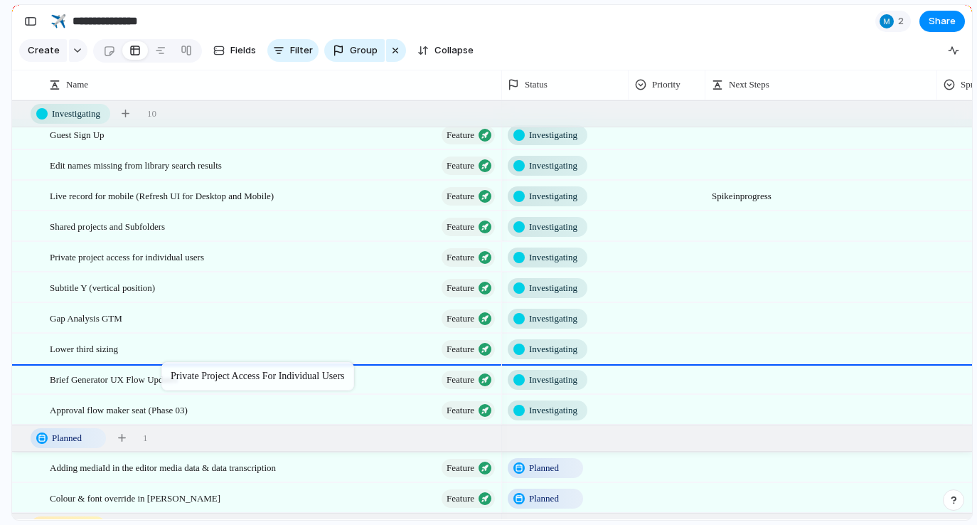
drag, startPoint x: 185, startPoint y: 267, endPoint x: 172, endPoint y: 353, distance: 87.7
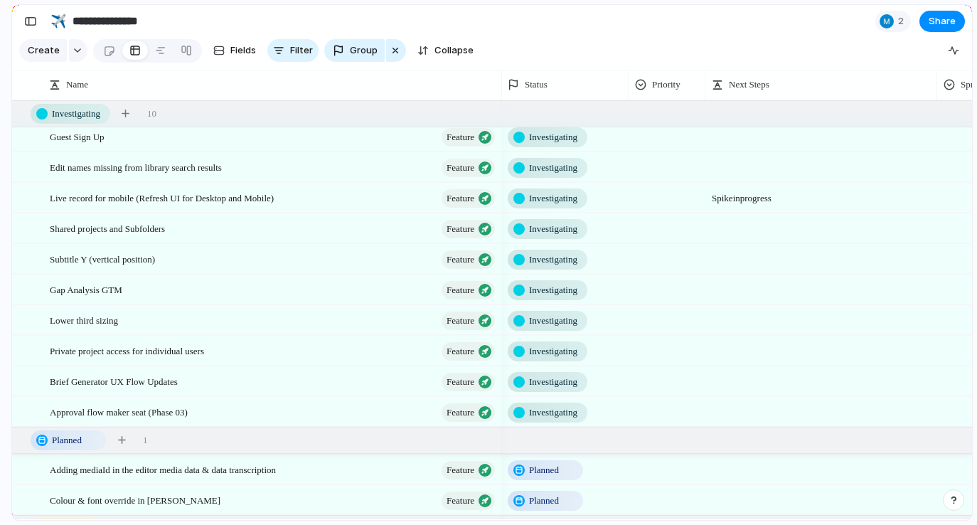
scroll to position [0, 0]
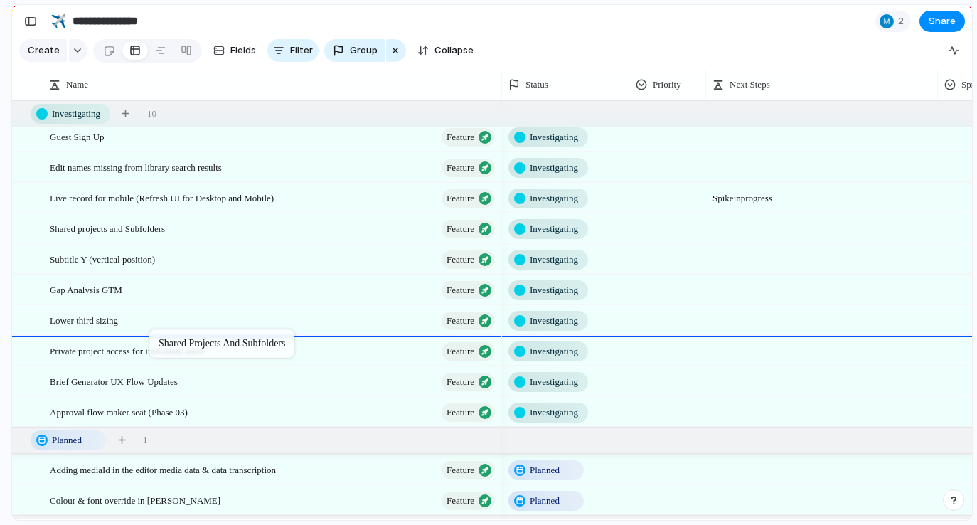
drag, startPoint x: 183, startPoint y: 230, endPoint x: 156, endPoint y: 332, distance: 105.2
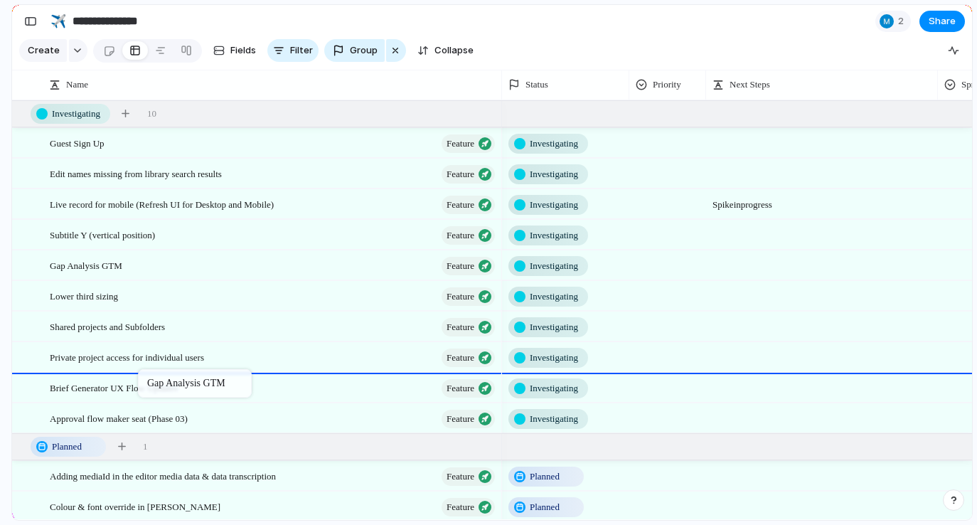
drag, startPoint x: 176, startPoint y: 265, endPoint x: 144, endPoint y: 372, distance: 111.8
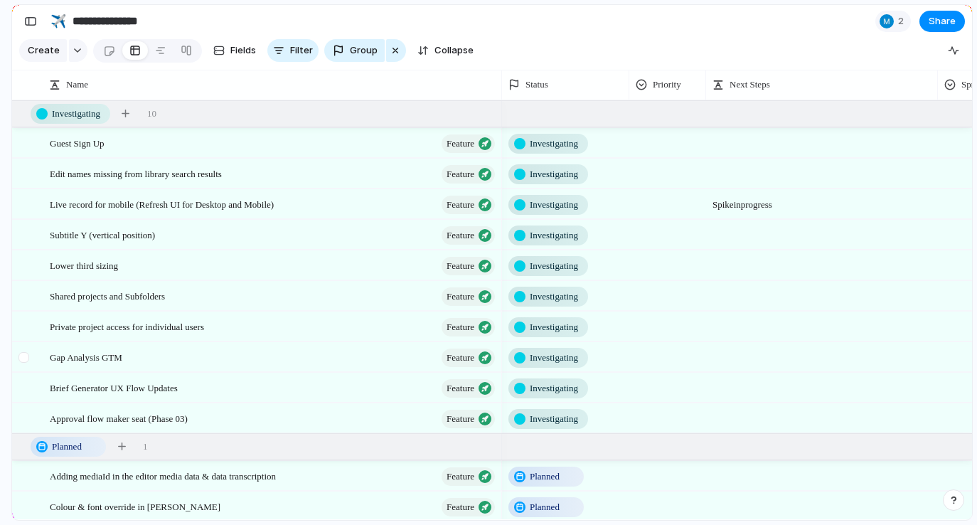
click at [26, 359] on div at bounding box center [23, 357] width 11 height 11
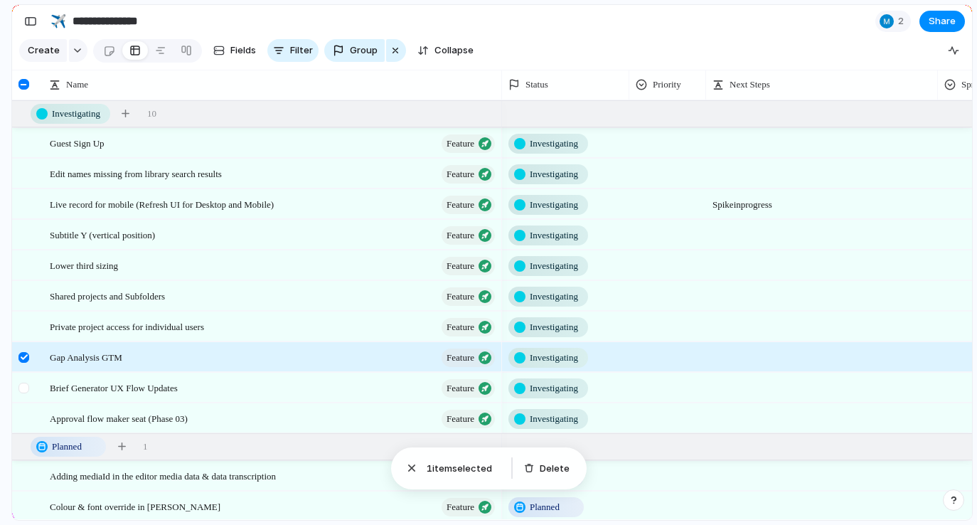
click at [26, 376] on div at bounding box center [26, 392] width 26 height 38
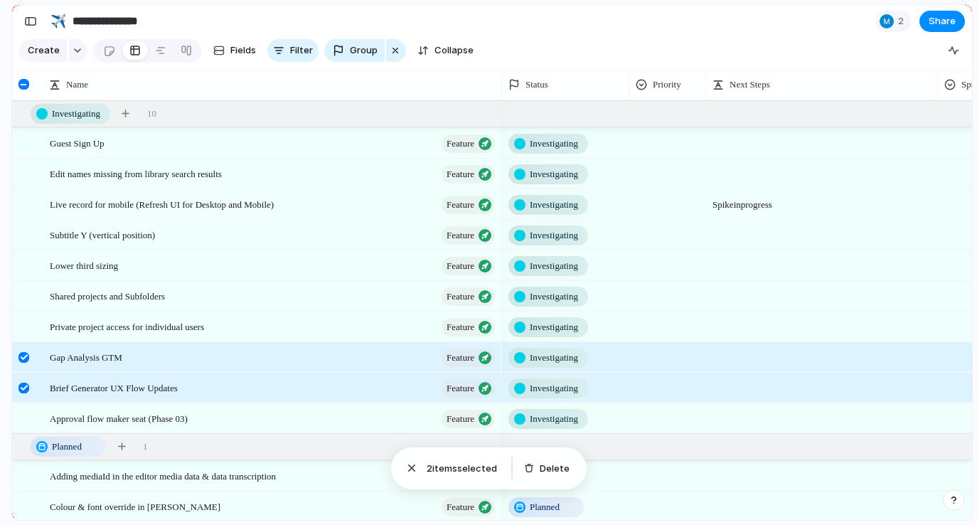
click at [26, 390] on div at bounding box center [23, 388] width 11 height 11
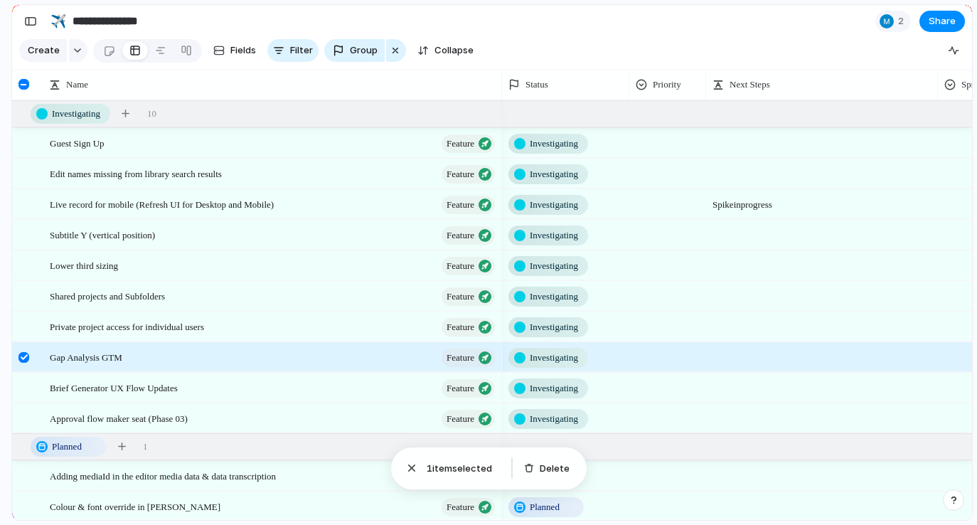
click at [26, 358] on div at bounding box center [23, 357] width 11 height 11
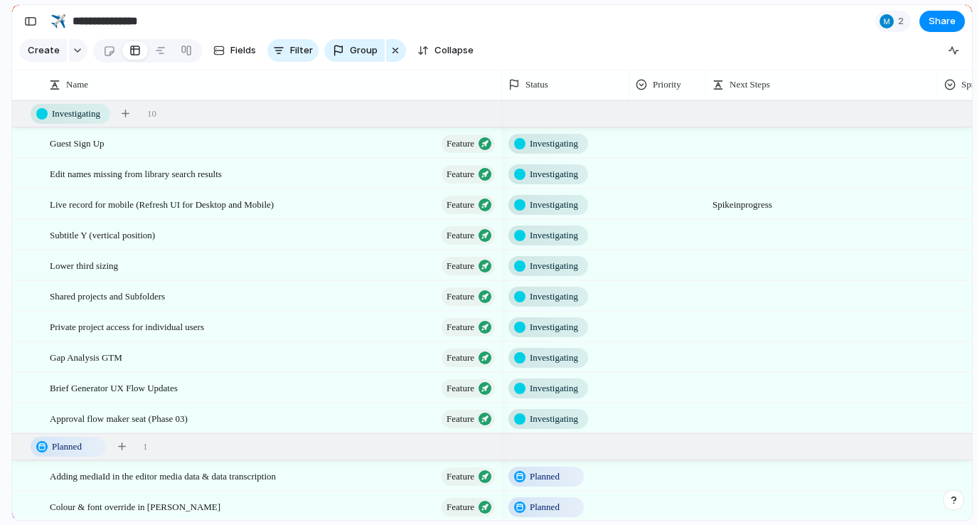
click at [725, 363] on div at bounding box center [822, 356] width 232 height 29
type textarea "**********"
click at [754, 355] on span "Caching & loading BE issues" at bounding box center [822, 354] width 230 height 22
click at [751, 355] on textarea "**********" at bounding box center [823, 358] width 221 height 17
click at [463, 142] on span "Feature" at bounding box center [461, 144] width 28 height 20
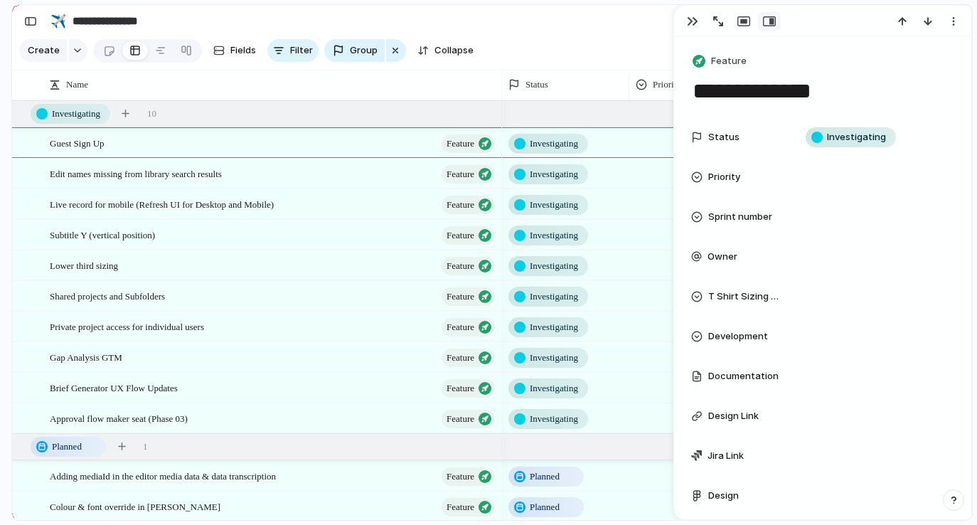
click at [318, 157] on div "Guest Sign Up Feature" at bounding box center [257, 143] width 490 height 31
click at [129, 112] on div "button" at bounding box center [126, 114] width 8 height 8
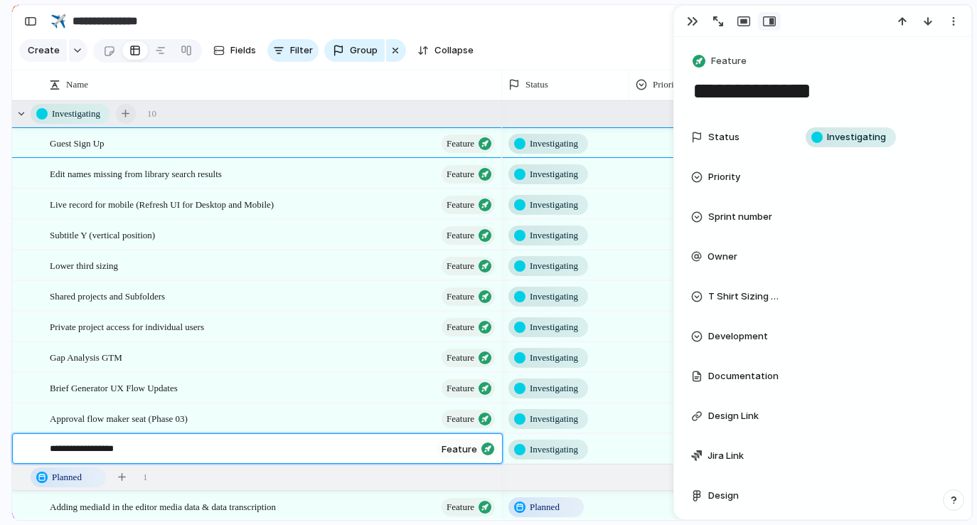
type textarea "**********"
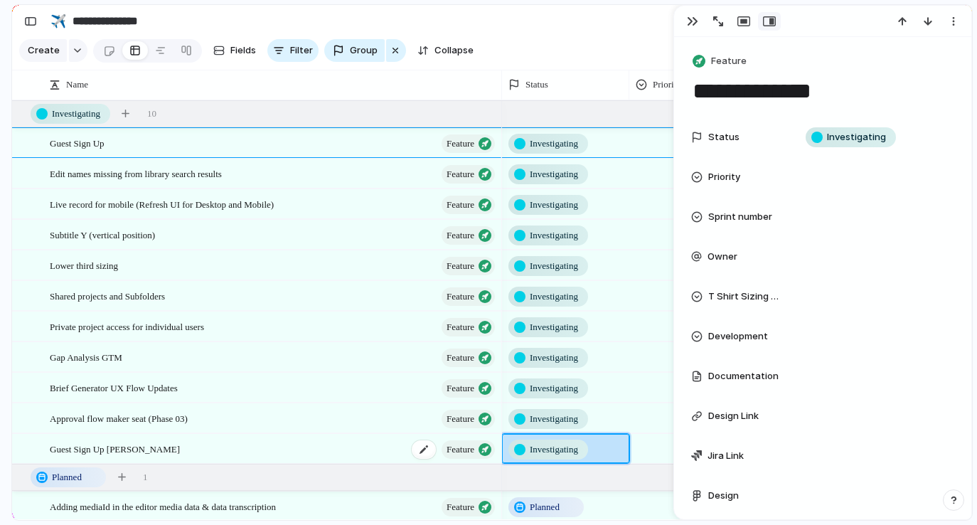
click at [464, 451] on span "Feature" at bounding box center [461, 449] width 28 height 20
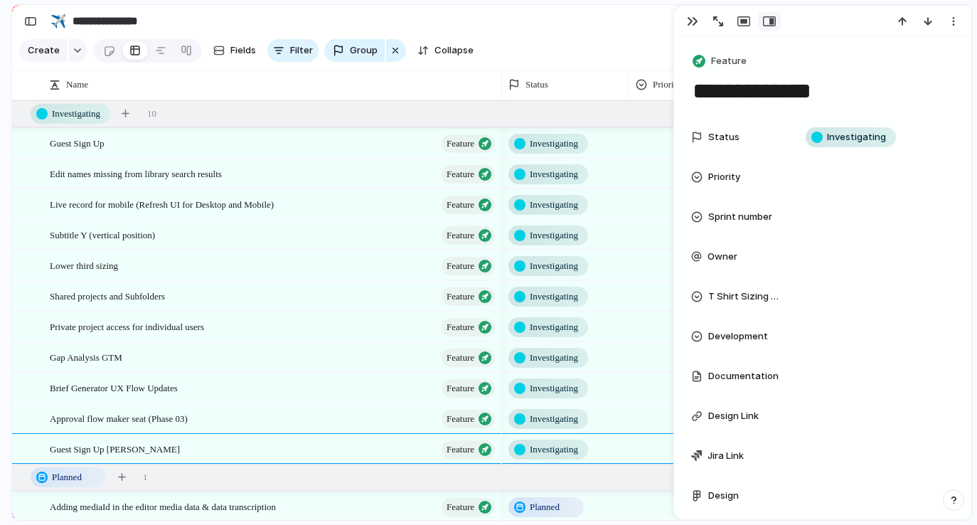
click at [727, 54] on span "Feature" at bounding box center [729, 61] width 36 height 14
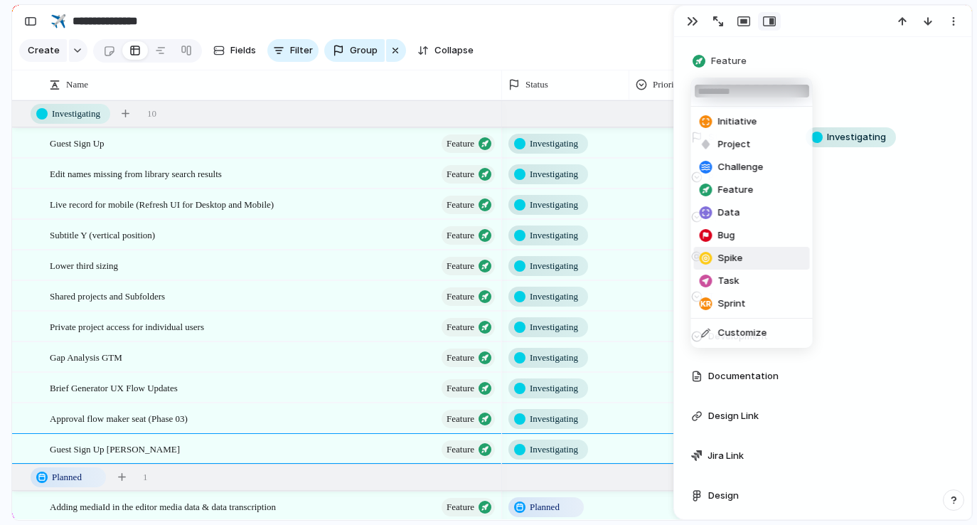
click at [740, 253] on span "Spike" at bounding box center [730, 258] width 25 height 14
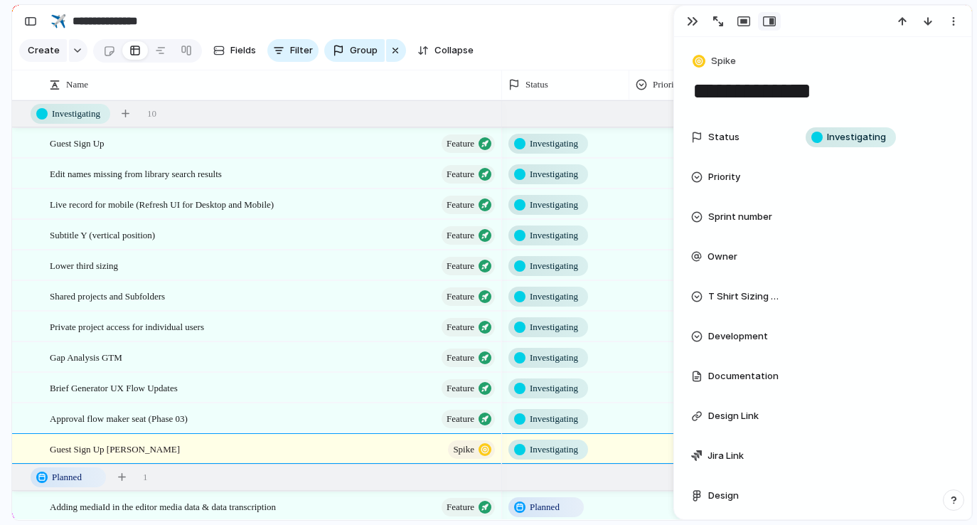
click at [694, 21] on div "button" at bounding box center [692, 21] width 11 height 11
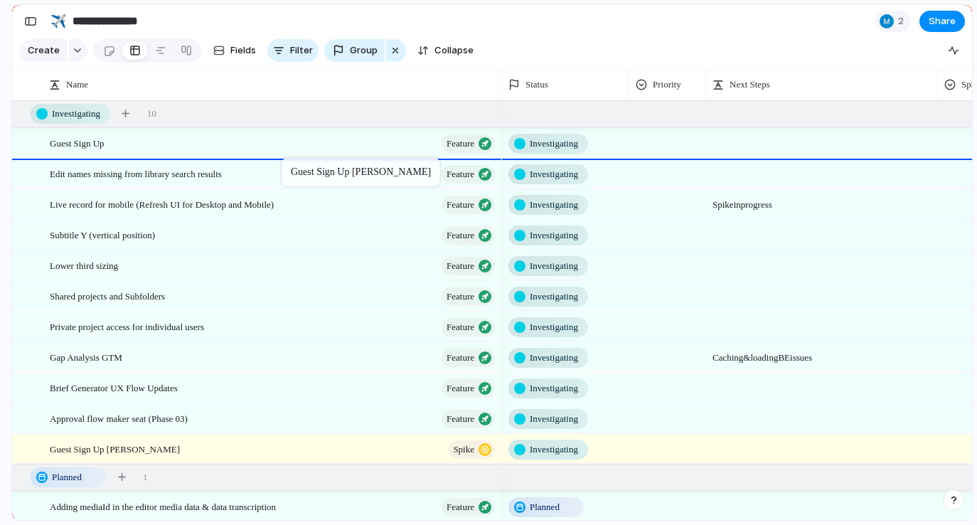
drag, startPoint x: 304, startPoint y: 440, endPoint x: 289, endPoint y: 161, distance: 279.9
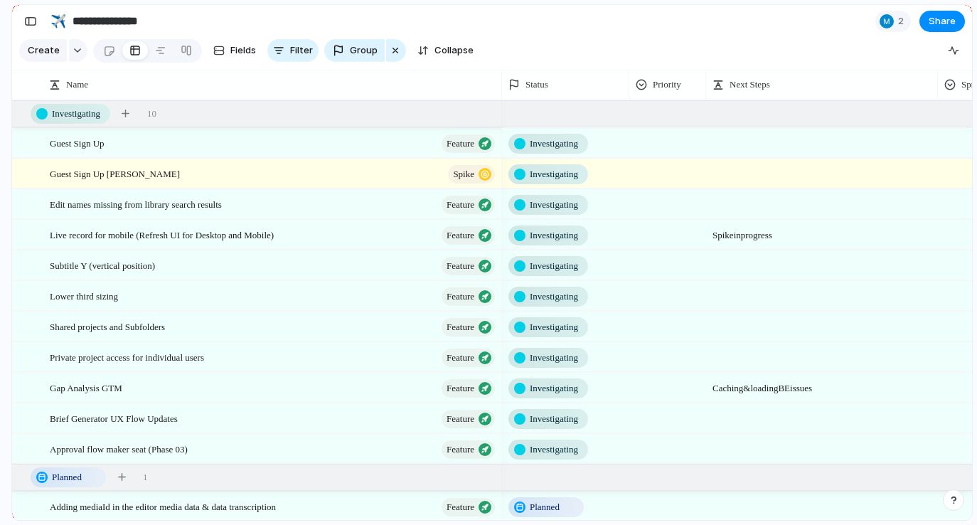
click at [550, 142] on span "Investigating" at bounding box center [554, 144] width 48 height 14
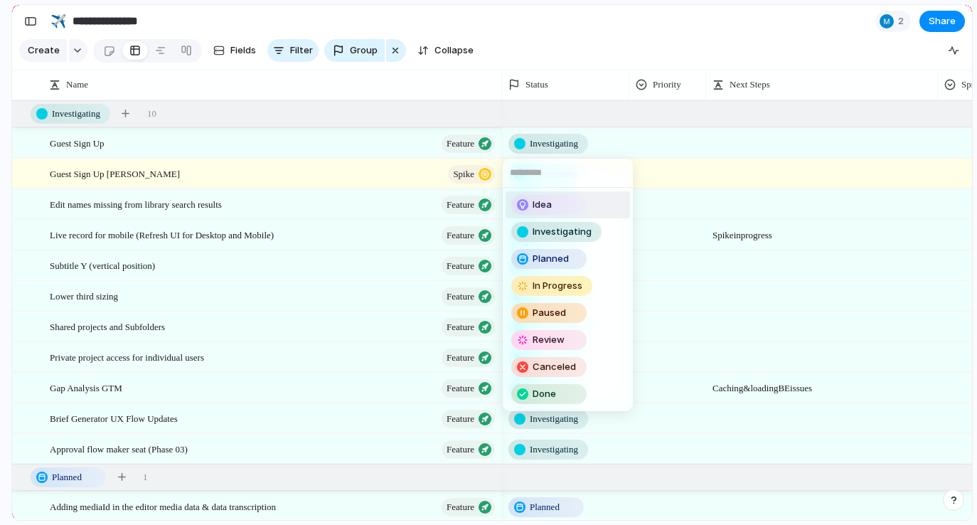
click at [565, 211] on div "Idea" at bounding box center [549, 204] width 73 height 17
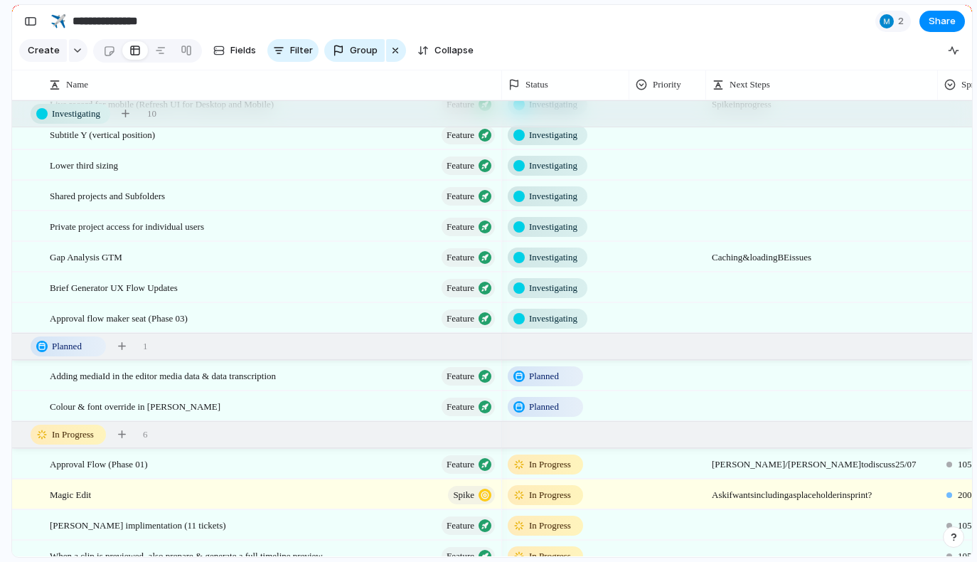
scroll to position [0, 1]
